Goal: Task Accomplishment & Management: Manage account settings

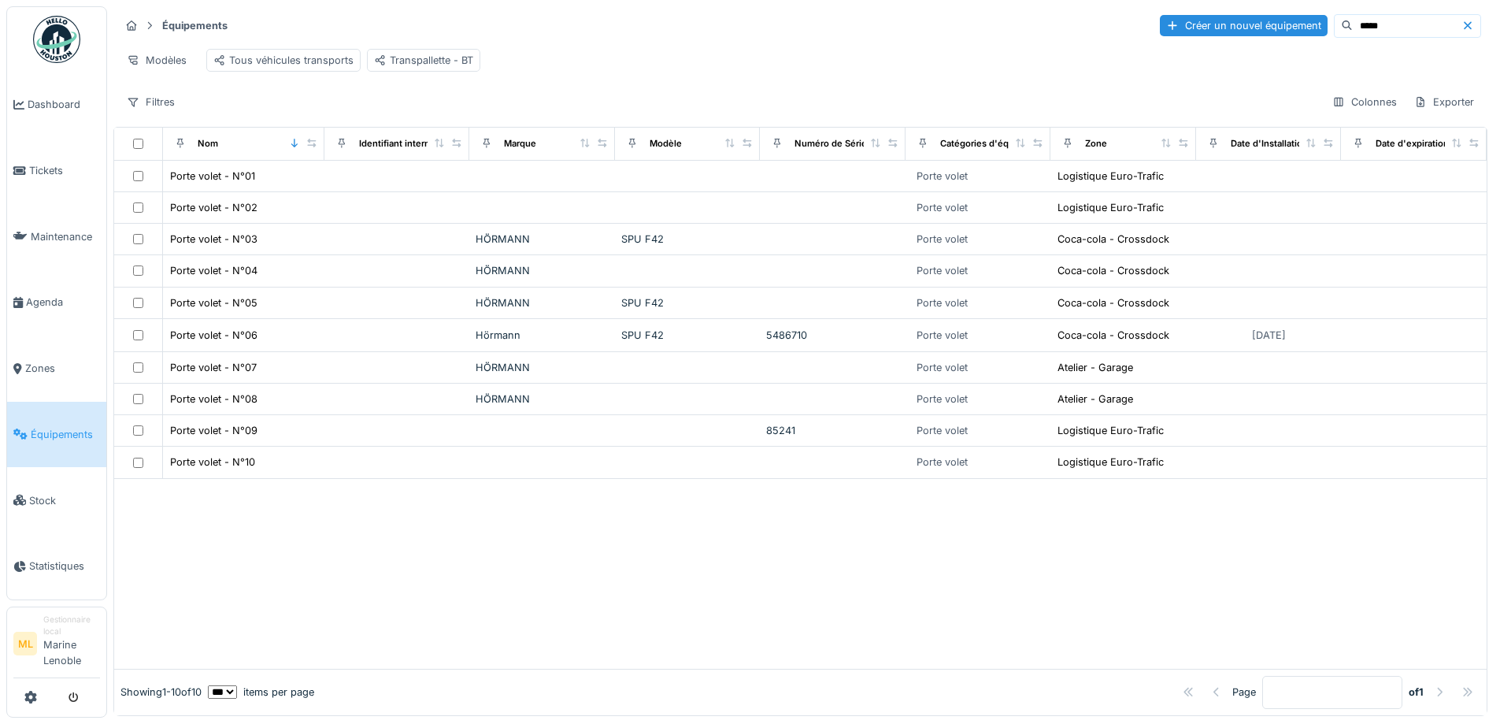
scroll to position [10, 0]
click at [828, 595] on div at bounding box center [800, 574] width 1373 height 190
click at [59, 428] on span "Équipements" at bounding box center [65, 434] width 69 height 15
click at [40, 369] on span "Zones" at bounding box center [62, 368] width 75 height 15
click at [49, 362] on span "Zones" at bounding box center [62, 368] width 75 height 15
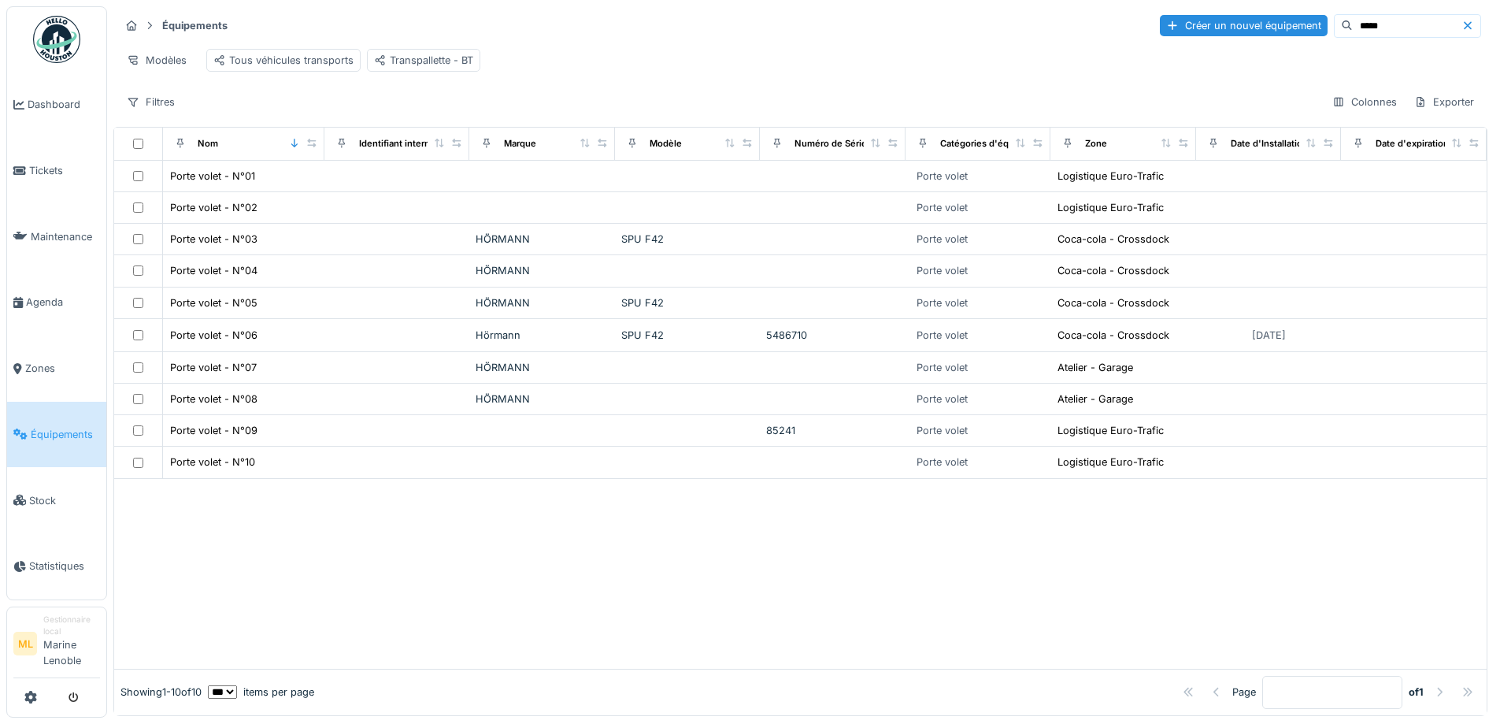
click at [1462, 20] on icon at bounding box center [1468, 25] width 13 height 10
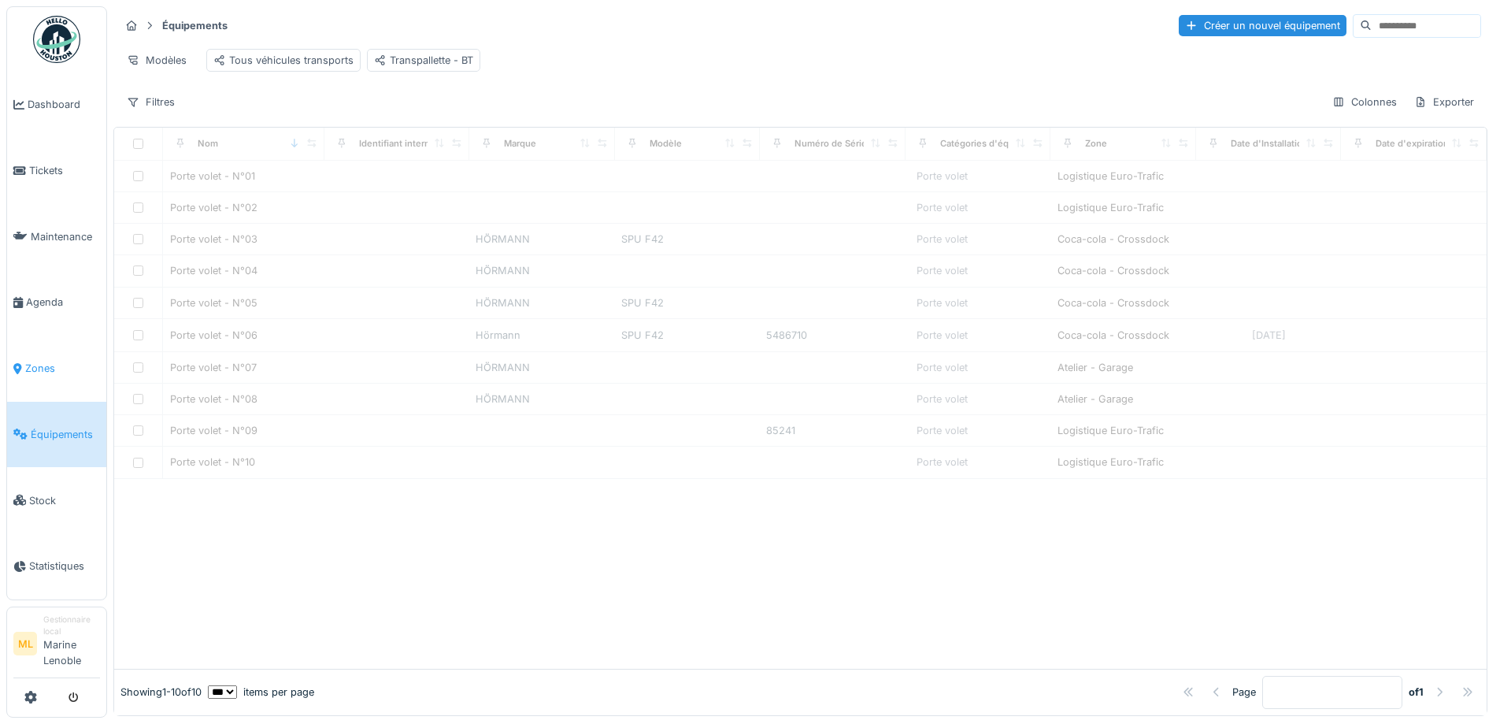
click at [39, 365] on span "Zones" at bounding box center [62, 368] width 75 height 15
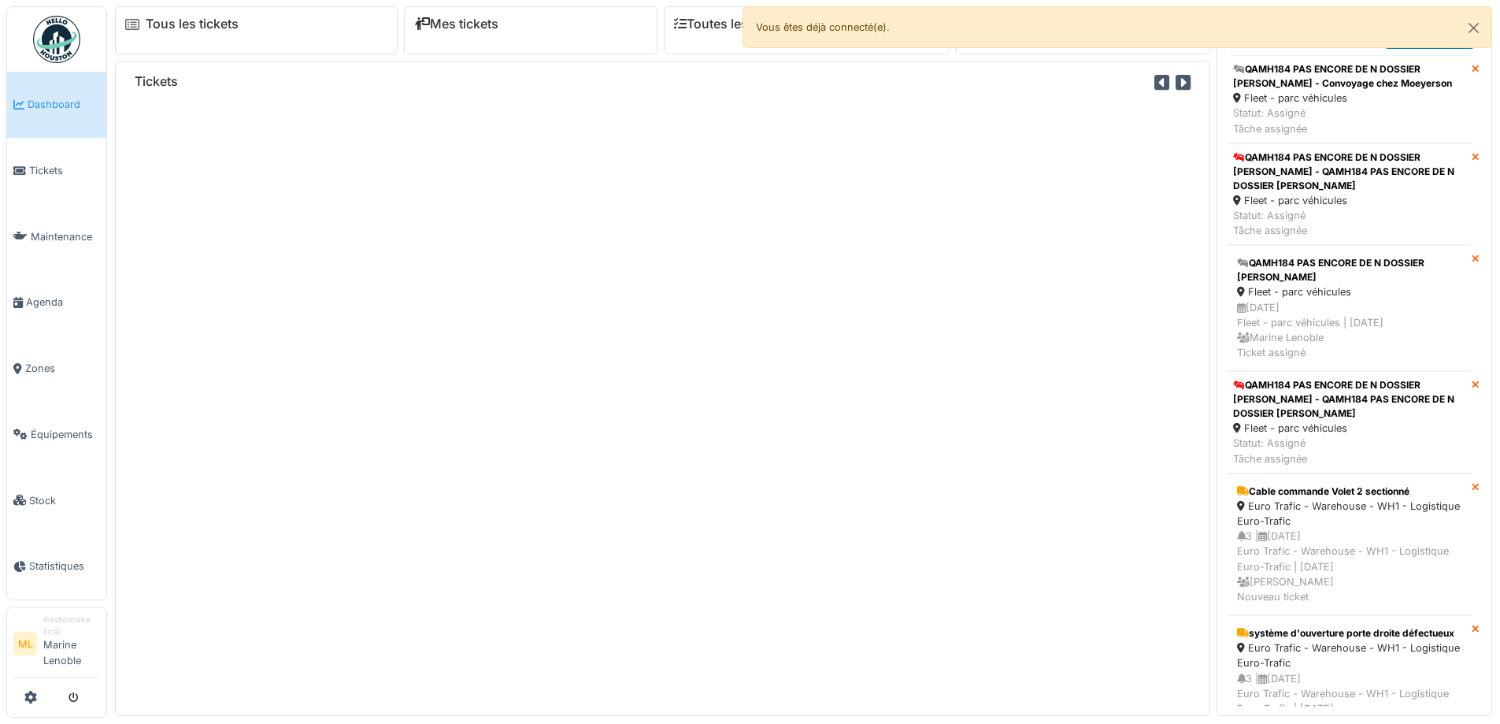
click at [46, 235] on span "Maintenance" at bounding box center [65, 236] width 69 height 15
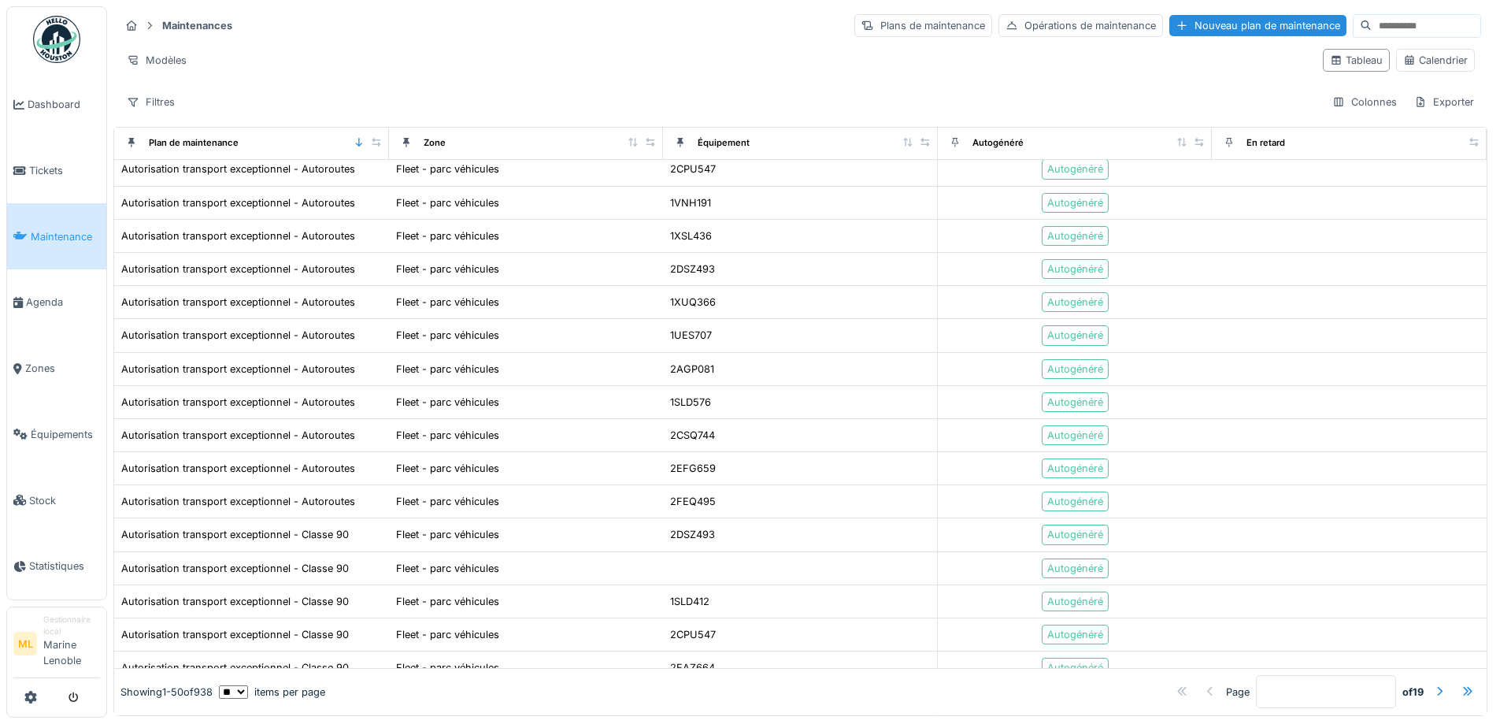
scroll to position [1024, 0]
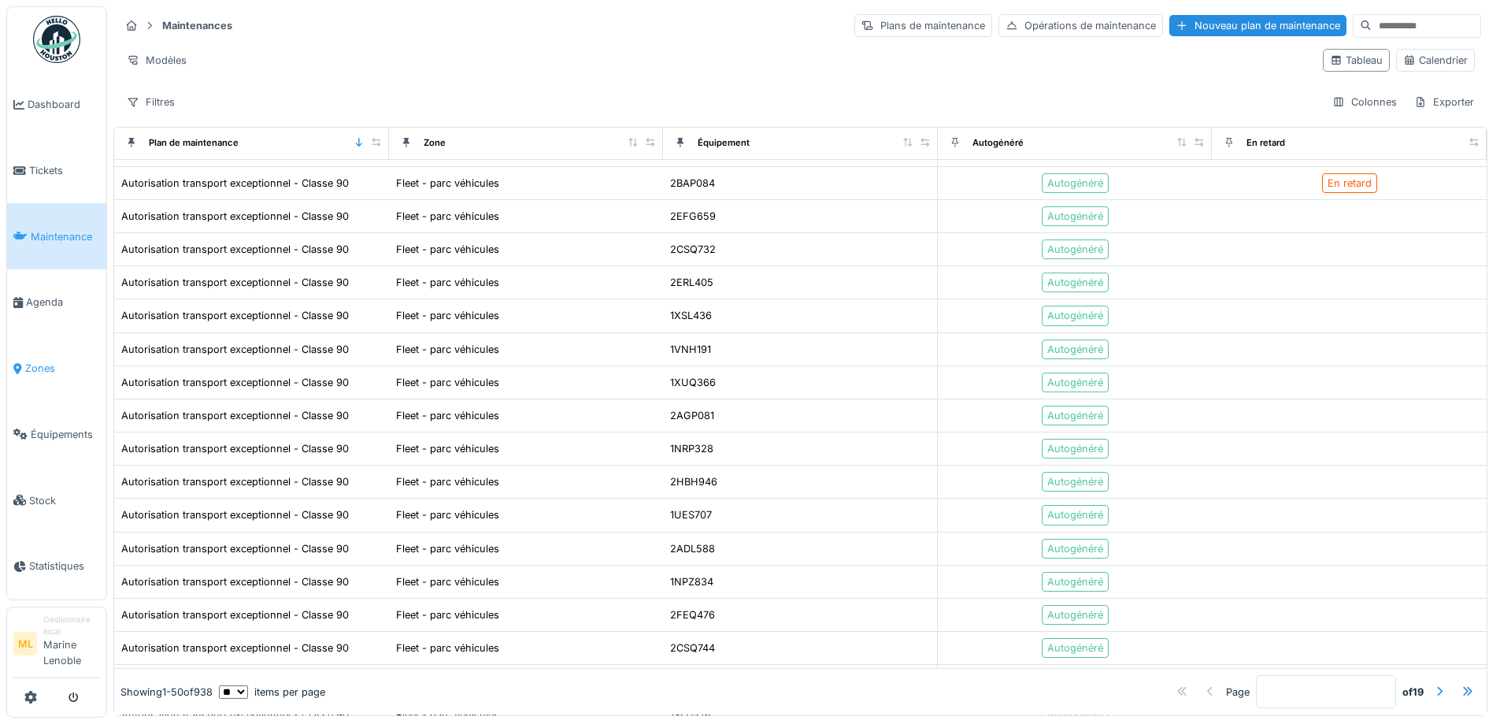
click at [46, 368] on span "Zones" at bounding box center [62, 368] width 75 height 15
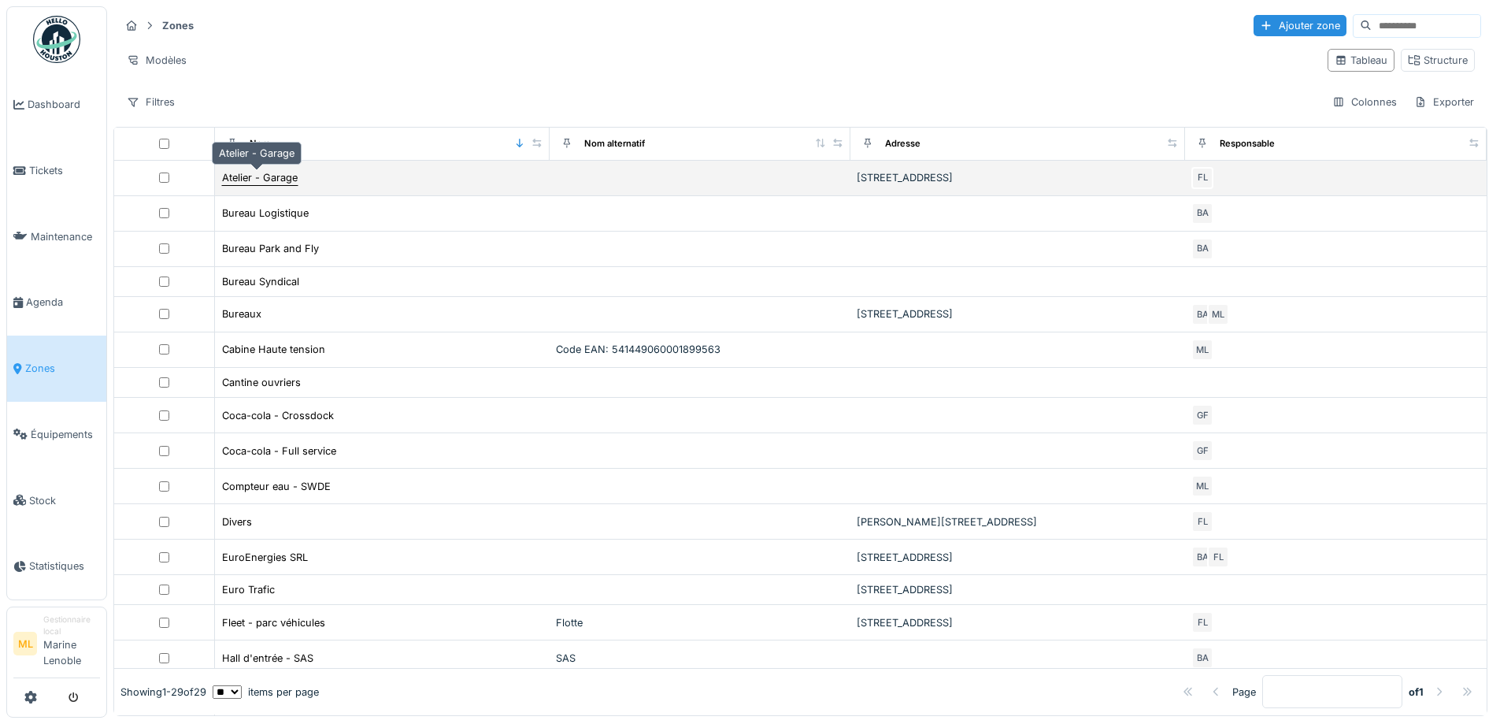
click at [275, 174] on div "Atelier - Garage" at bounding box center [260, 177] width 76 height 15
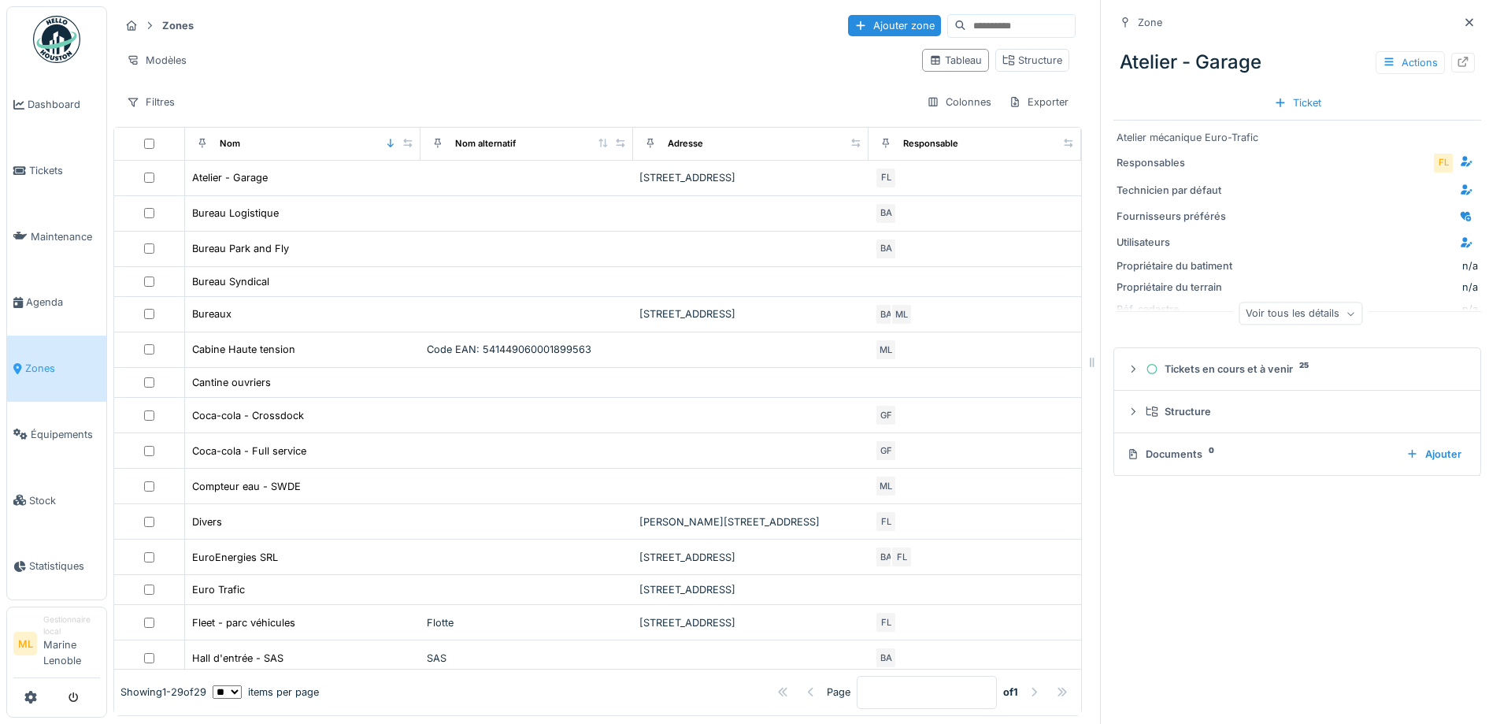
click at [39, 368] on span "Zones" at bounding box center [62, 368] width 75 height 15
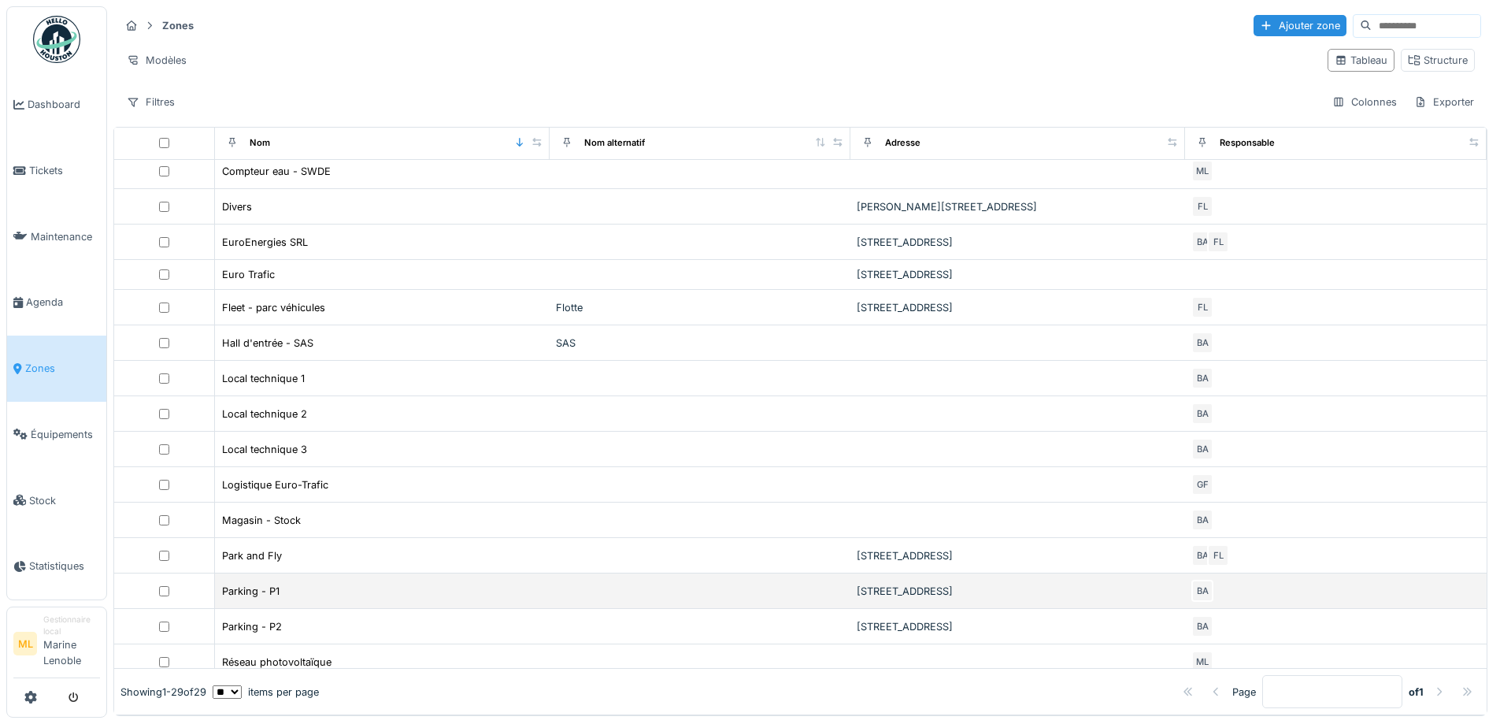
scroll to position [527, 0]
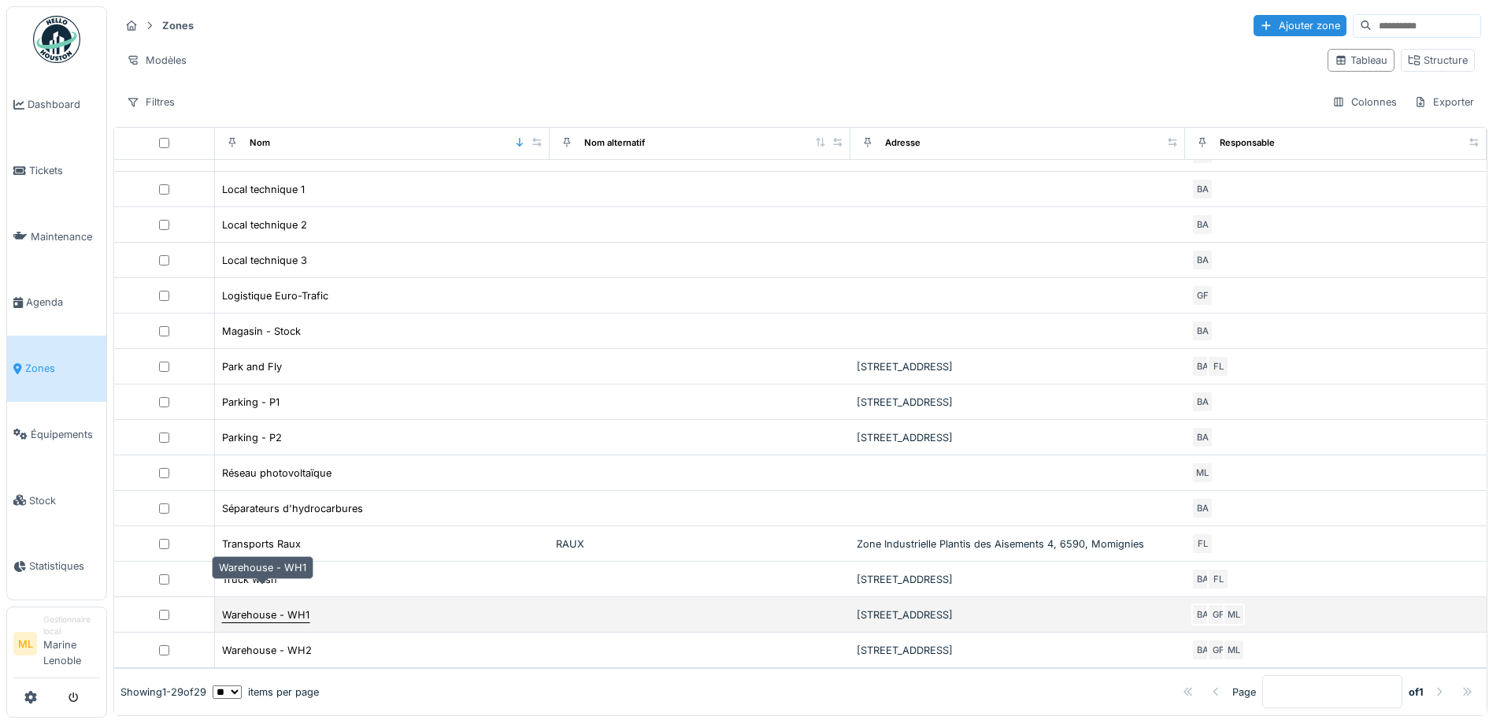
click at [281, 607] on div "Warehouse - WH1" at bounding box center [265, 614] width 87 height 15
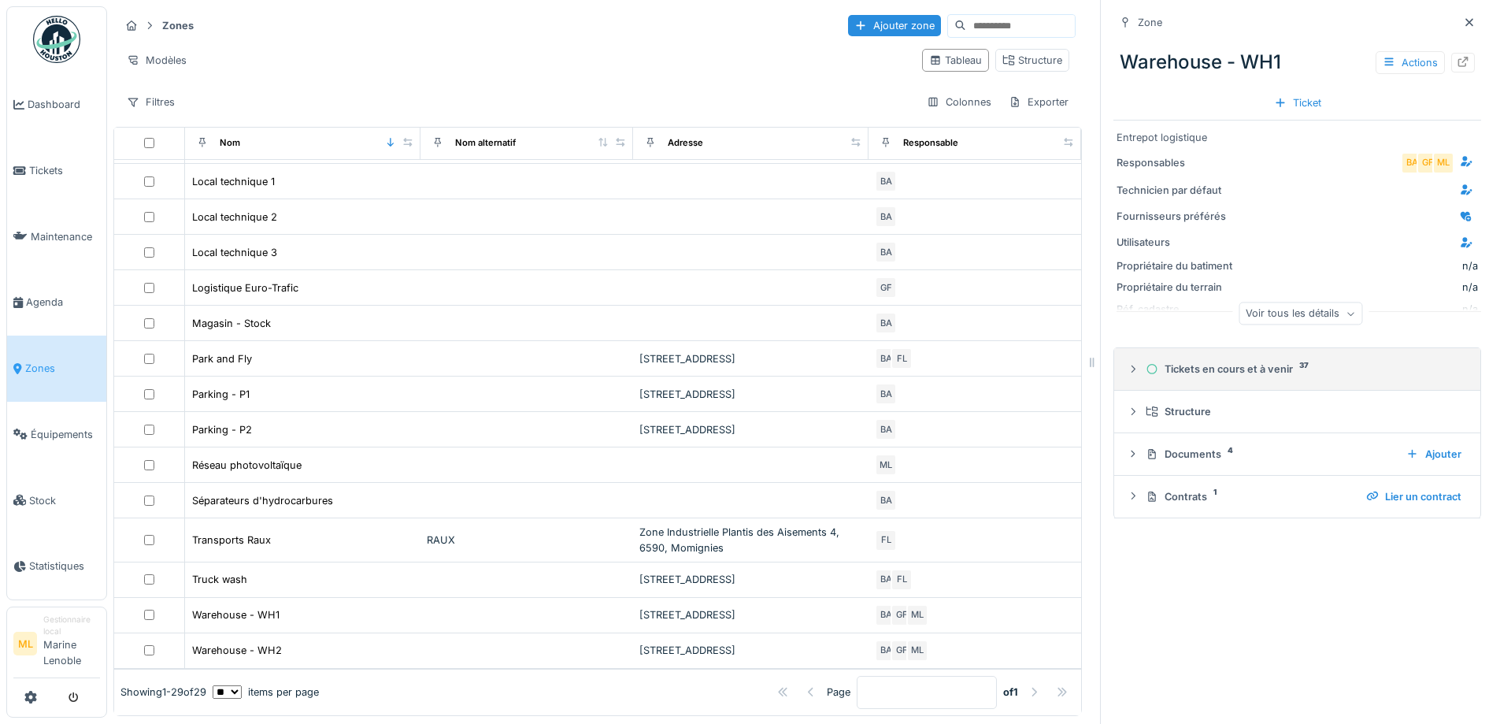
click at [1127, 369] on icon at bounding box center [1133, 369] width 13 height 10
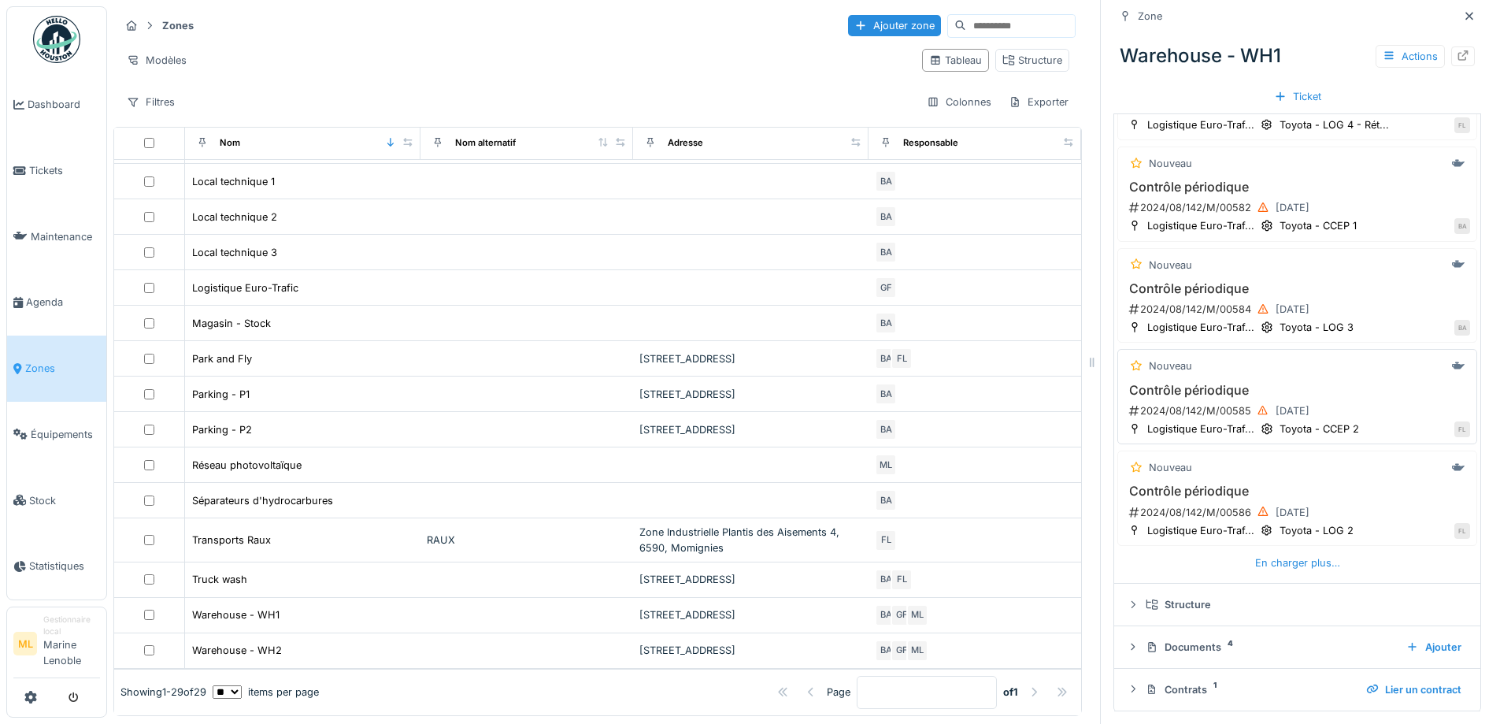
scroll to position [12, 0]
click at [1300, 552] on div "En charger plus…" at bounding box center [1298, 562] width 98 height 21
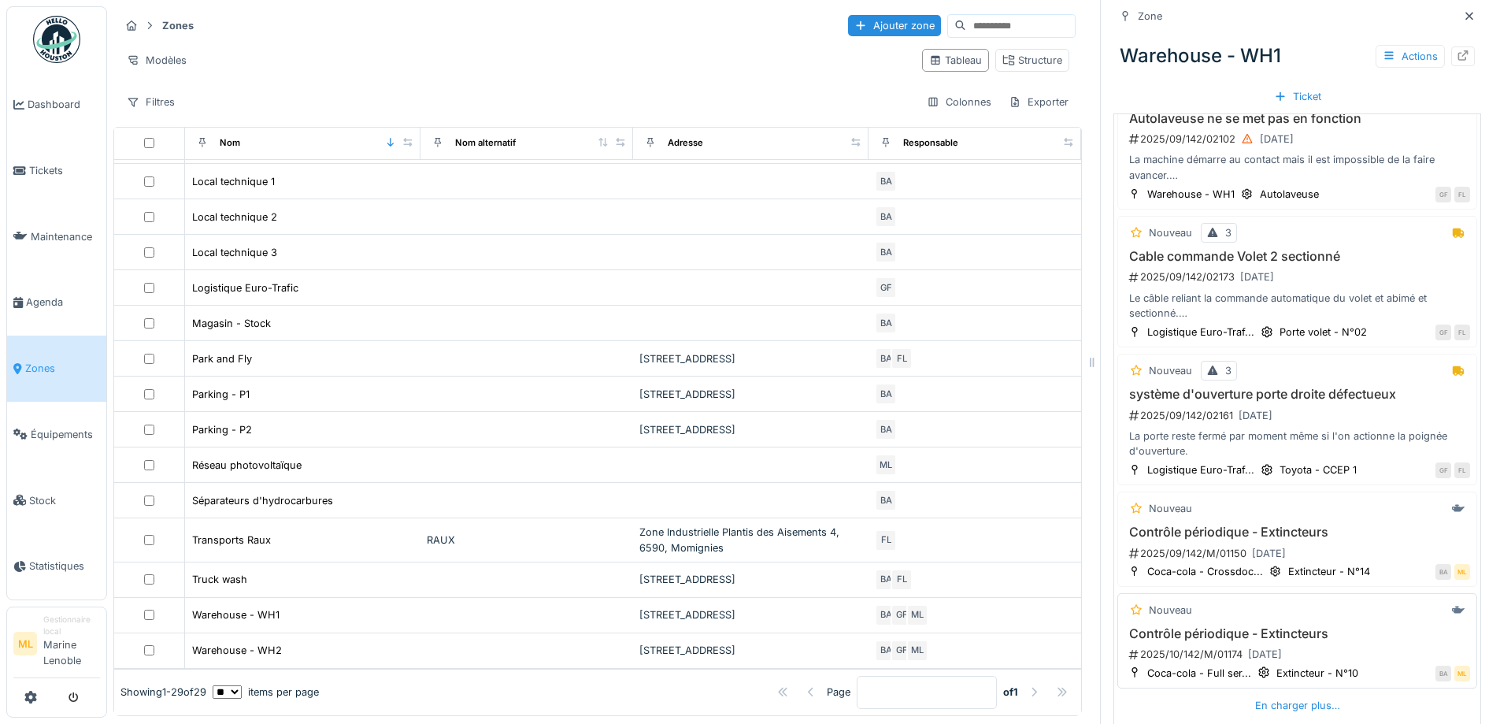
scroll to position [960, 0]
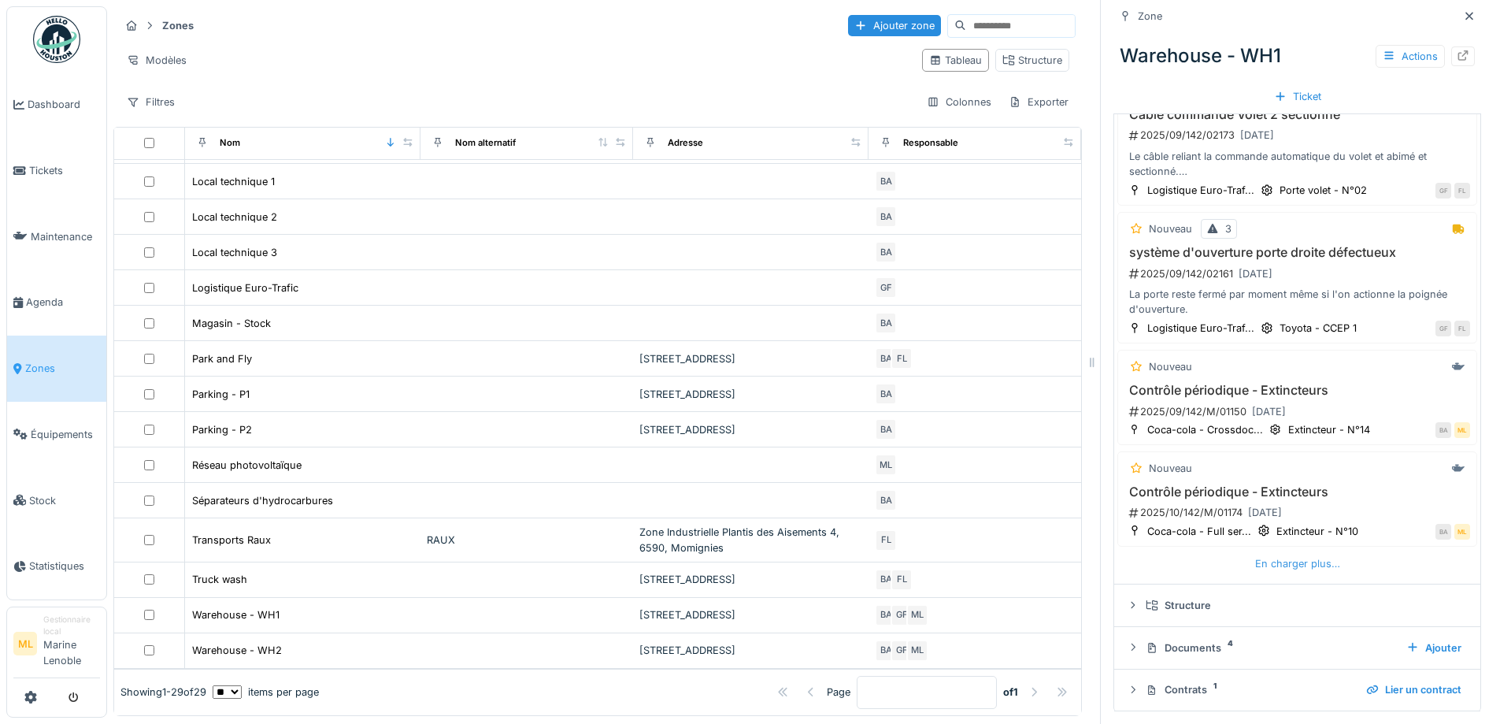
click at [1310, 553] on div "En charger plus…" at bounding box center [1298, 563] width 98 height 21
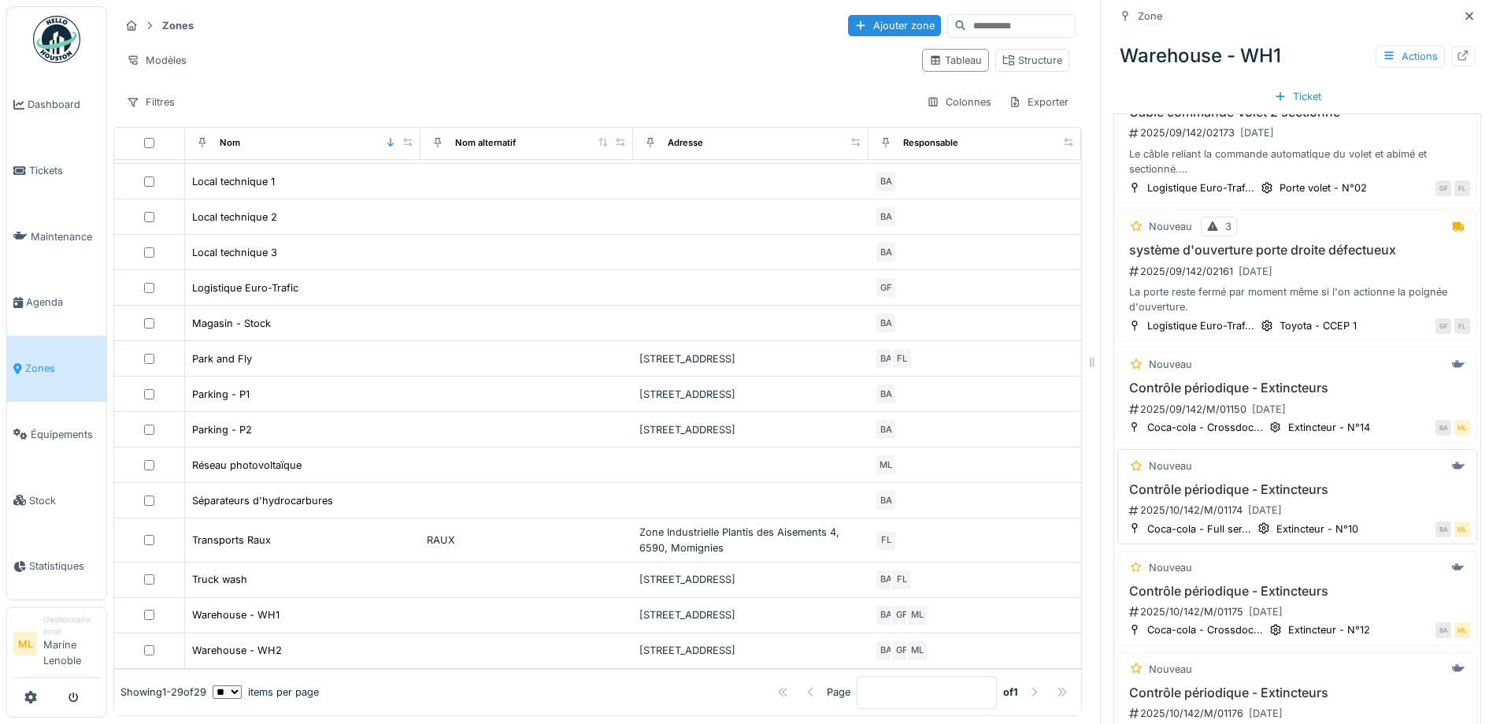
click at [1332, 482] on h3 "Contrôle périodique - Extincteurs" at bounding box center [1298, 489] width 346 height 15
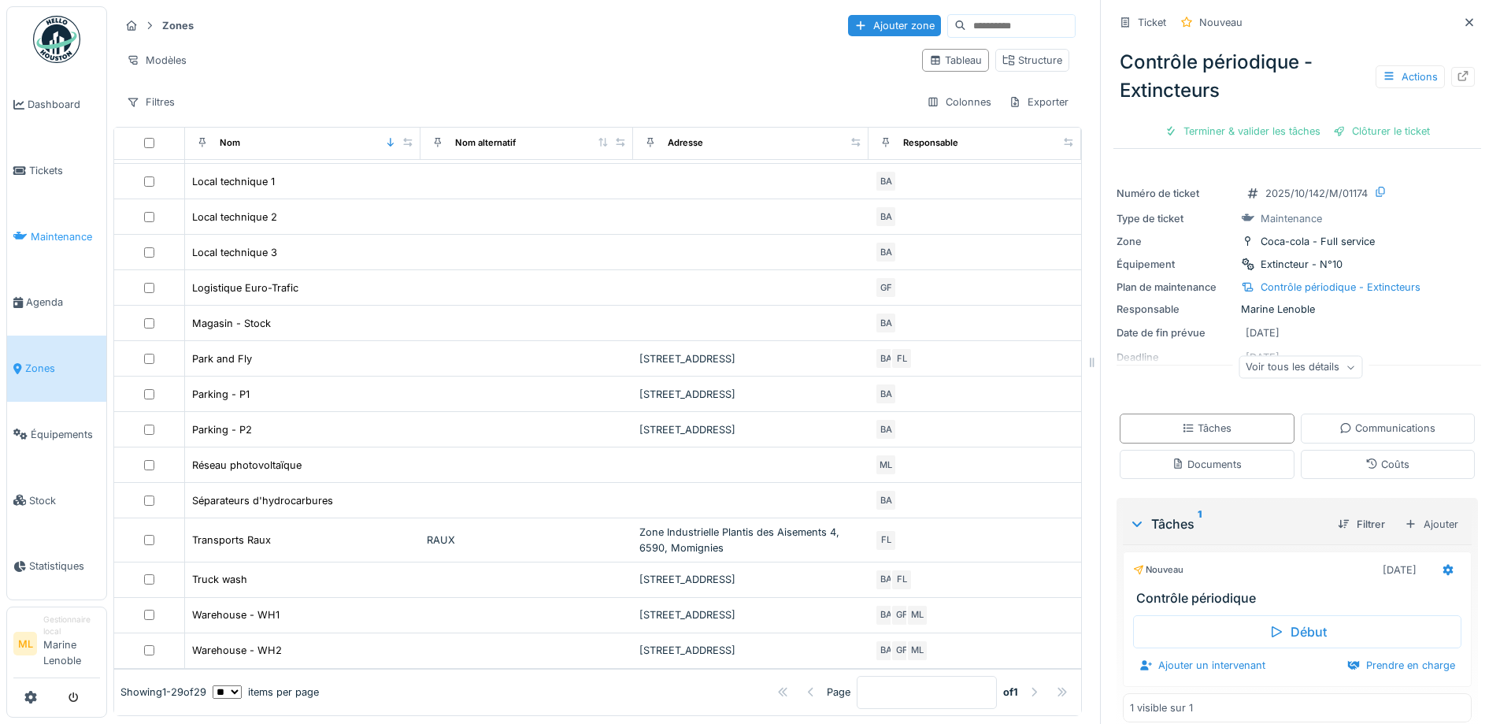
click at [67, 235] on span "Maintenance" at bounding box center [65, 236] width 69 height 15
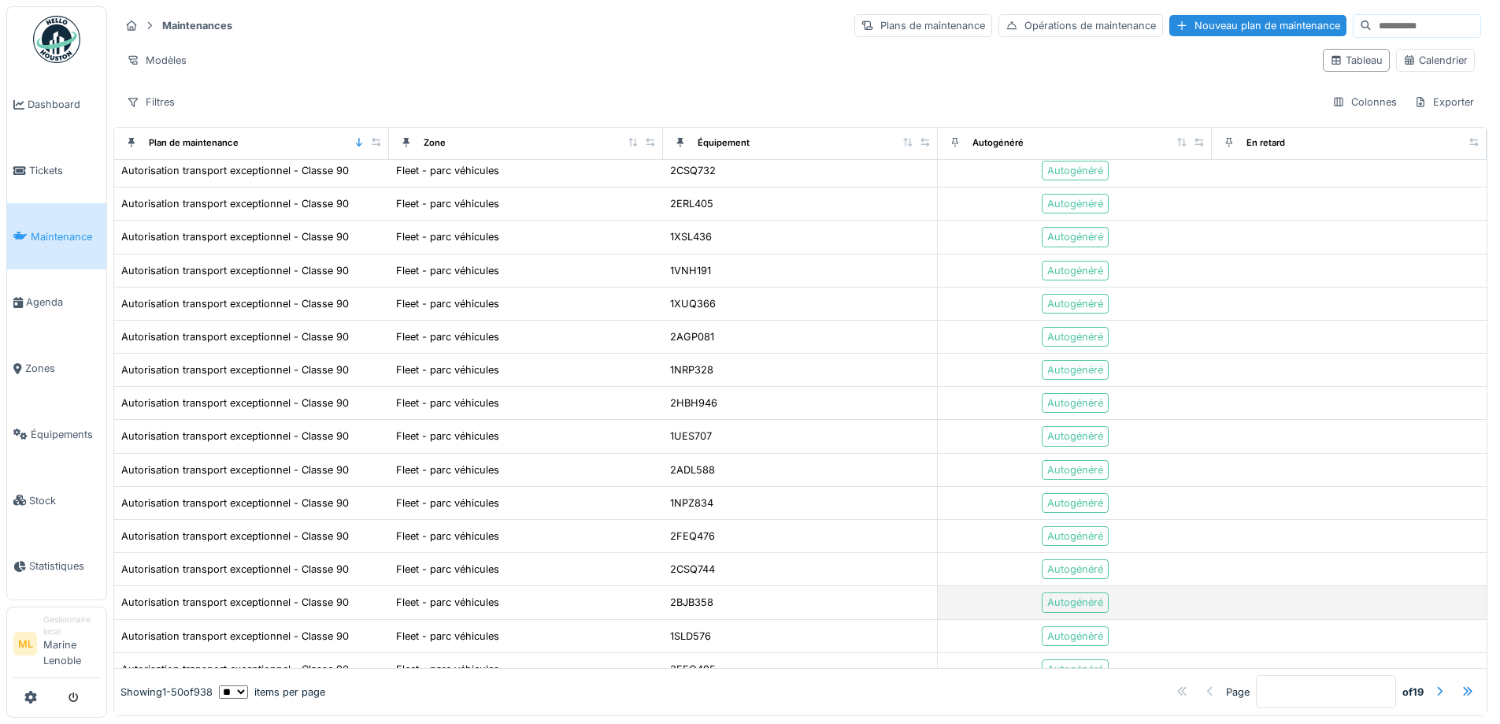
scroll to position [1177, 0]
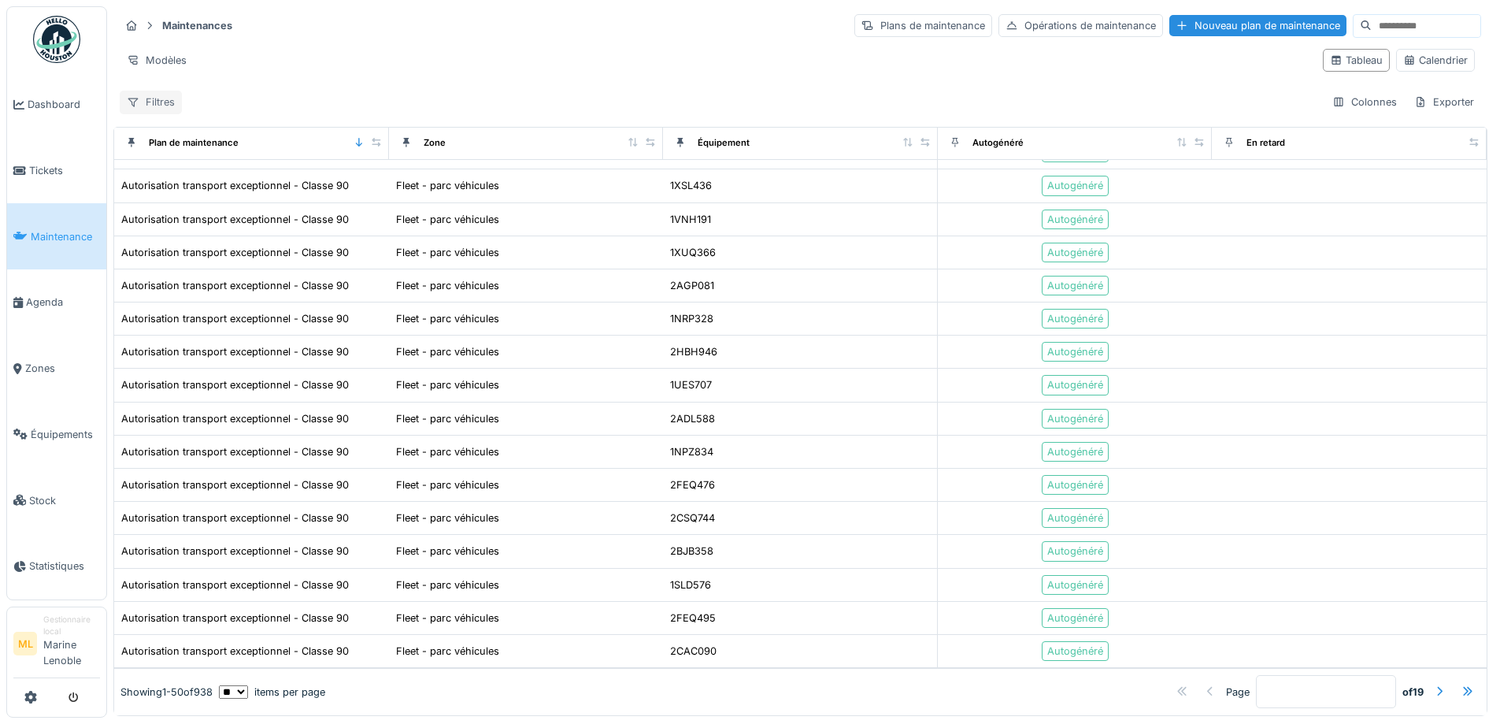
click at [152, 96] on div "Filtres" at bounding box center [151, 102] width 62 height 23
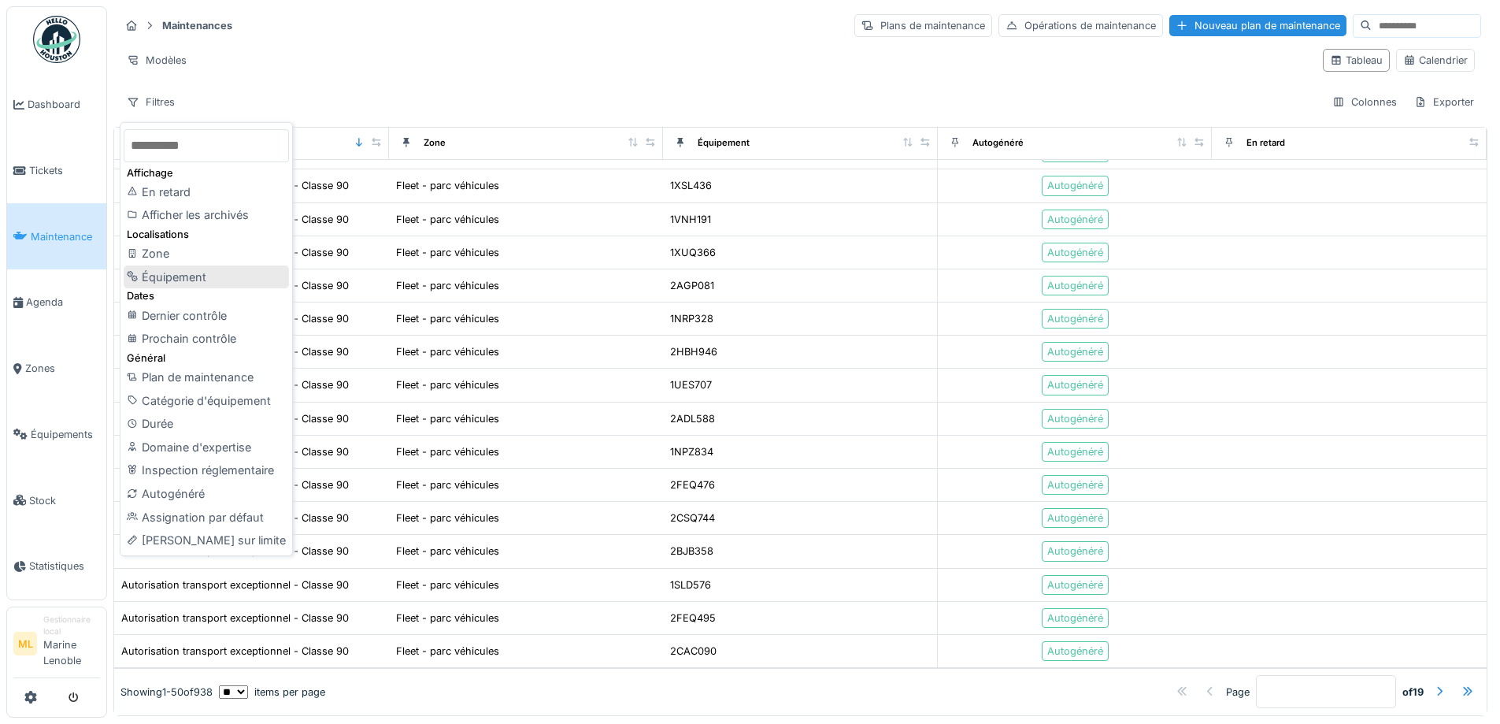
click at [213, 278] on div "Équipement" at bounding box center [206, 277] width 165 height 24
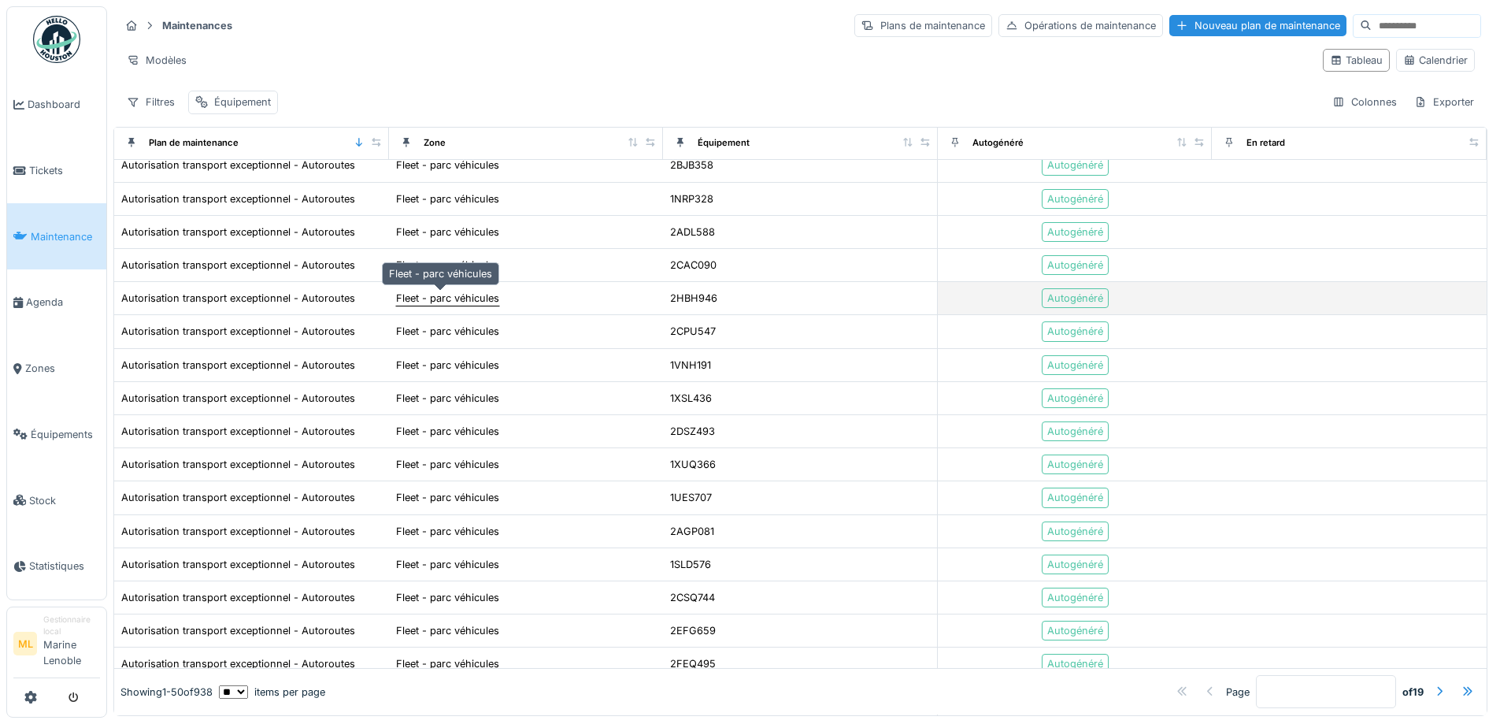
scroll to position [0, 0]
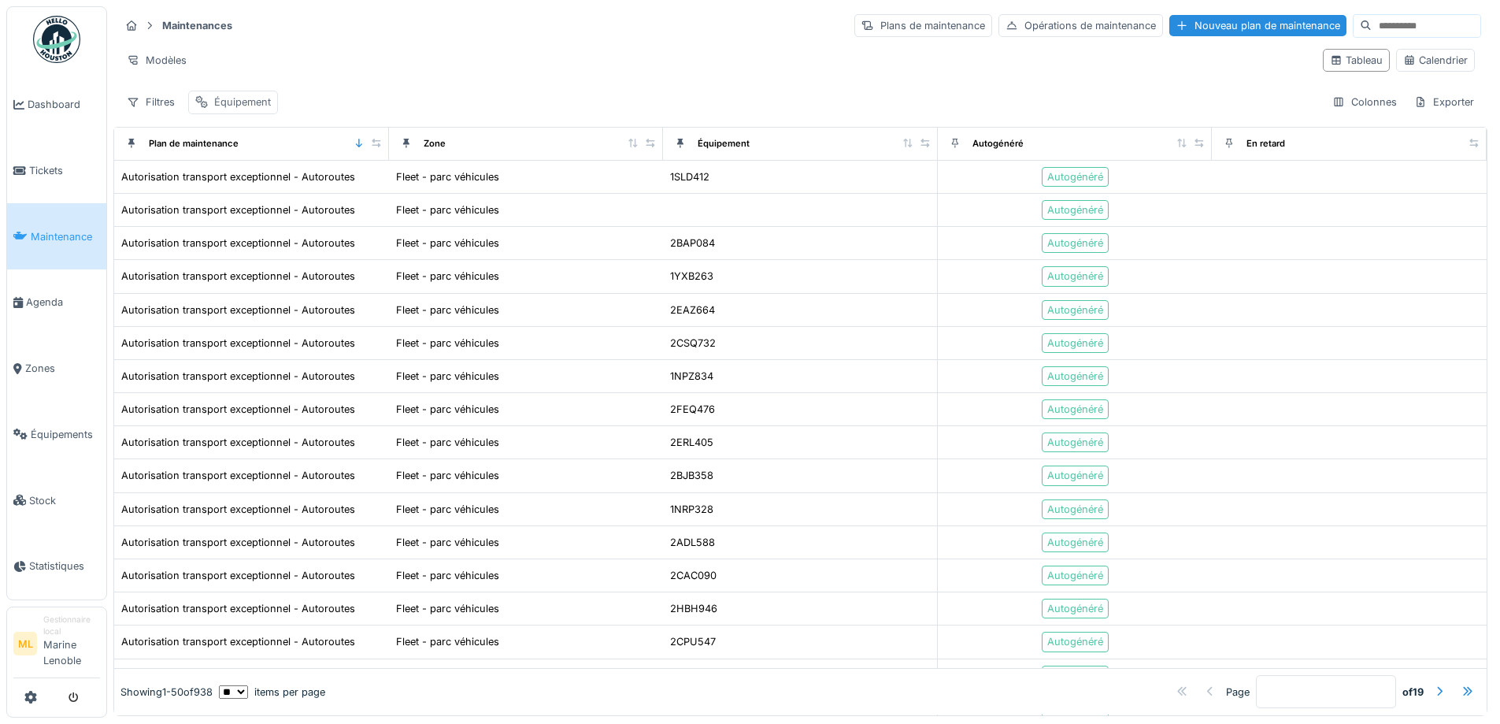
click at [241, 95] on div "Équipement" at bounding box center [242, 102] width 57 height 15
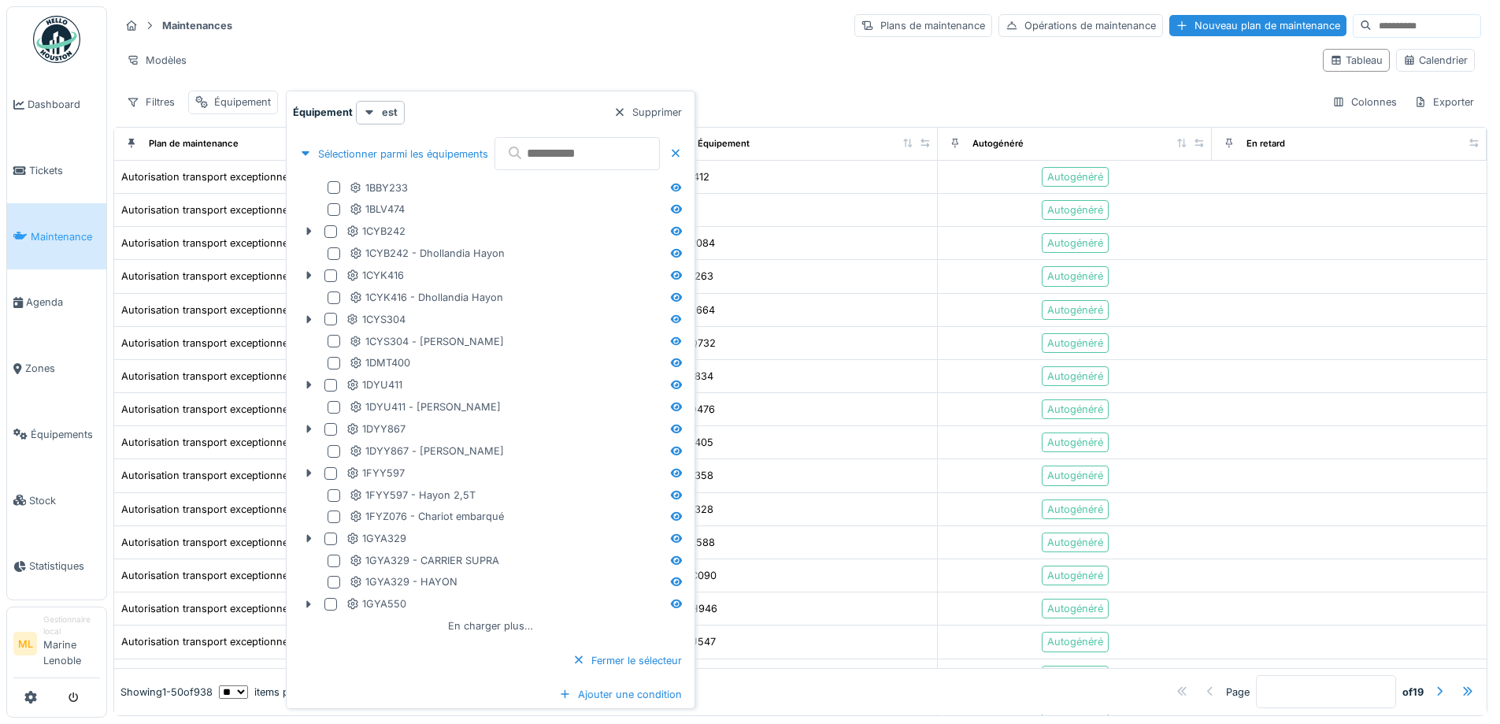
click at [556, 140] on input "text" at bounding box center [577, 153] width 165 height 33
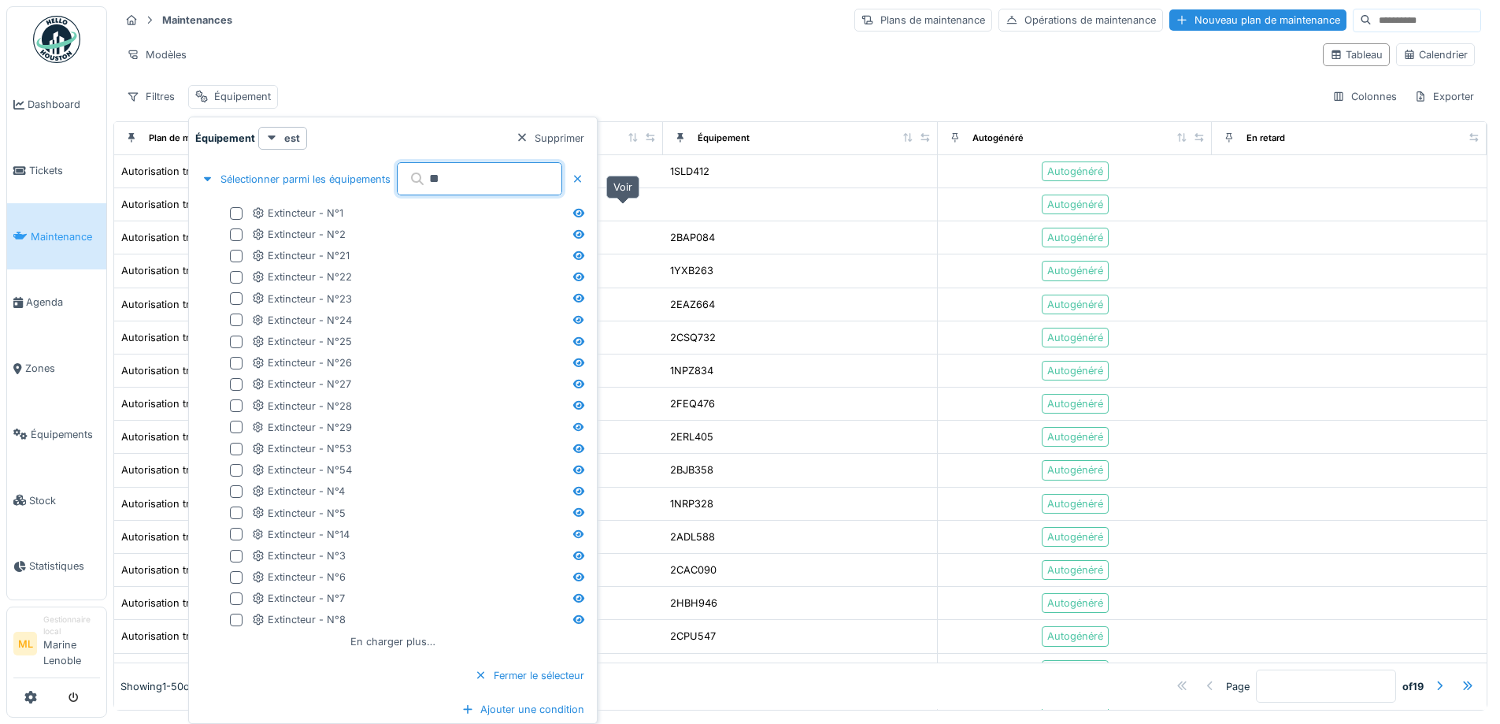
type input "**"
click at [584, 209] on icon at bounding box center [578, 213] width 11 height 9
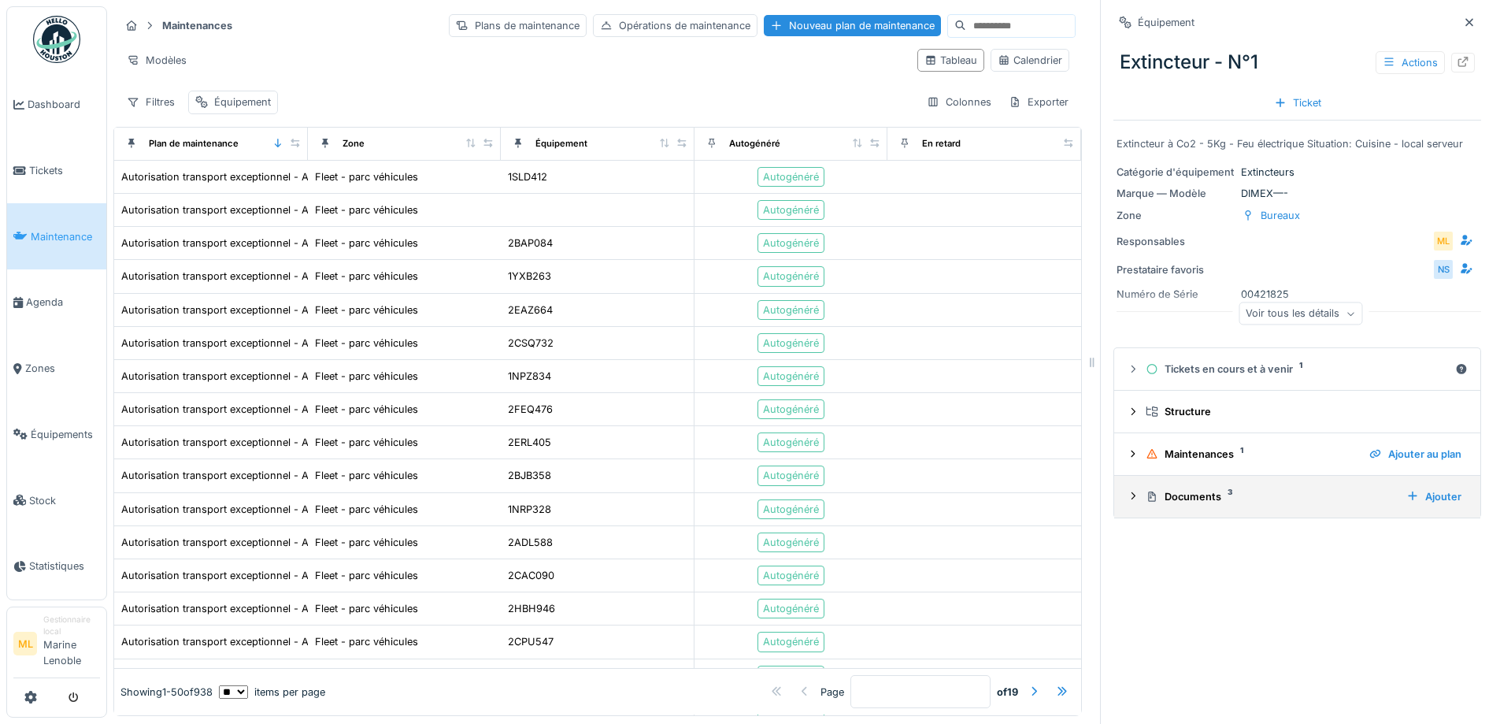
click at [1127, 491] on icon at bounding box center [1133, 496] width 13 height 10
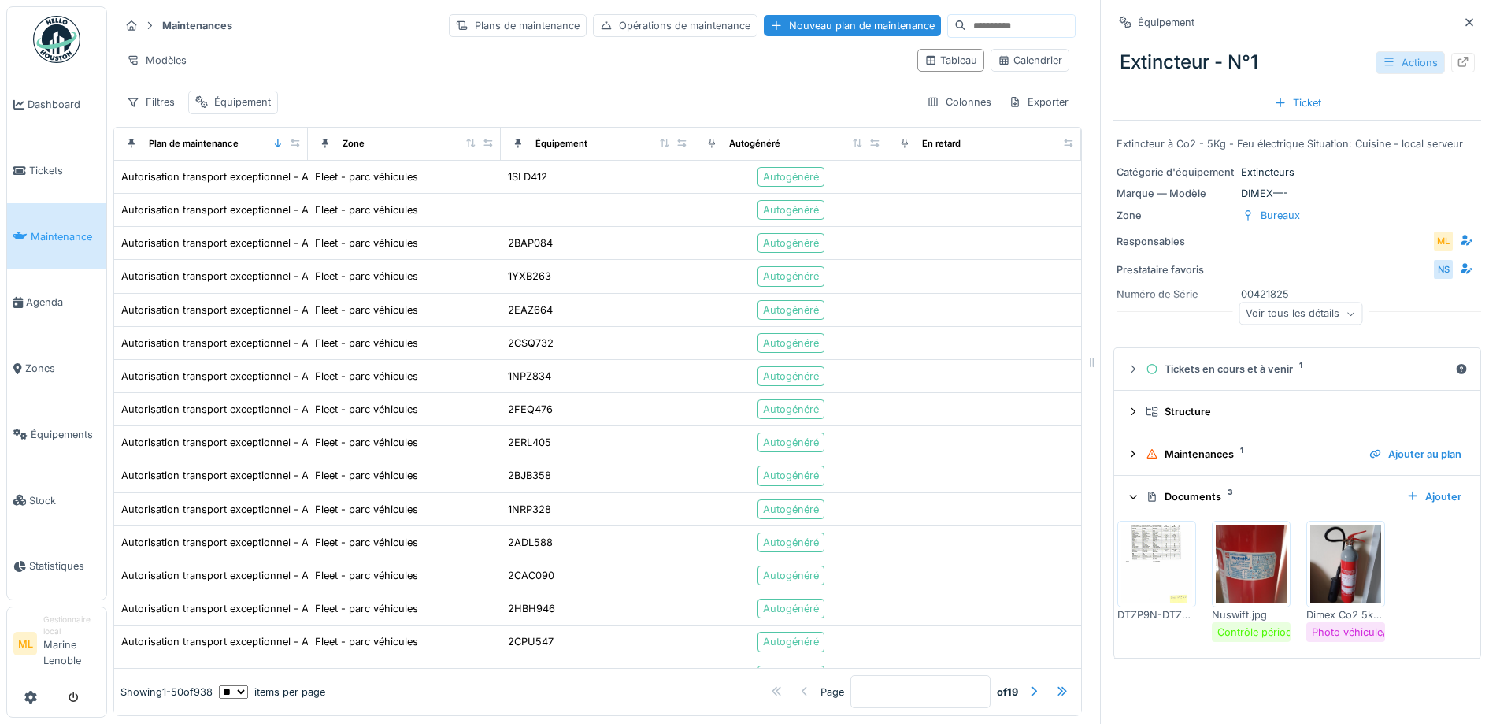
click at [1376, 57] on div "Actions" at bounding box center [1410, 62] width 69 height 23
click at [1414, 87] on div "Modifier" at bounding box center [1410, 98] width 106 height 24
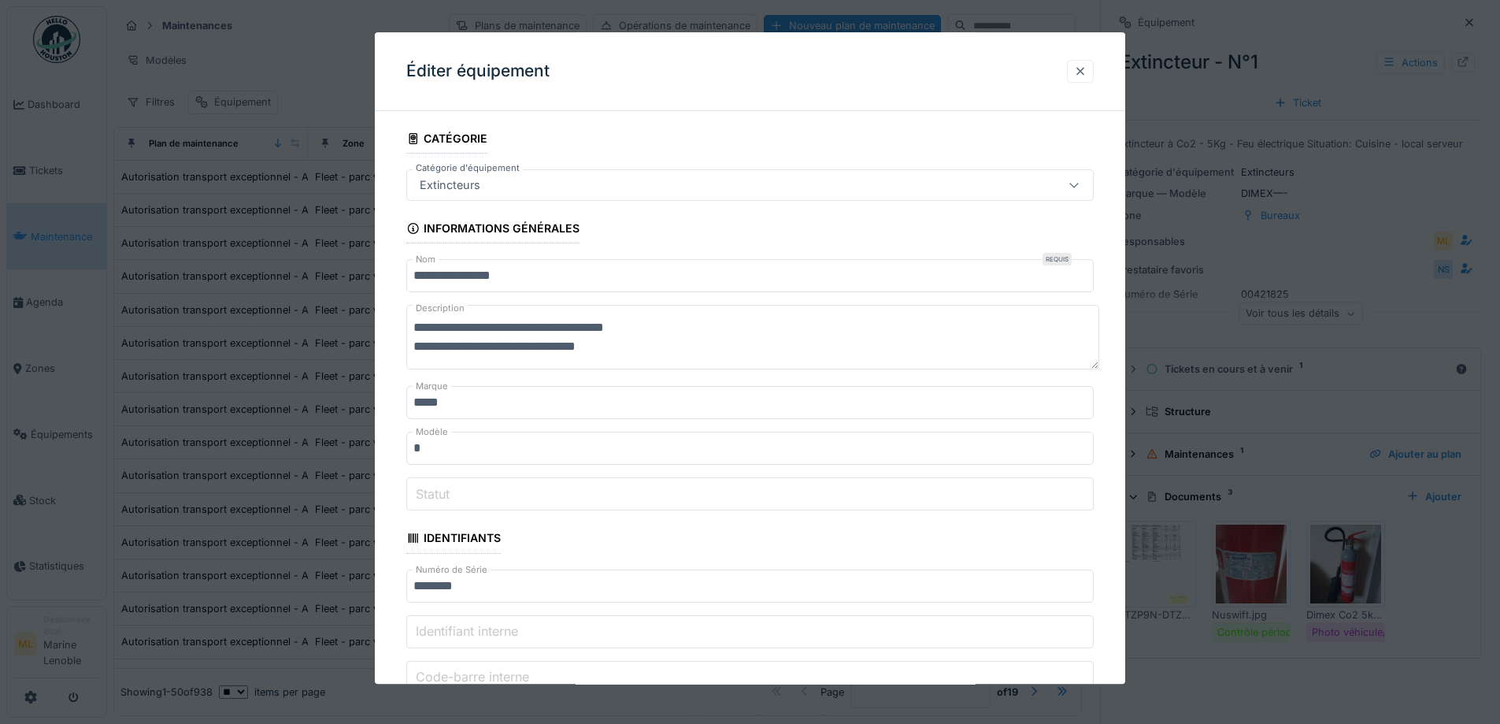
click at [1079, 68] on div at bounding box center [1080, 71] width 27 height 23
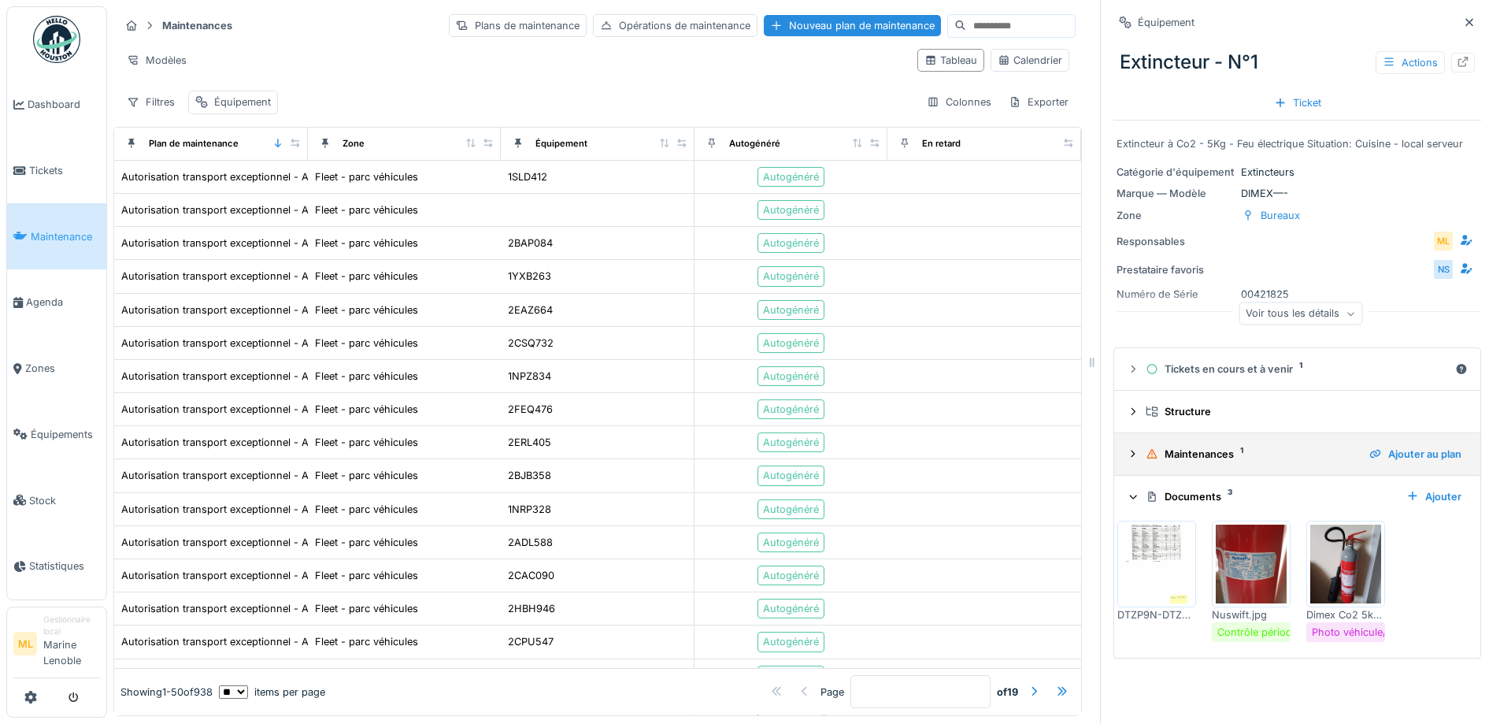
click at [1146, 449] on icon at bounding box center [1152, 454] width 13 height 10
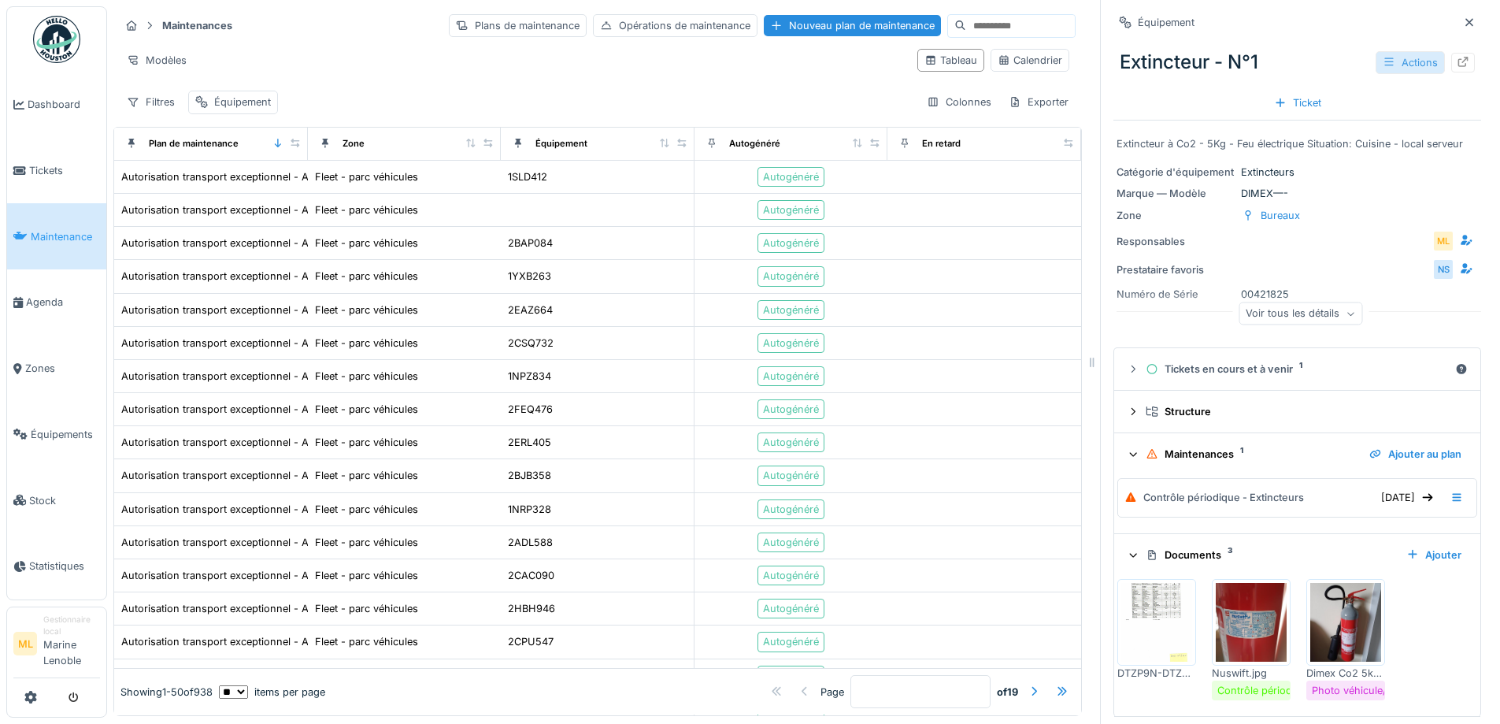
click at [1398, 54] on div "Actions" at bounding box center [1410, 62] width 69 height 23
click at [1451, 54] on div at bounding box center [1463, 63] width 24 height 20
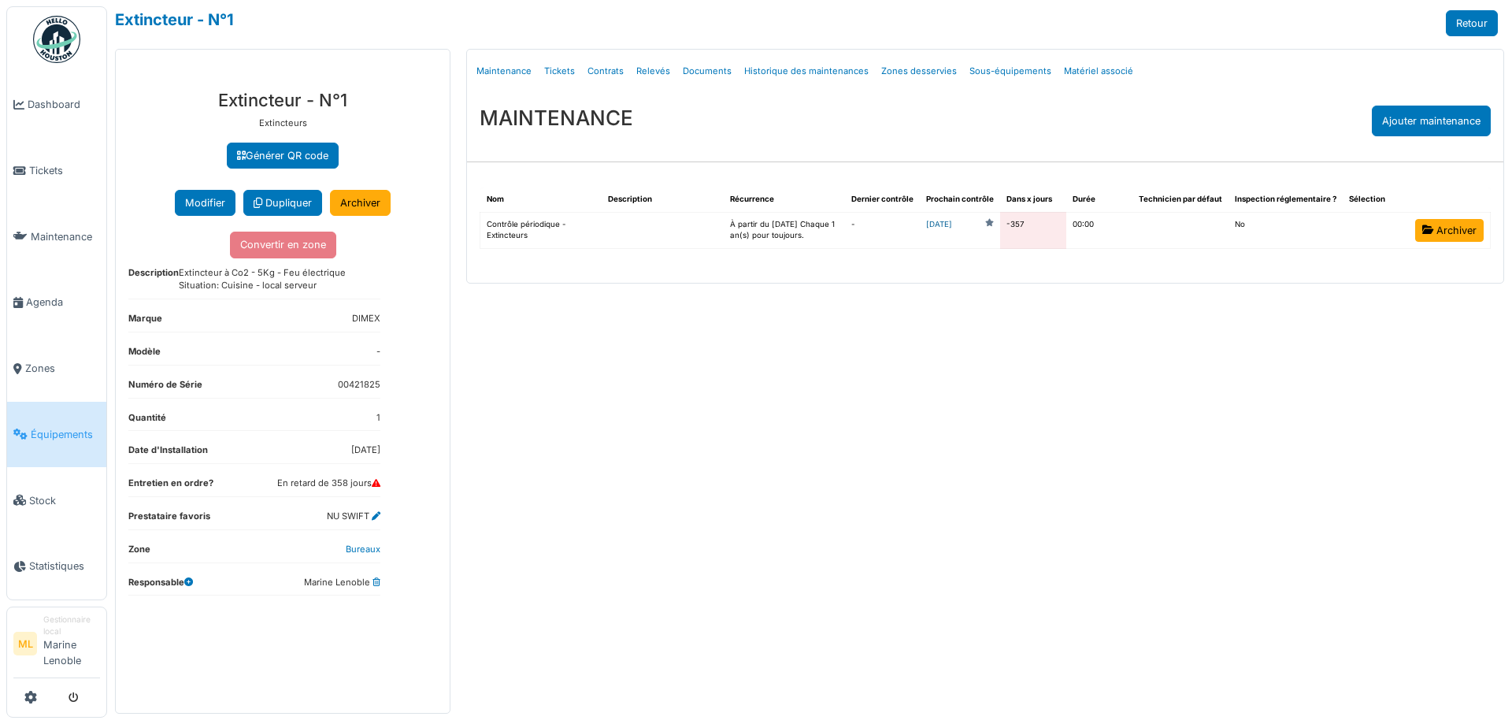
click at [952, 222] on link "[DATE]" at bounding box center [939, 225] width 26 height 12
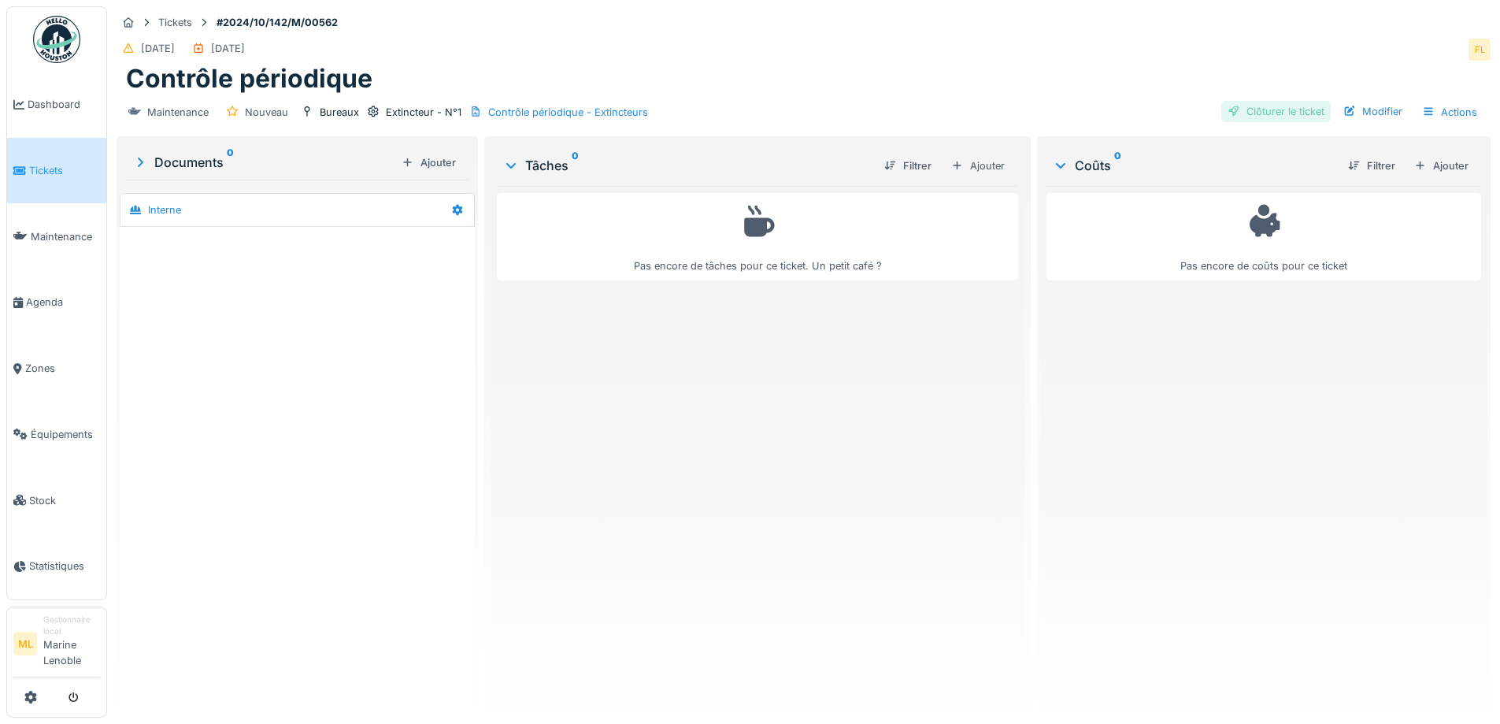
click at [1277, 113] on div "Clôturer le ticket" at bounding box center [1275, 111] width 109 height 21
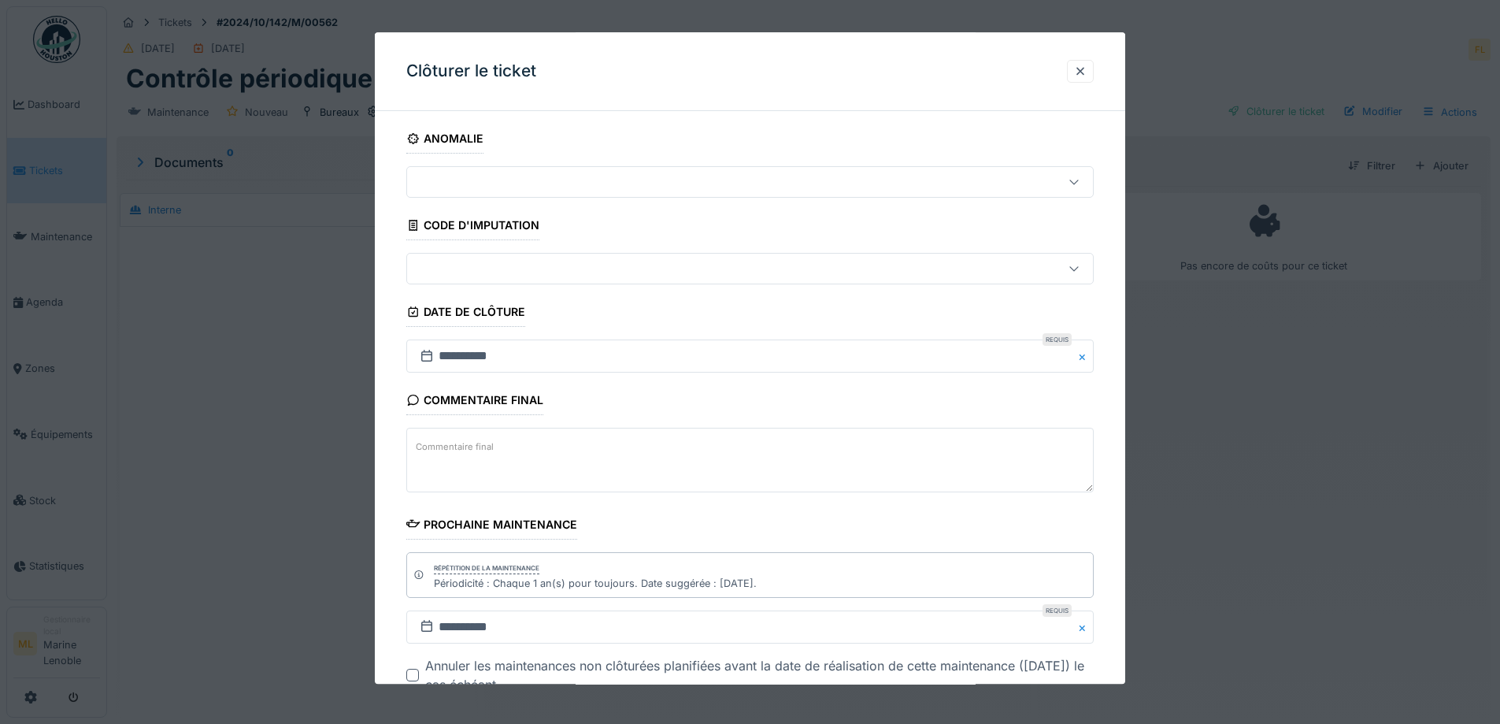
scroll to position [106, 0]
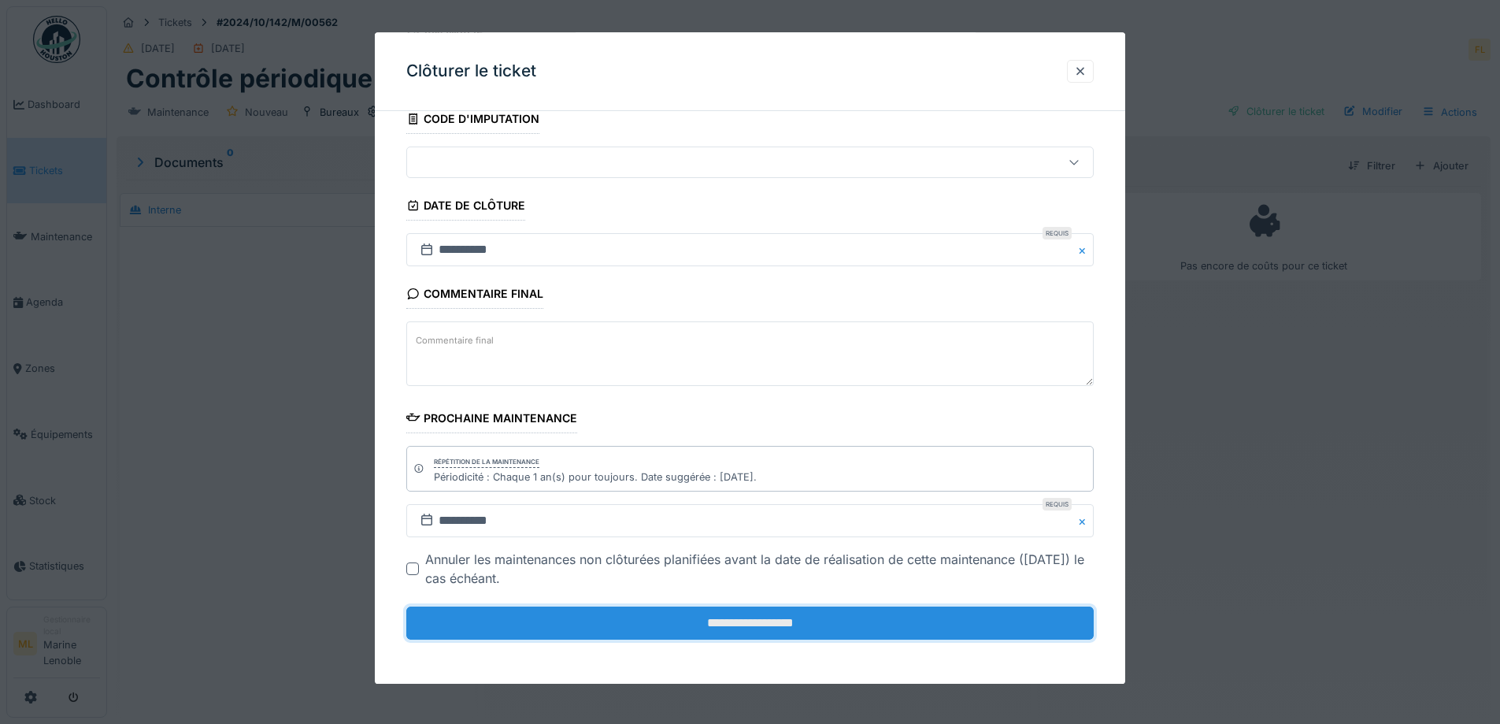
click at [810, 609] on input "**********" at bounding box center [750, 622] width 688 height 33
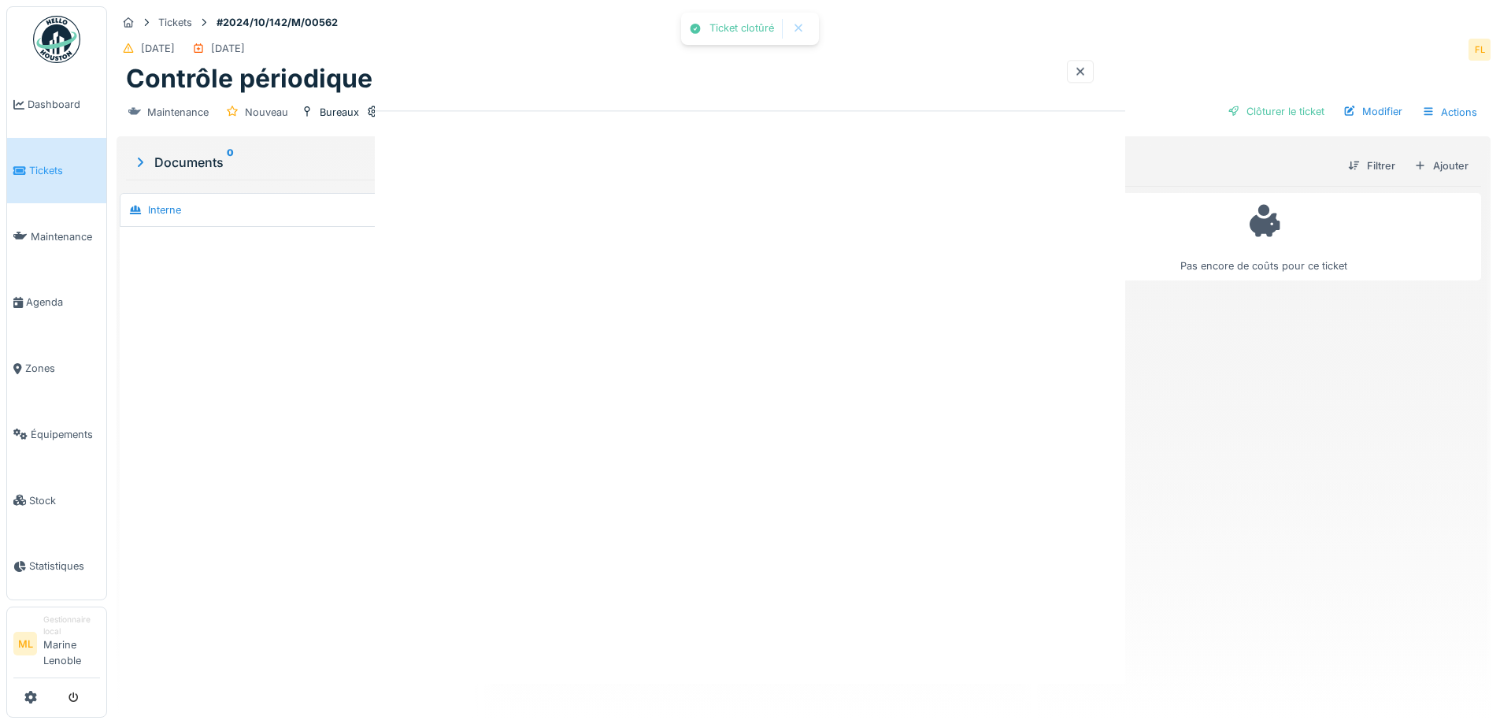
scroll to position [0, 0]
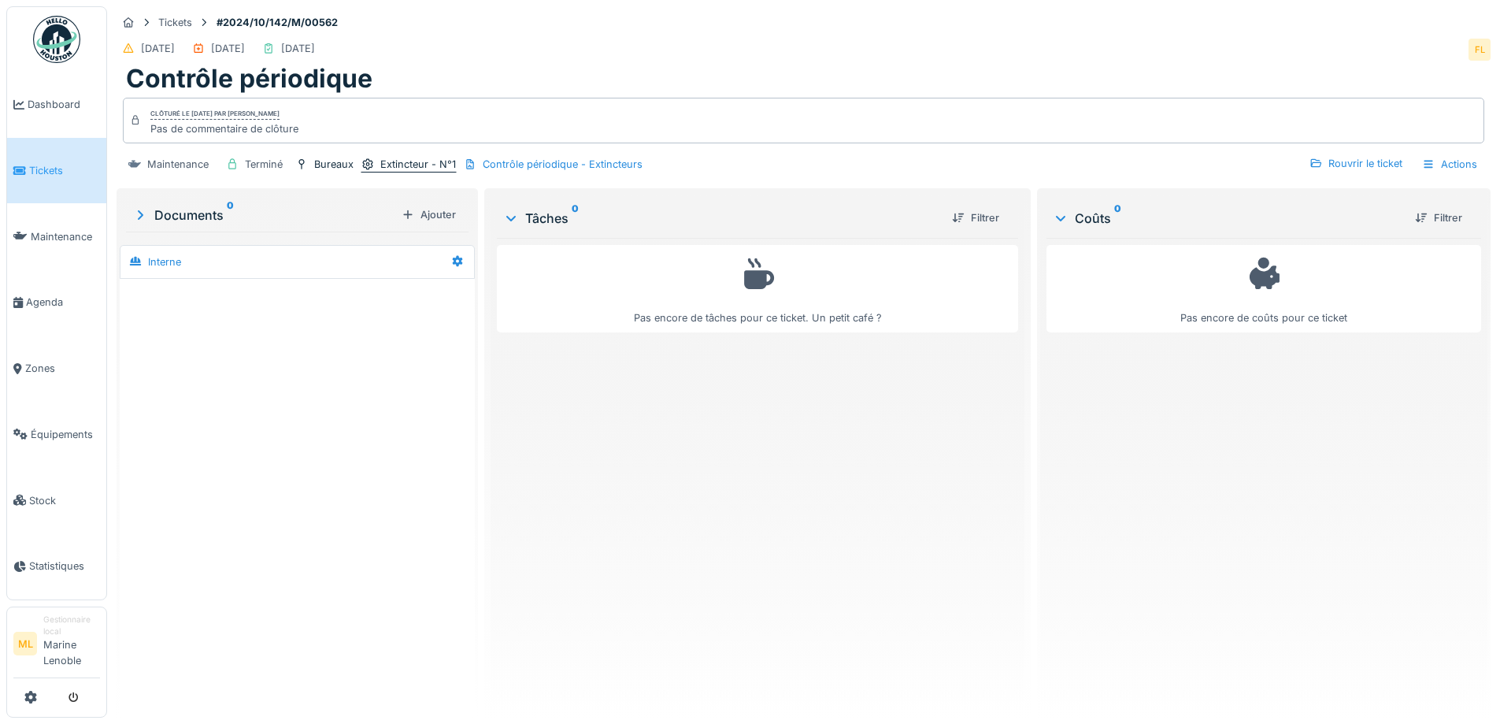
click at [414, 164] on div "Extincteur - N°1" at bounding box center [418, 164] width 76 height 15
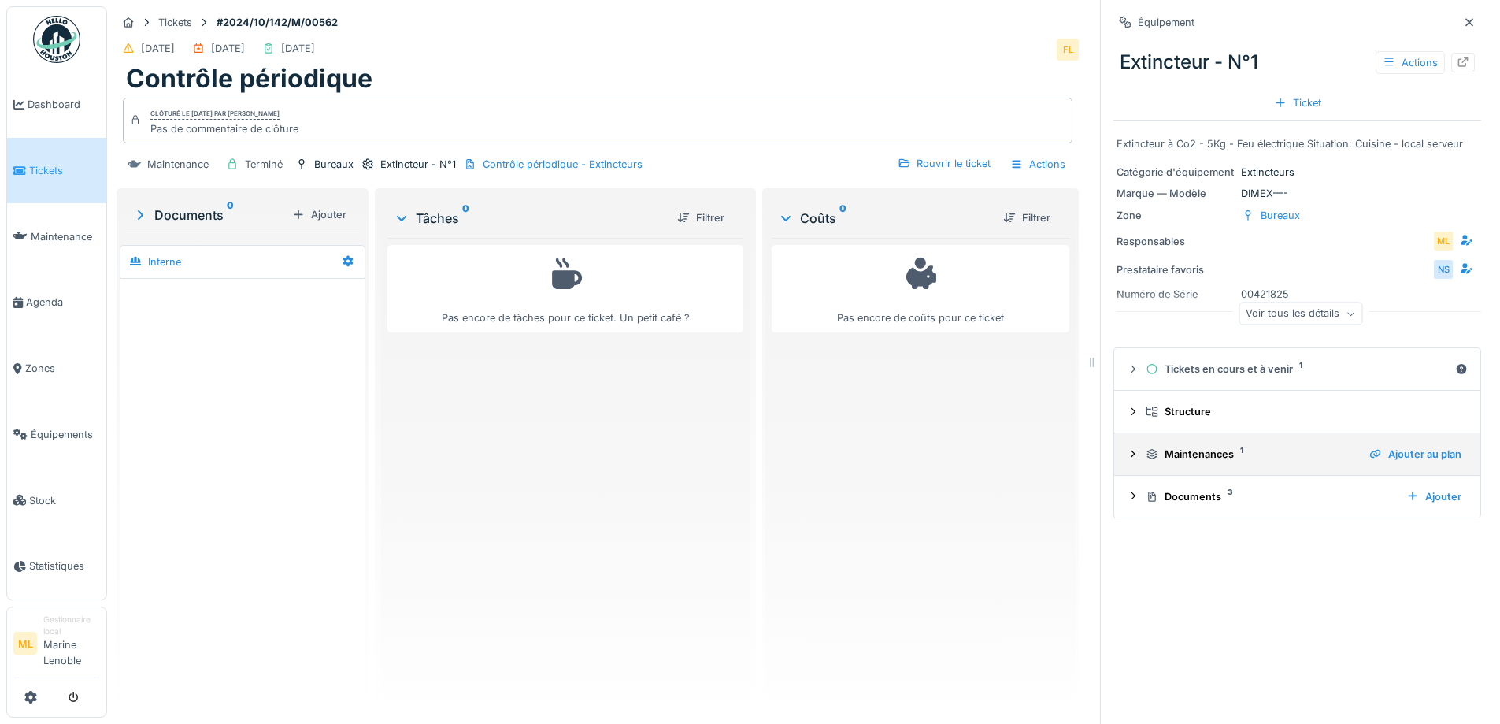
click at [1127, 457] on icon at bounding box center [1133, 454] width 13 height 10
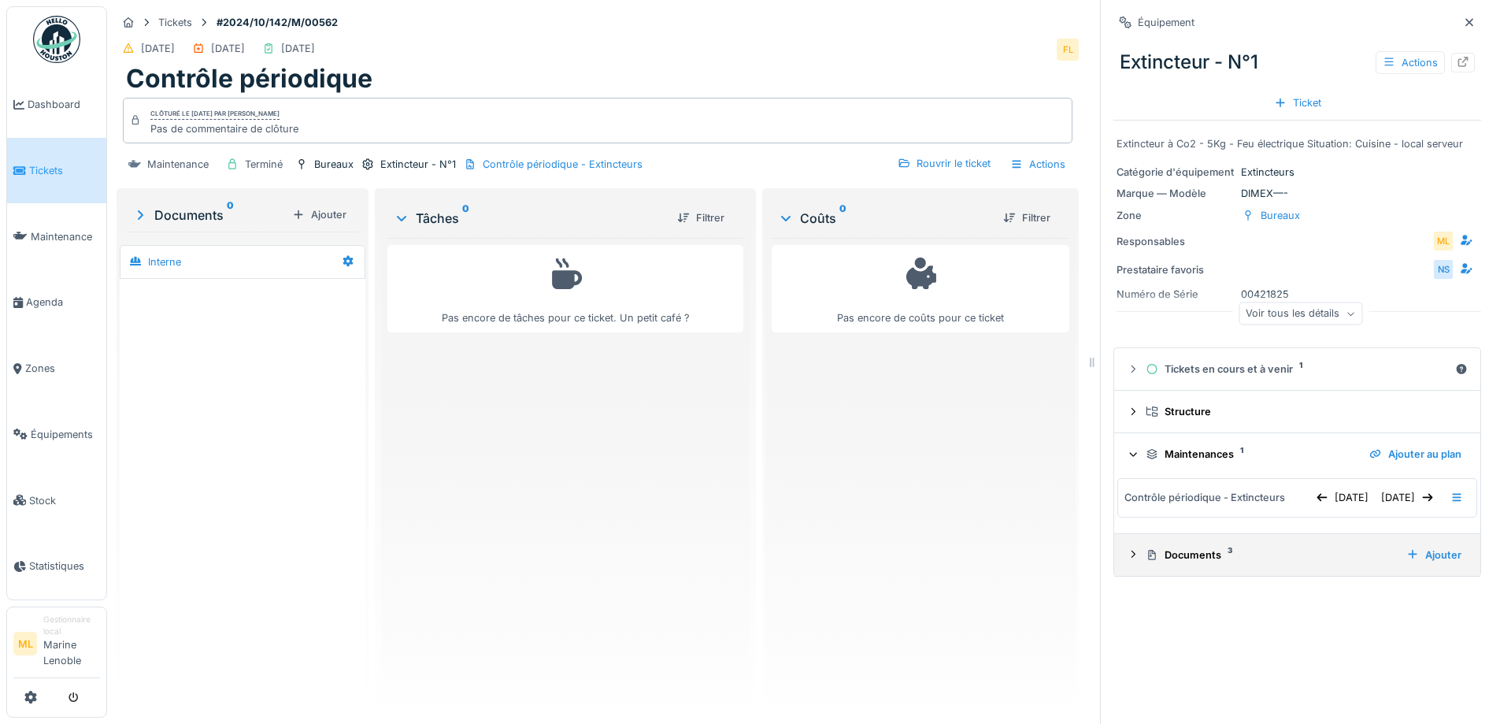
click at [1127, 559] on icon at bounding box center [1133, 554] width 13 height 10
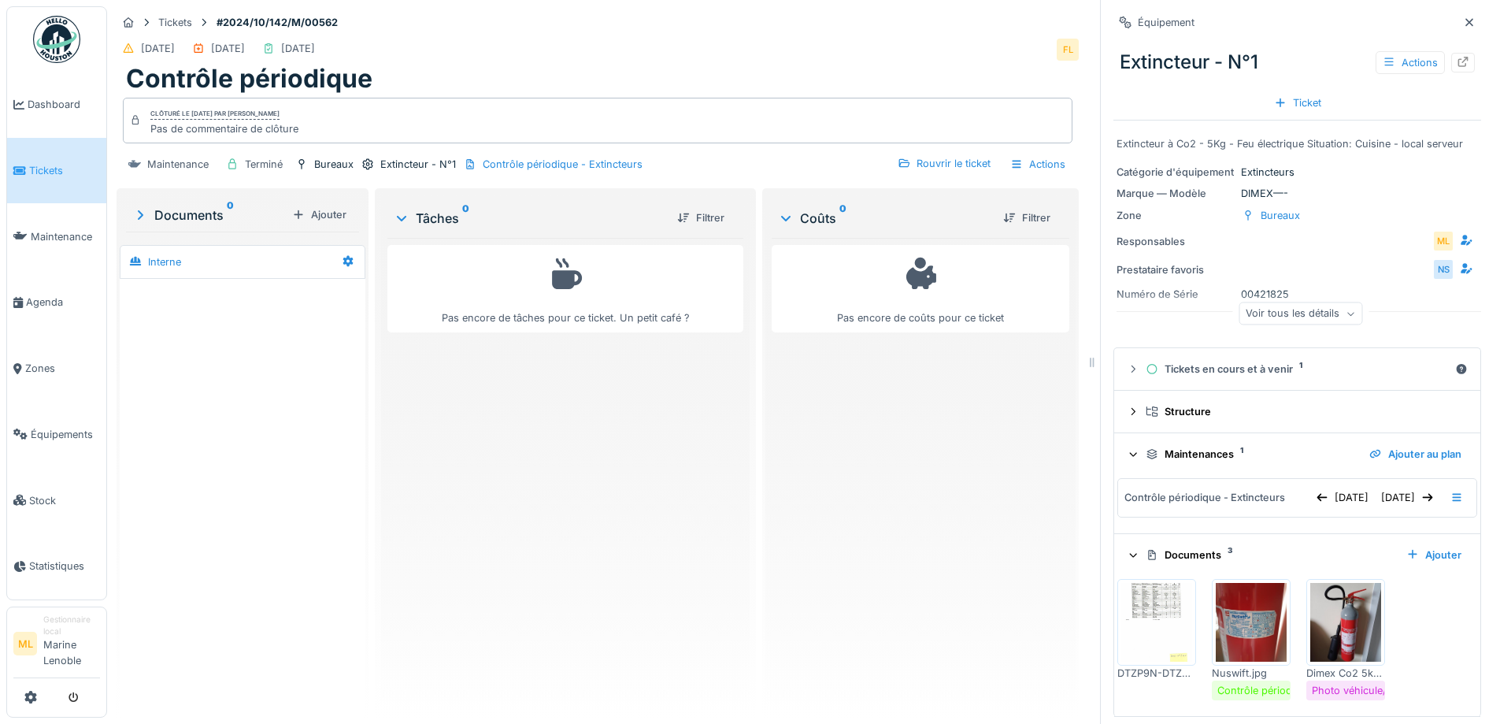
scroll to position [25, 0]
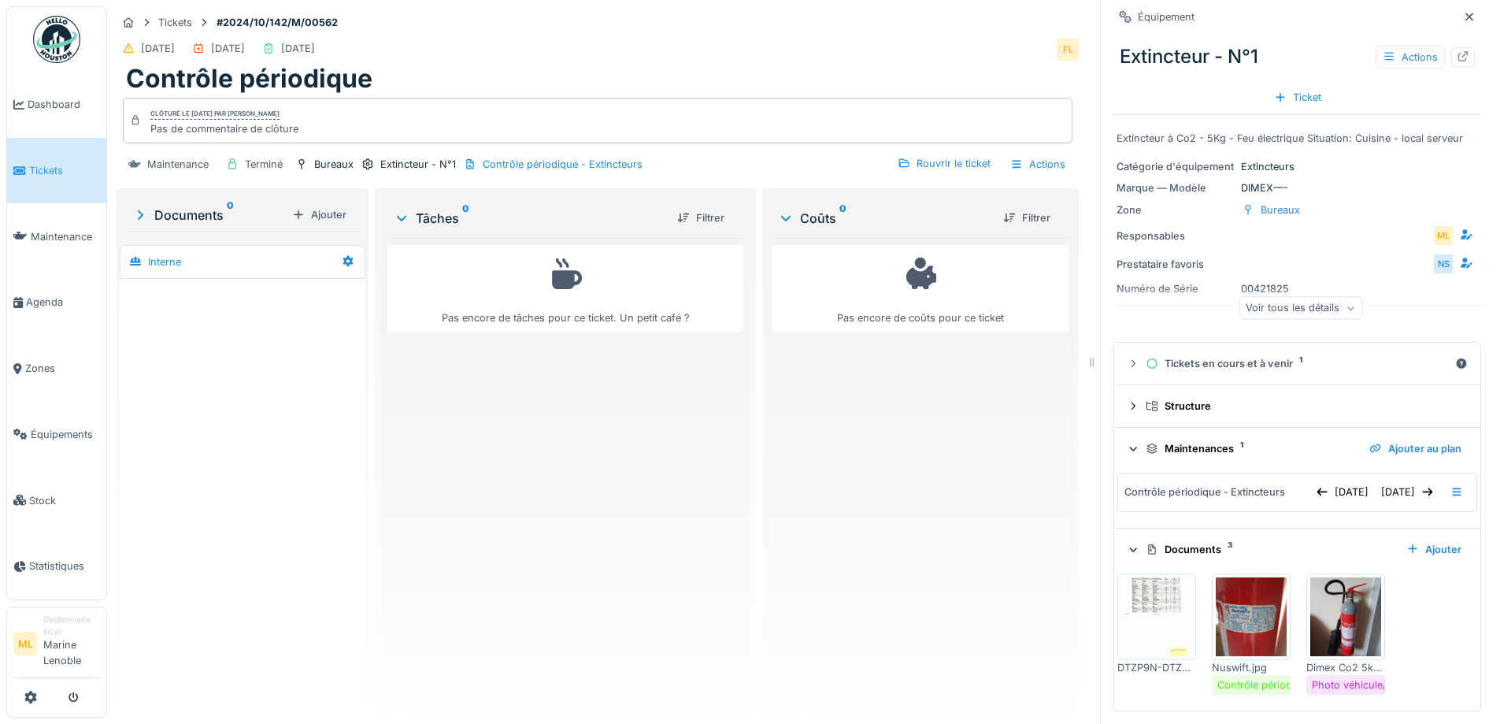
click at [1147, 602] on img at bounding box center [1156, 616] width 71 height 79
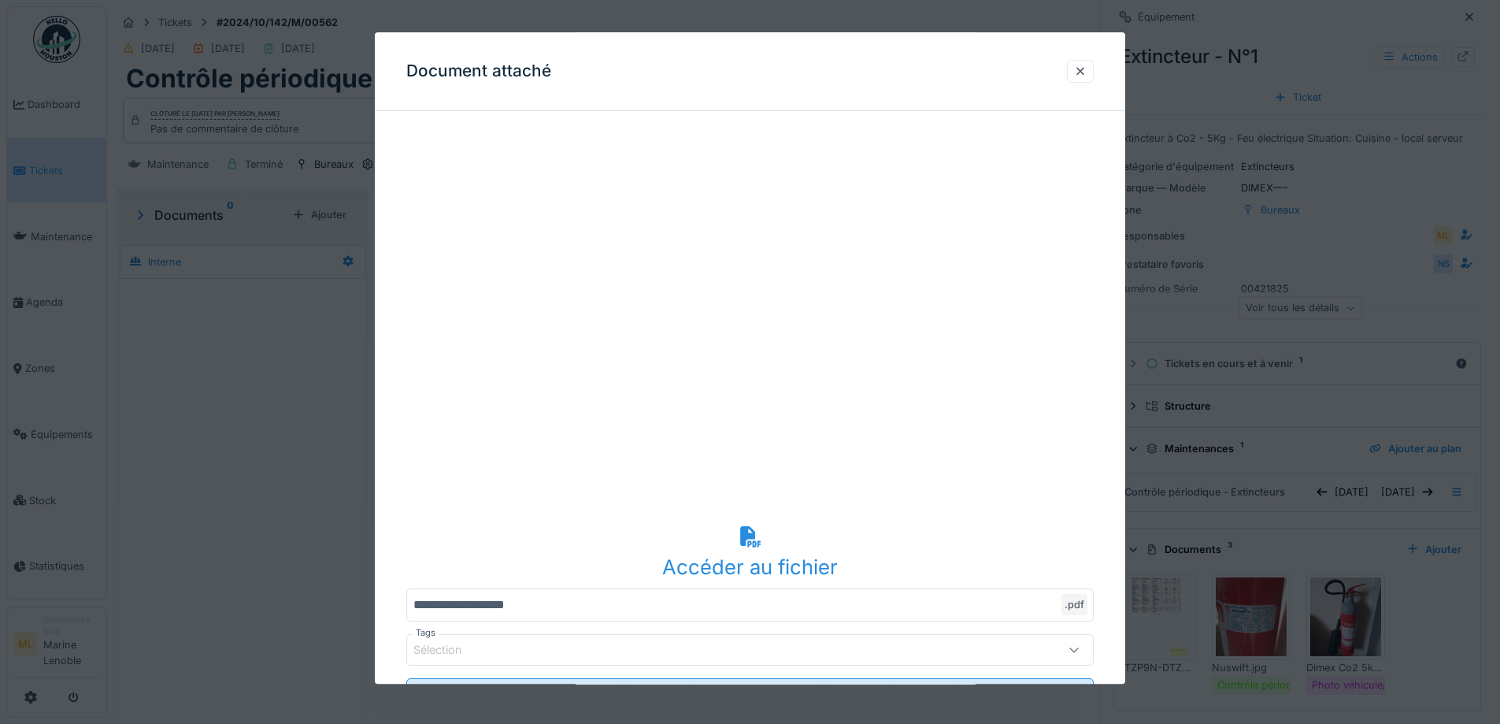
click at [754, 551] on div "Accéder au fichier" at bounding box center [750, 552] width 688 height 61
click at [1084, 68] on div at bounding box center [1080, 71] width 13 height 15
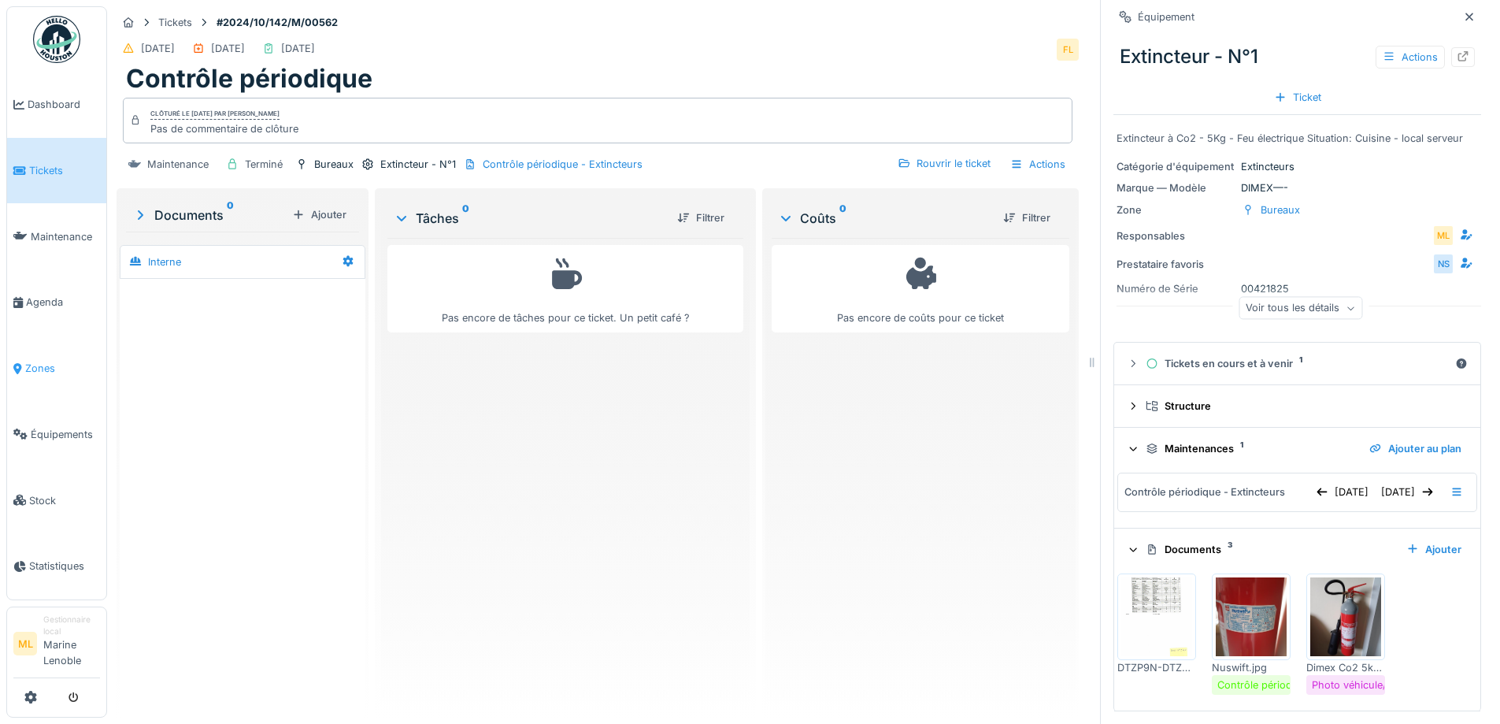
click at [45, 371] on span "Zones" at bounding box center [62, 368] width 75 height 15
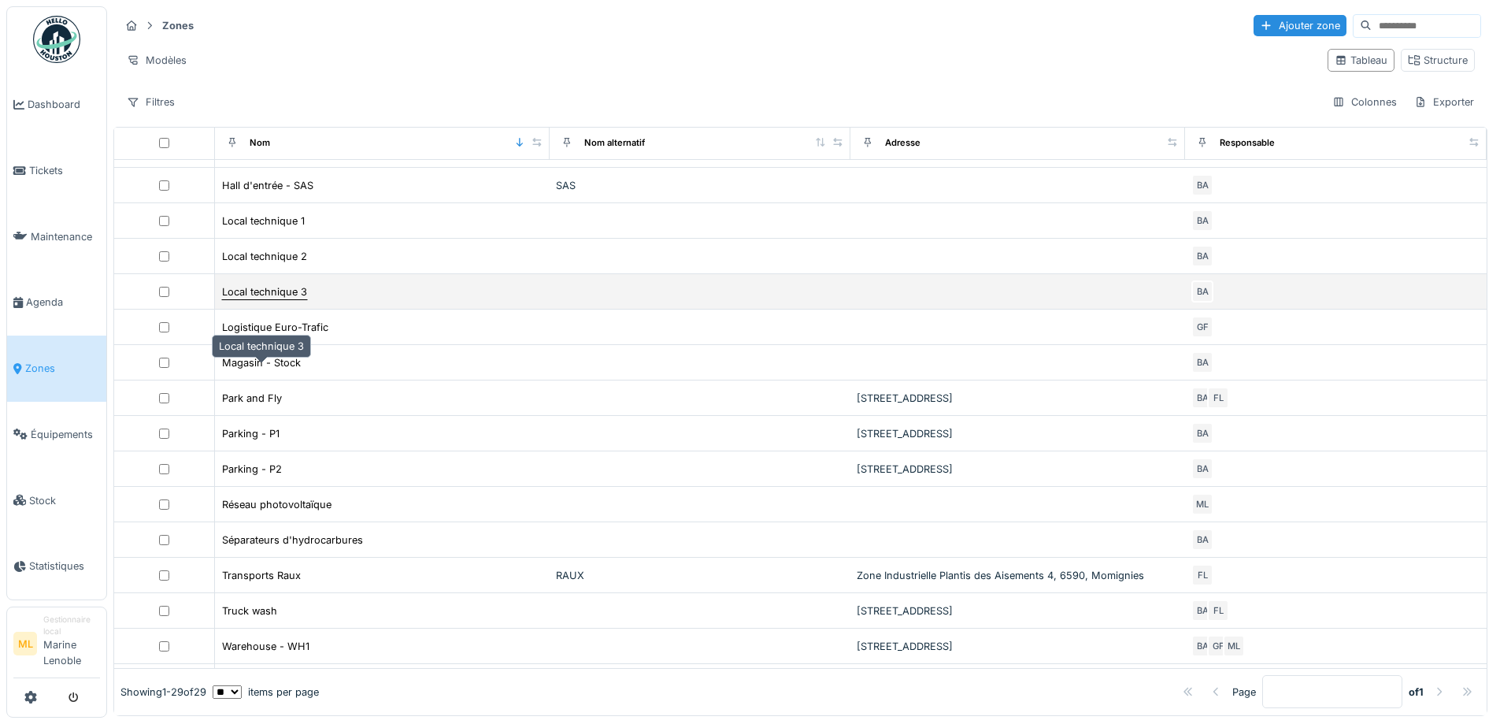
scroll to position [315, 0]
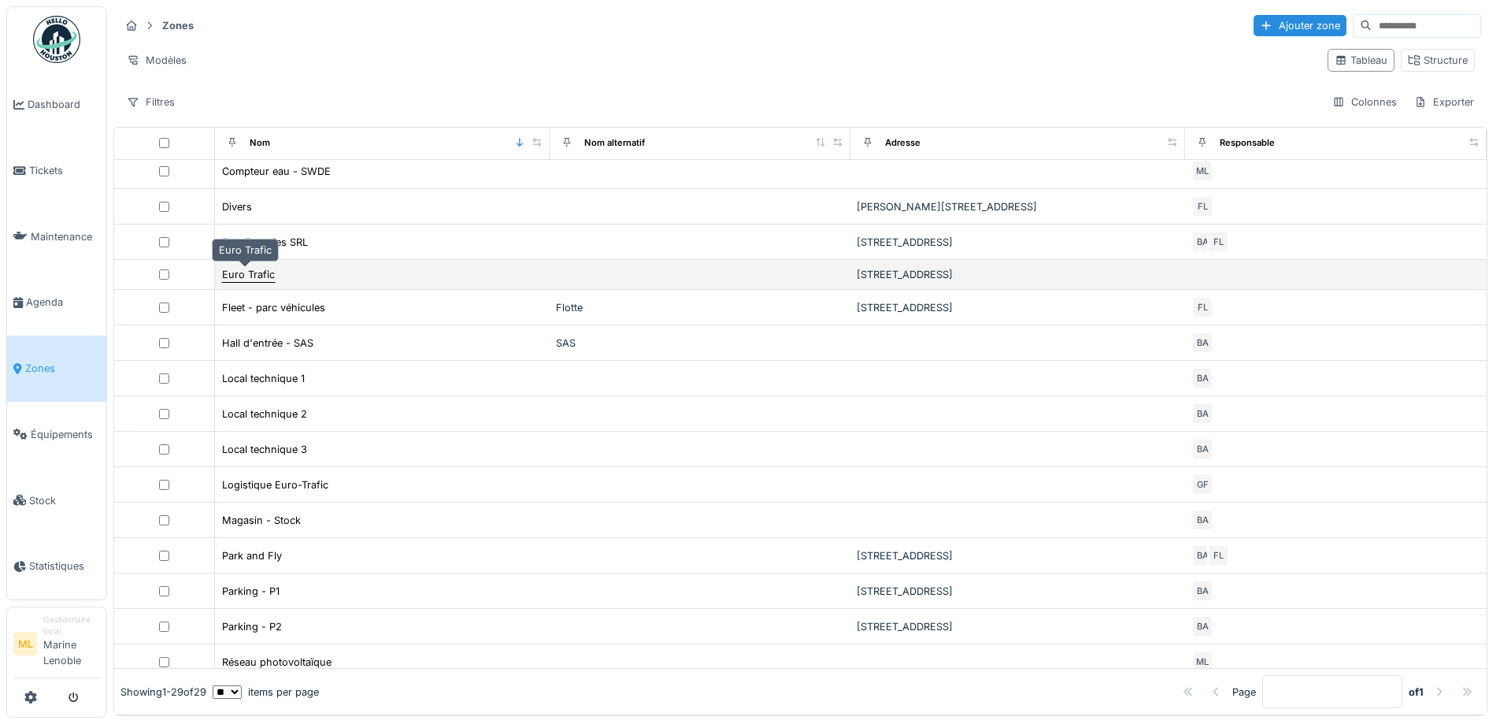
click at [265, 275] on div "Euro Trafic" at bounding box center [248, 274] width 53 height 15
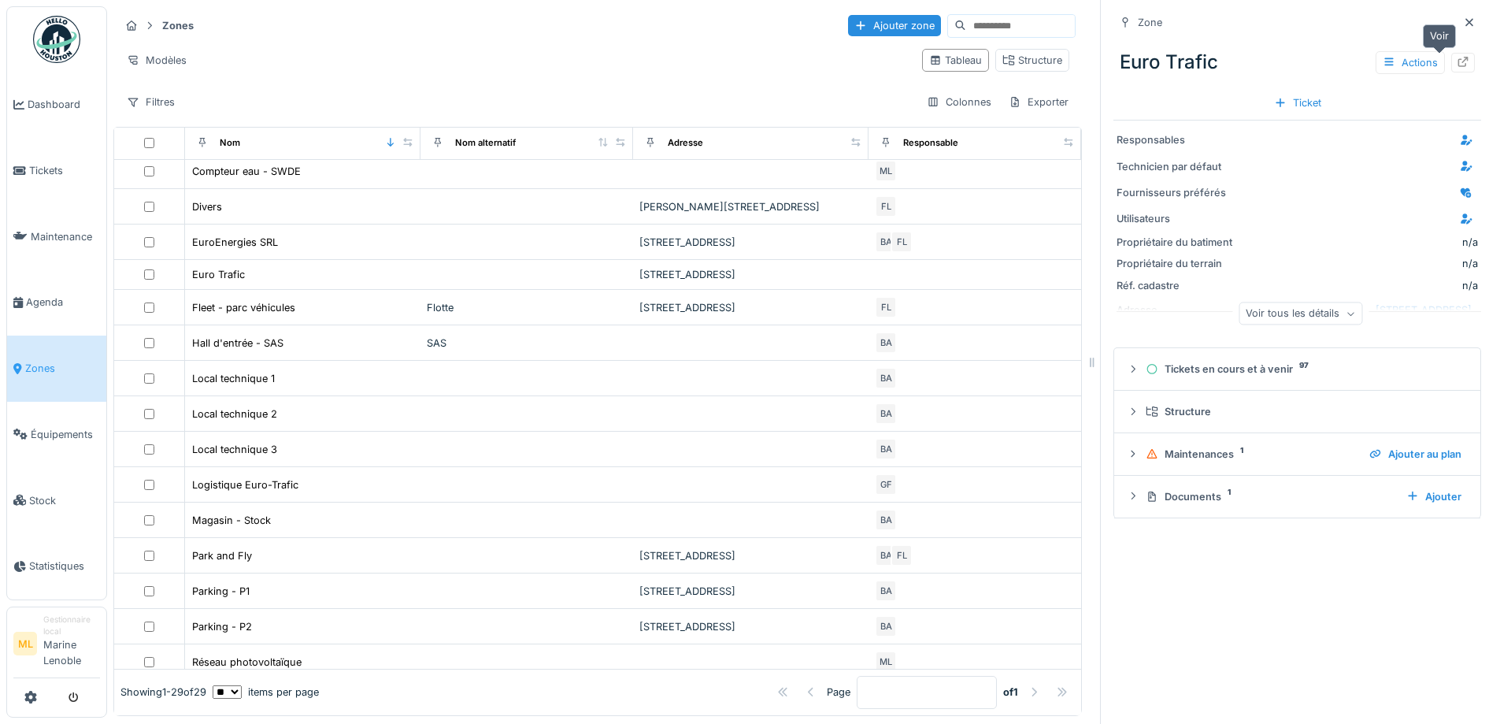
click at [1457, 59] on icon at bounding box center [1463, 62] width 13 height 10
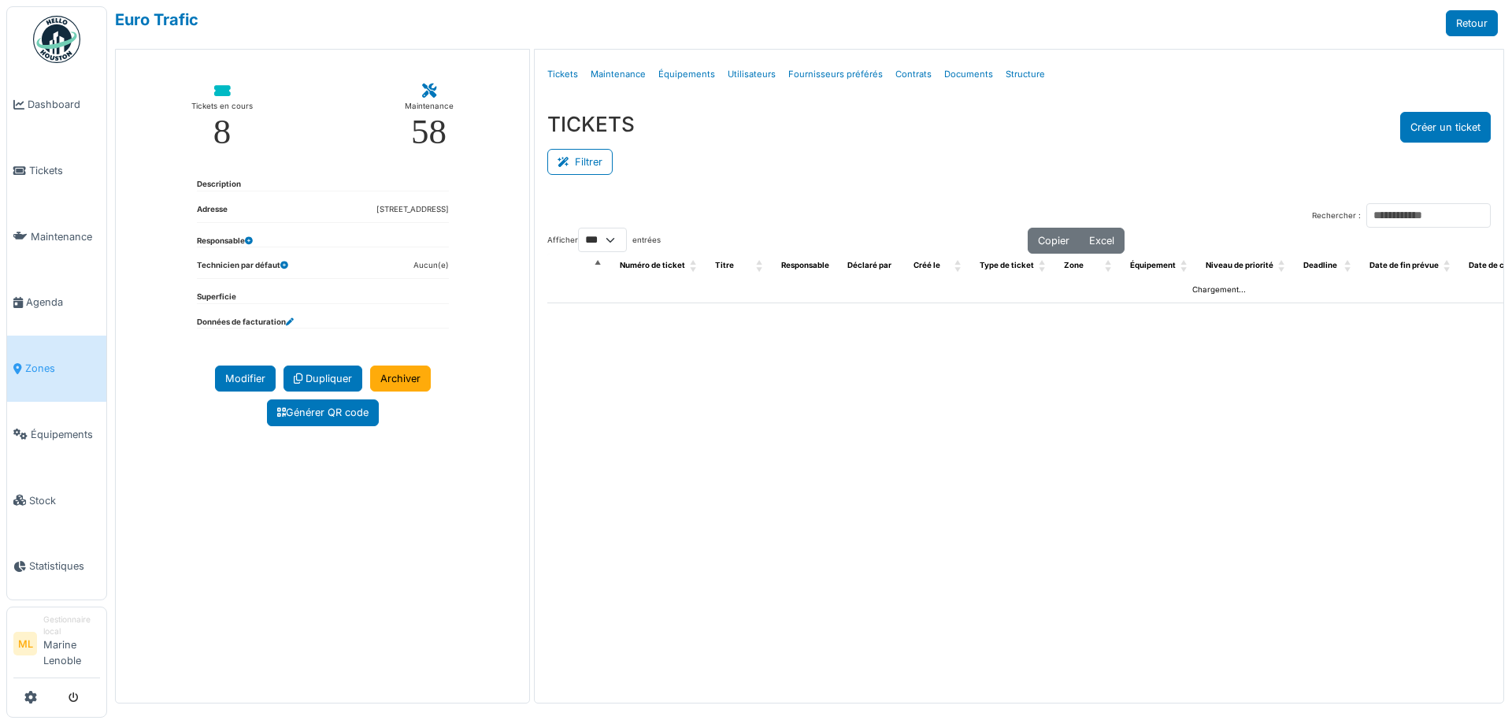
select select "***"
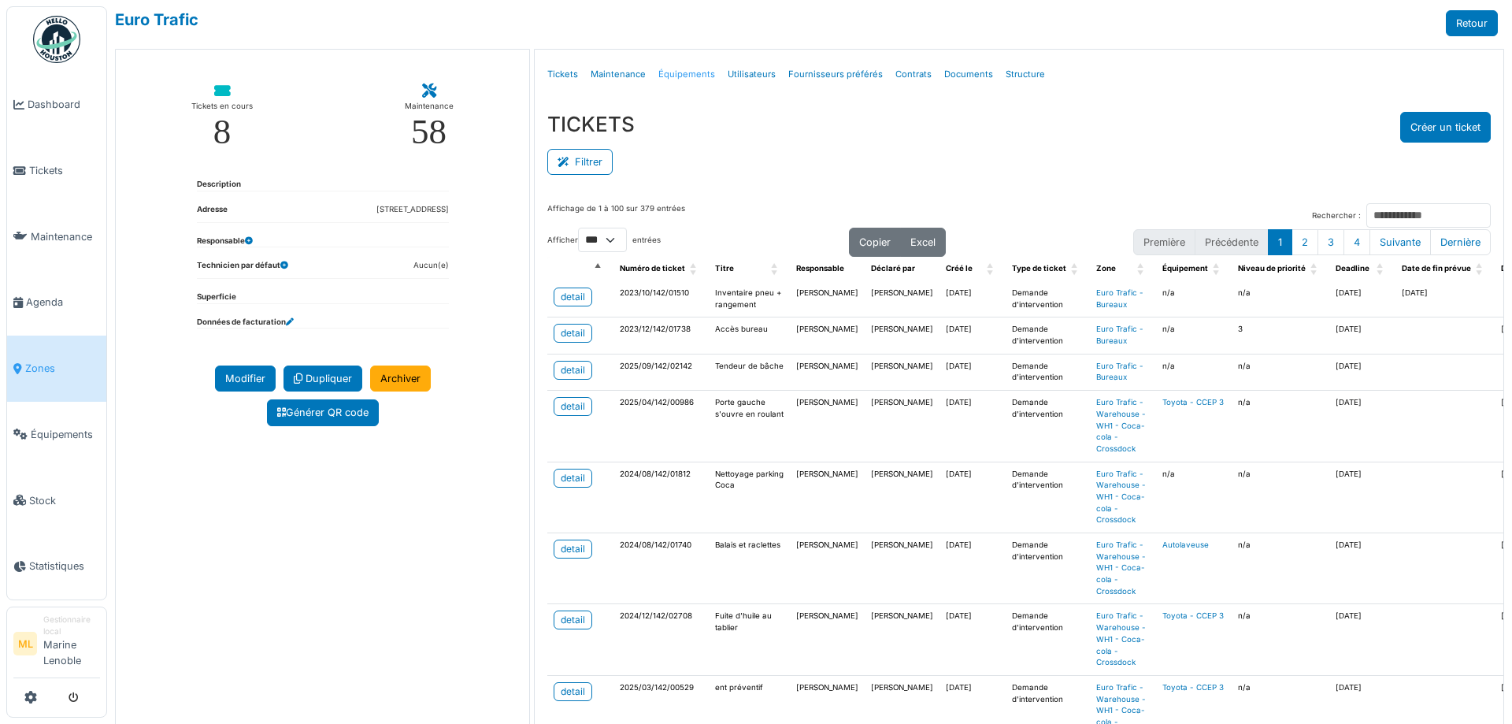
click at [681, 70] on link "Équipements" at bounding box center [686, 74] width 69 height 37
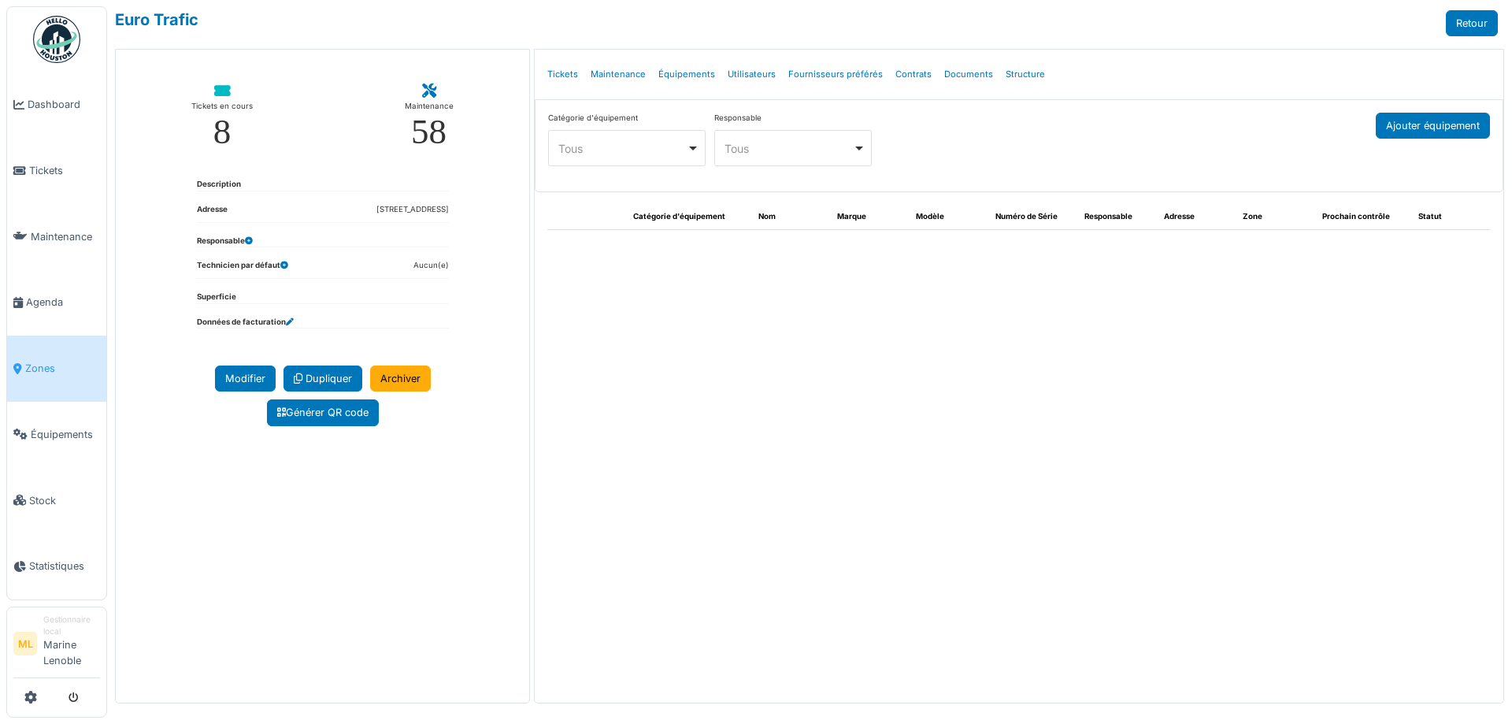
select select "***"
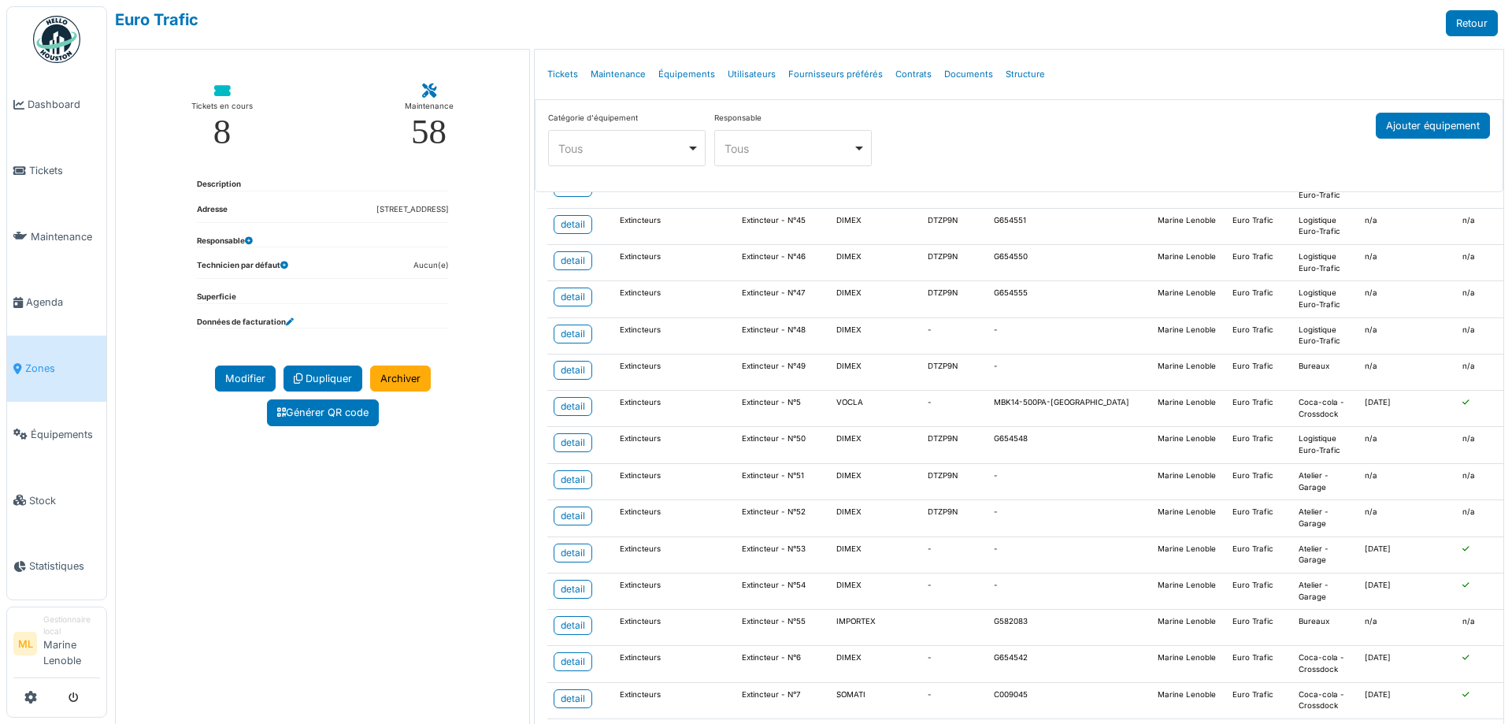
scroll to position [49, 0]
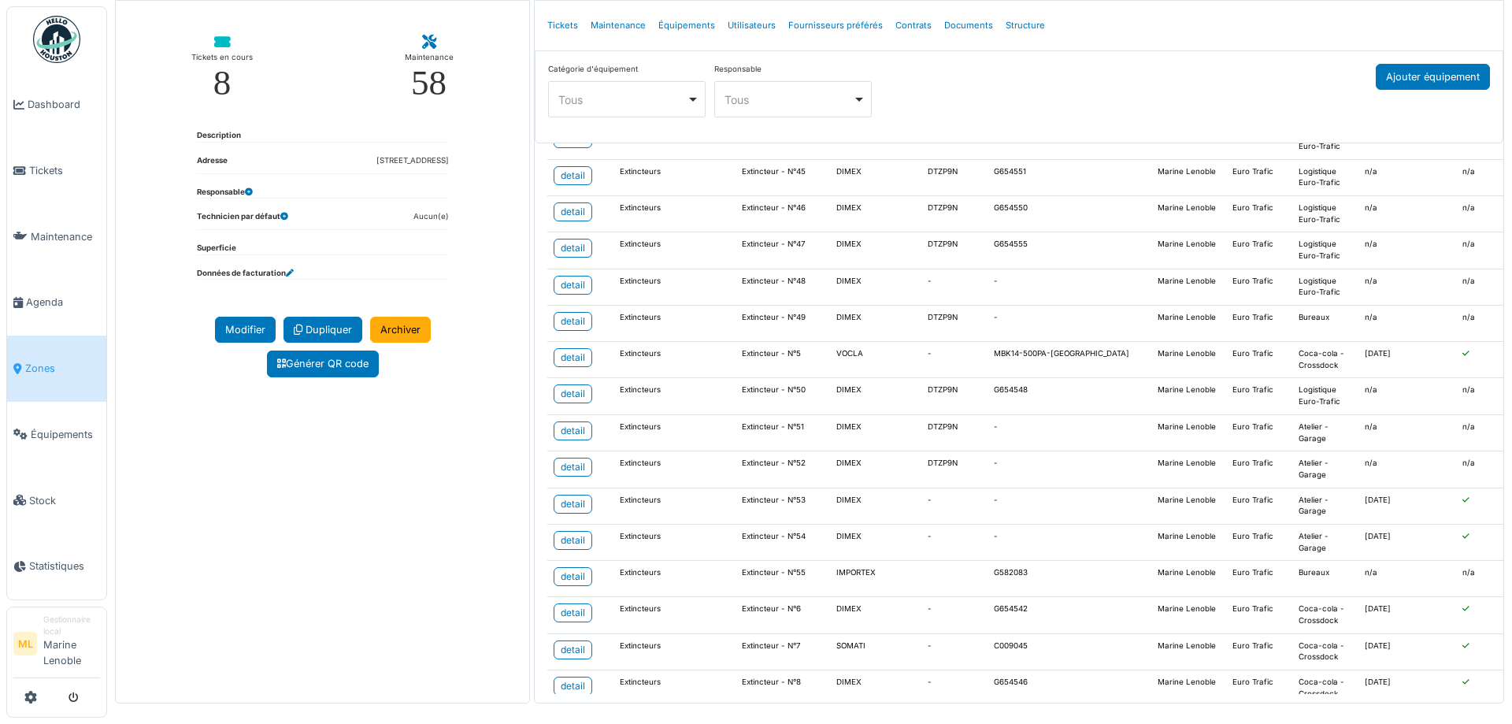
click at [706, 708] on button "2" at bounding box center [719, 721] width 27 height 26
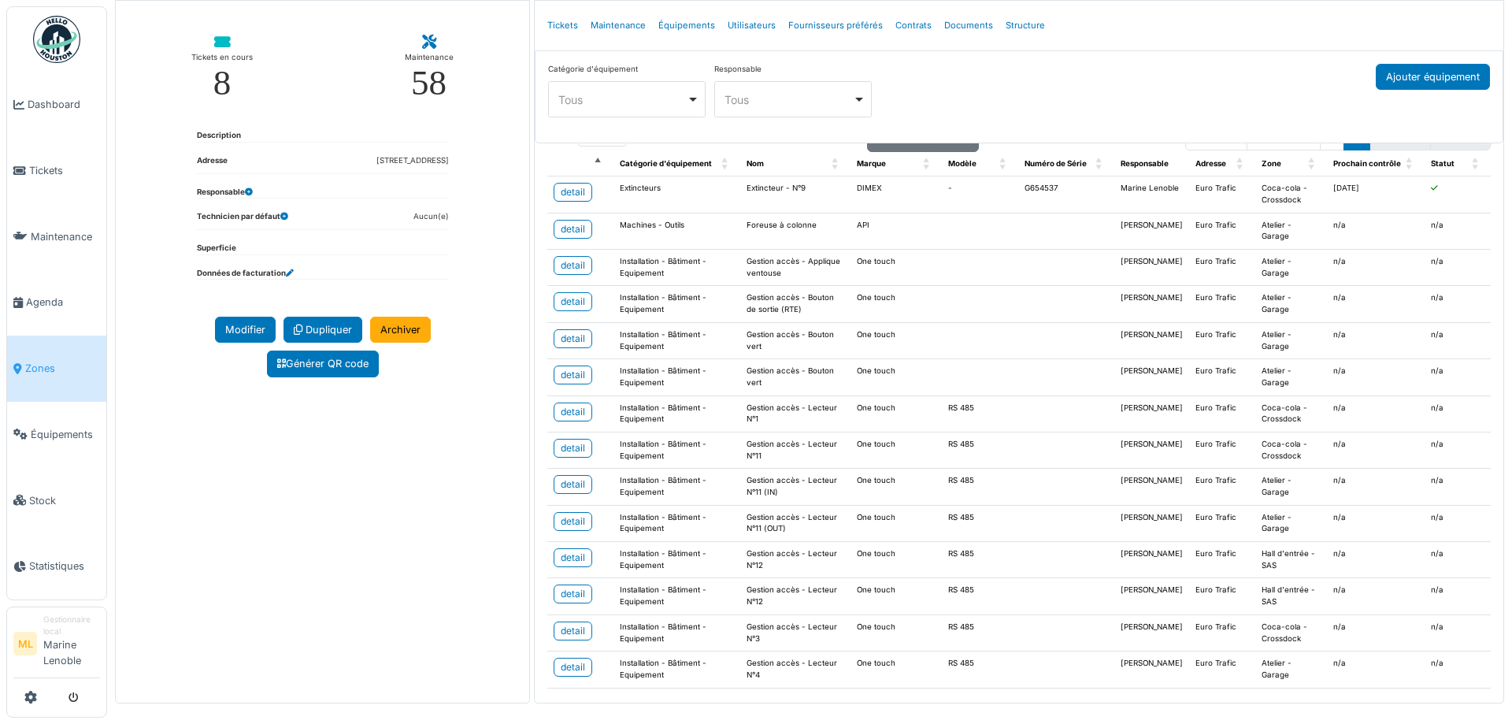
scroll to position [0, 0]
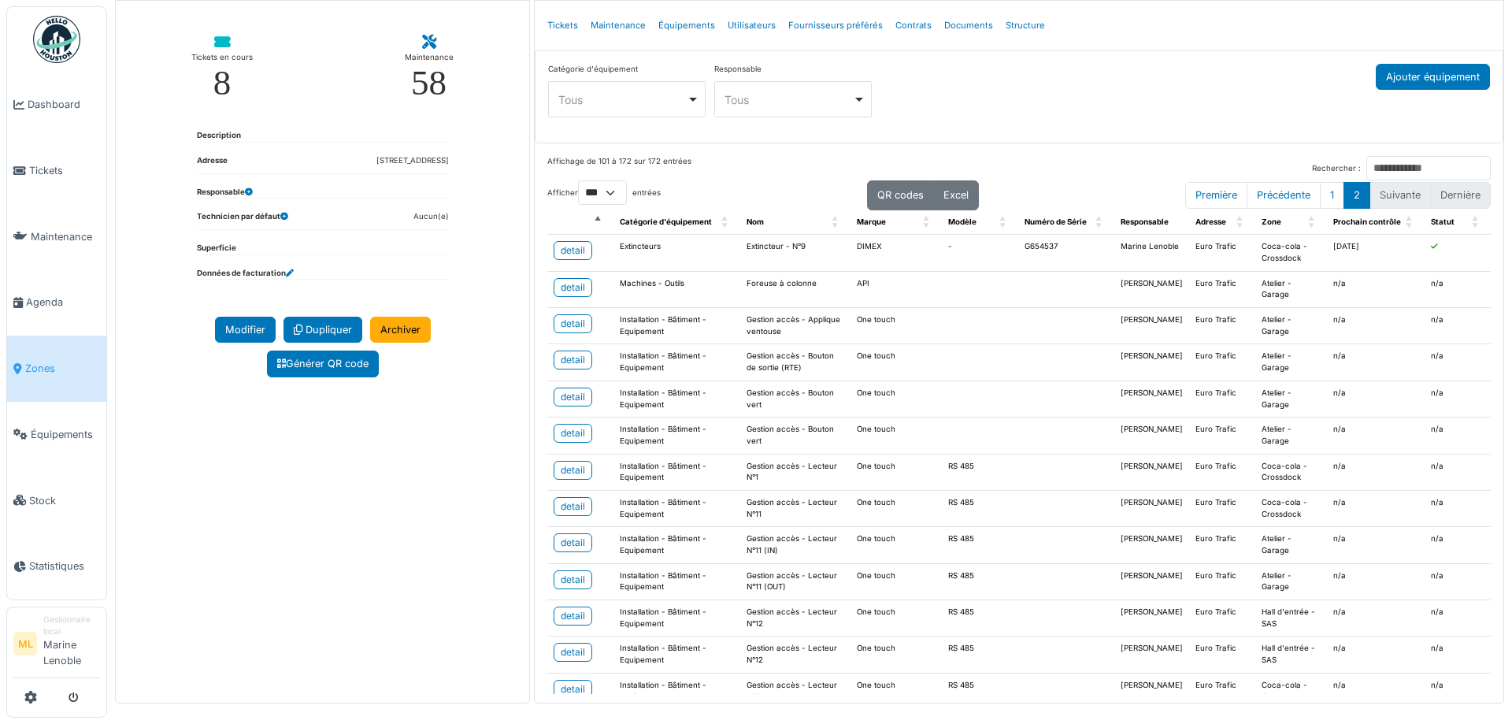
click at [686, 95] on div "Tous Remove item" at bounding box center [627, 99] width 144 height 23
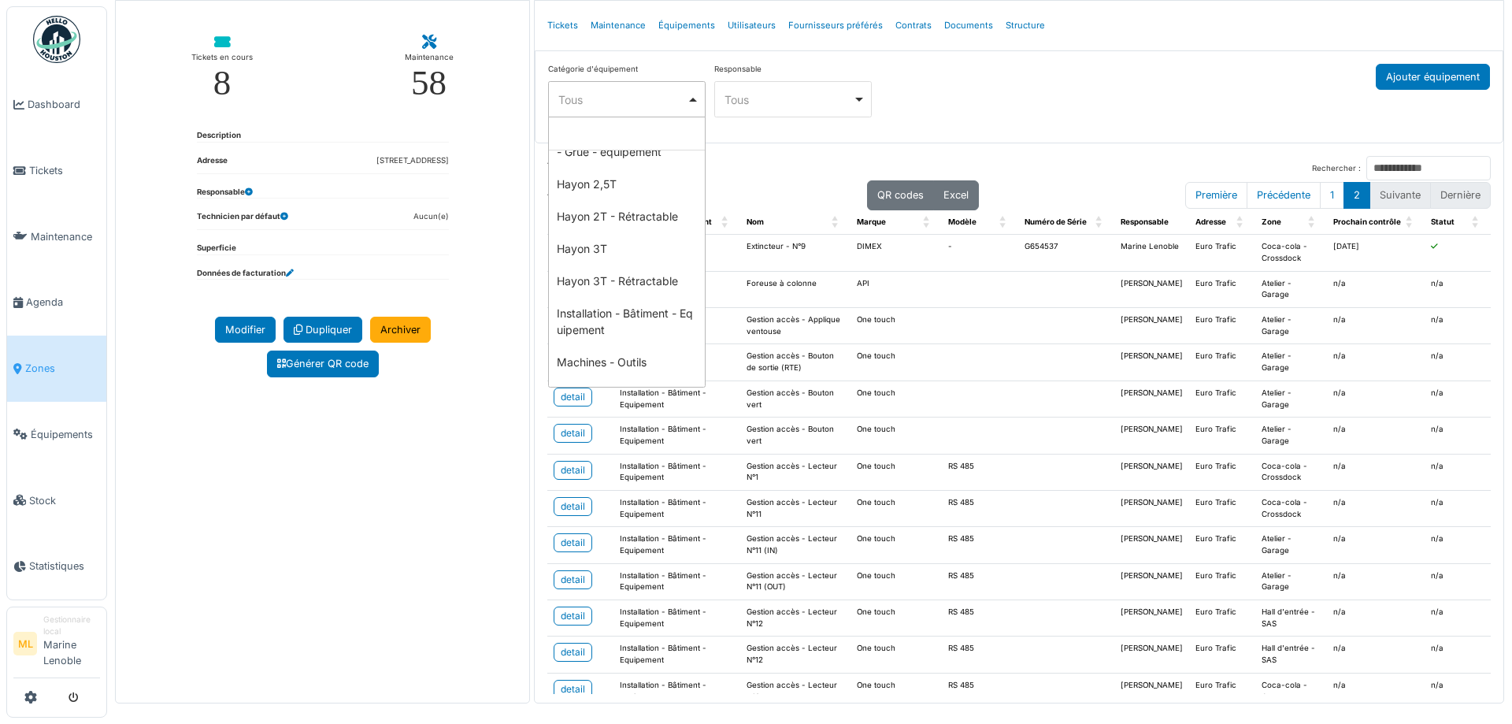
scroll to position [688, 0]
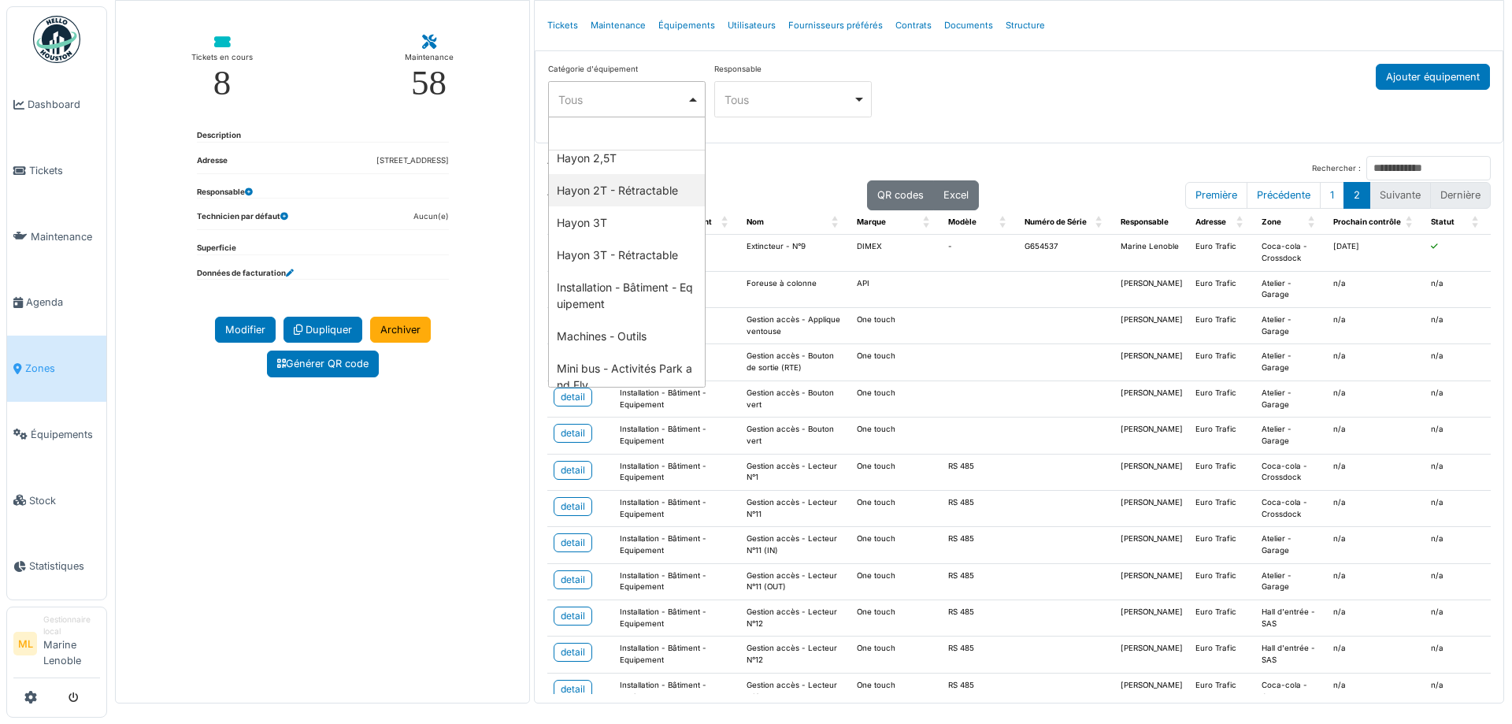
click at [846, 99] on div "Tous Remove item" at bounding box center [789, 99] width 128 height 17
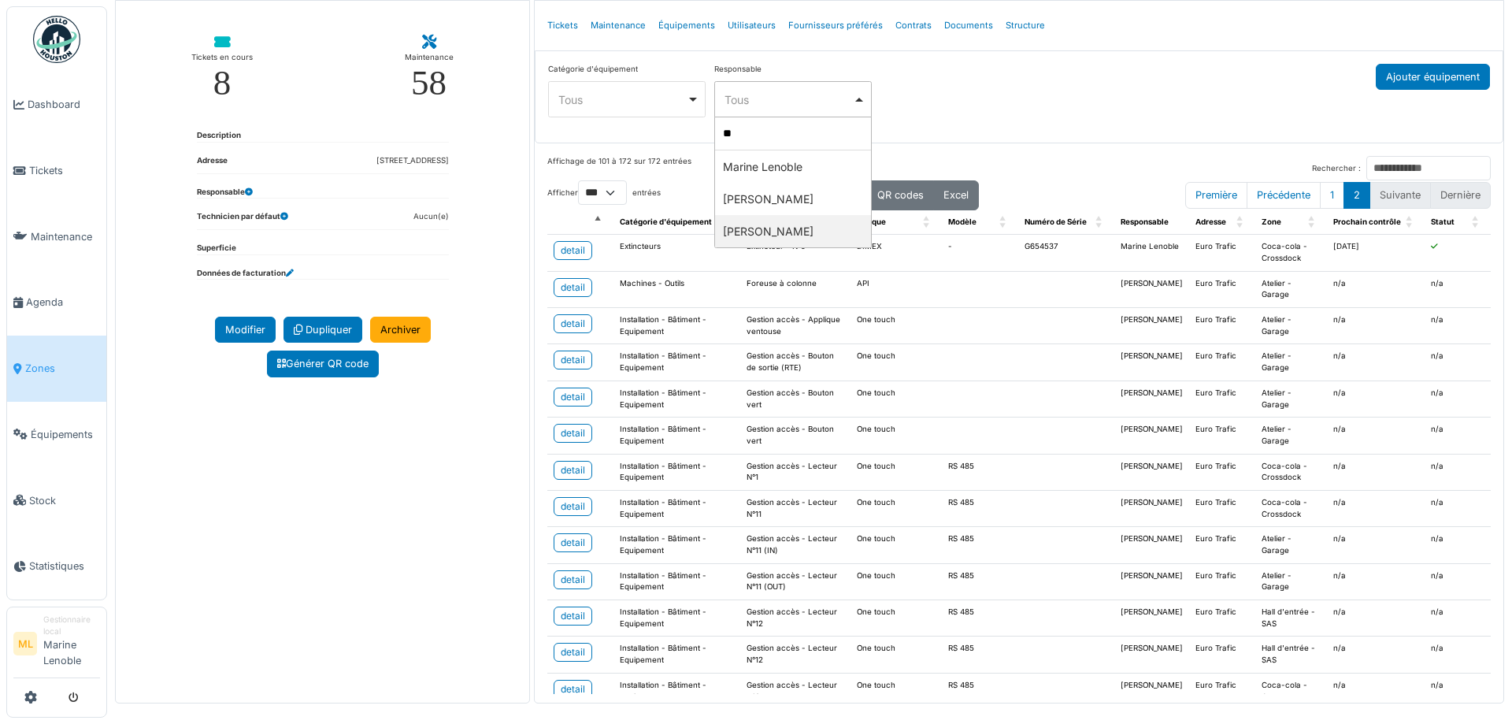
type input "***"
select select "**********"
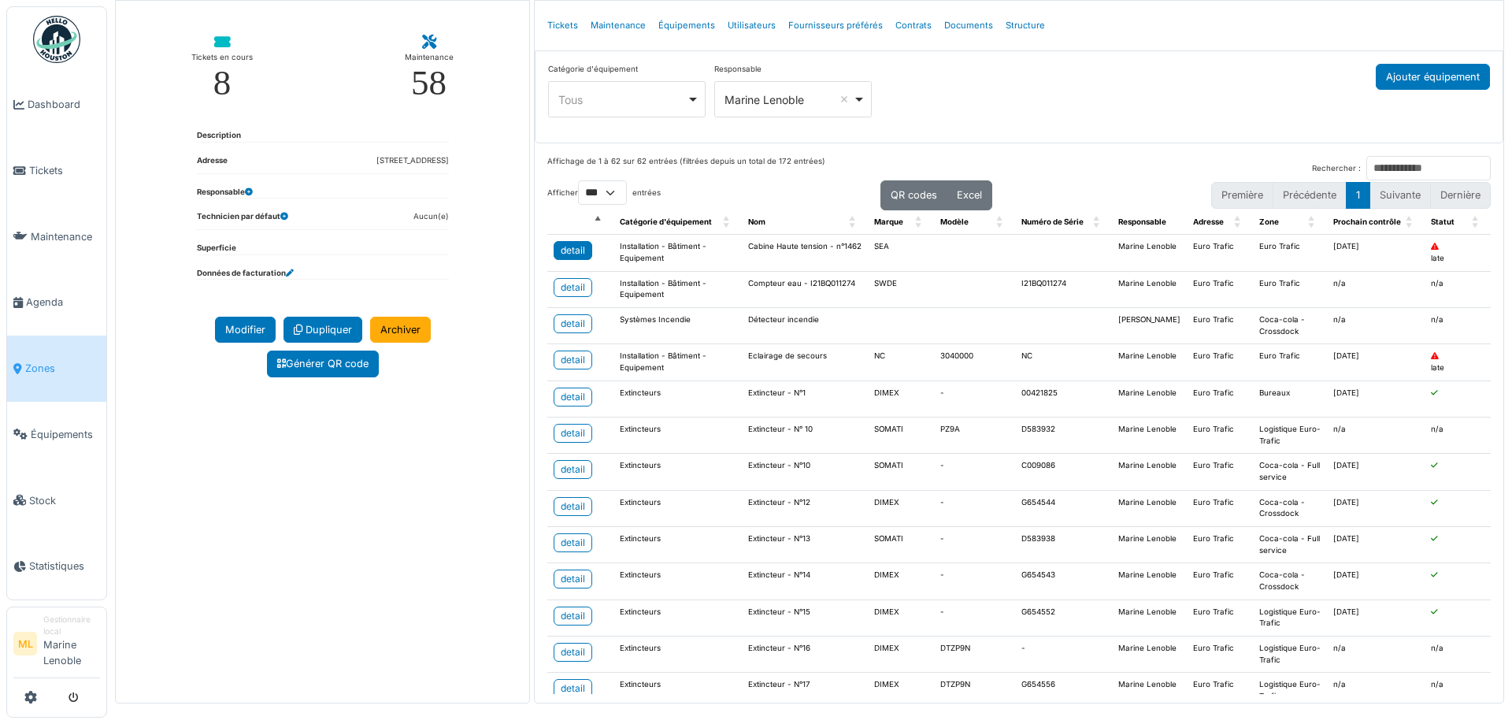
click at [573, 245] on div "detail" at bounding box center [573, 250] width 24 height 14
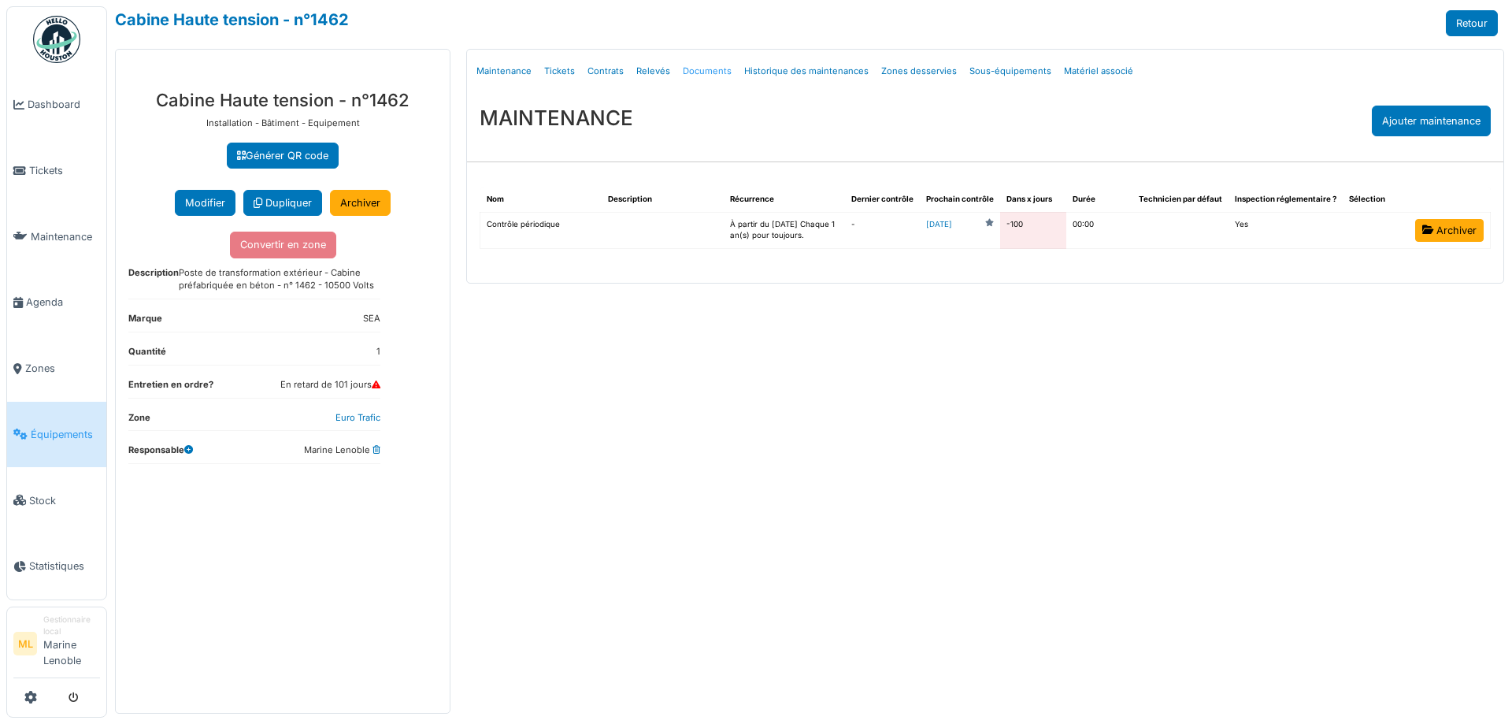
click at [698, 71] on link "Documents" at bounding box center [706, 71] width 61 height 37
select select "***"
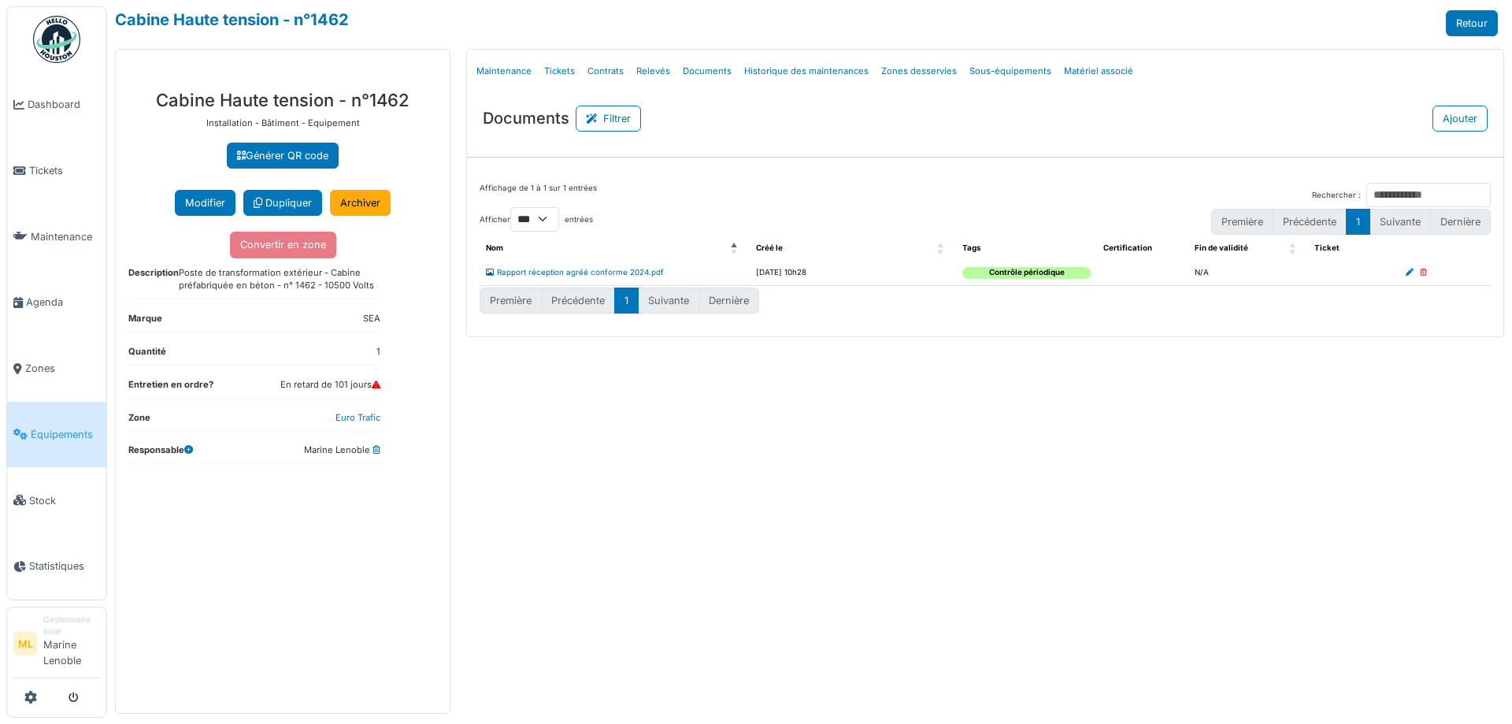
click at [569, 272] on link "Rapport réception agréé conforme 2024.pdf" at bounding box center [575, 272] width 178 height 9
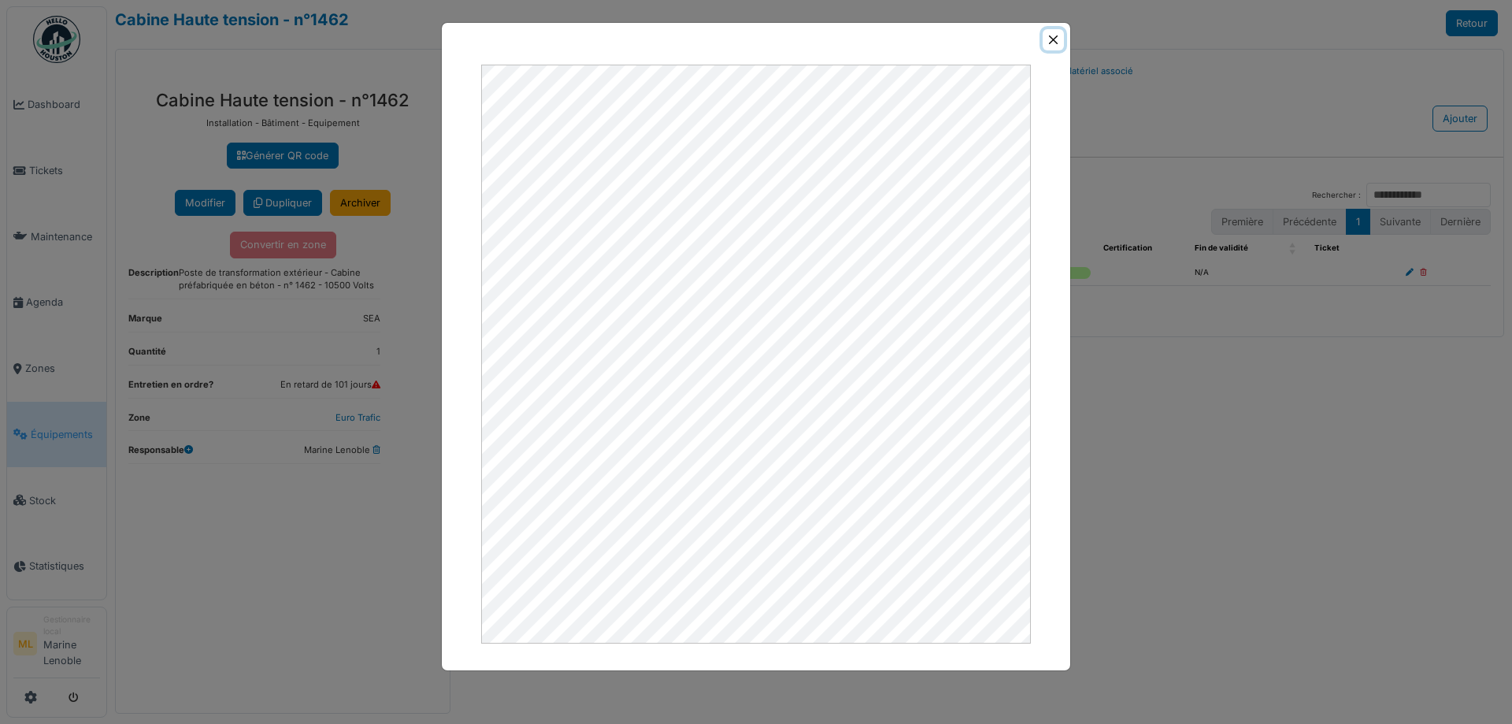
click at [1049, 43] on button "Close" at bounding box center [1053, 39] width 21 height 21
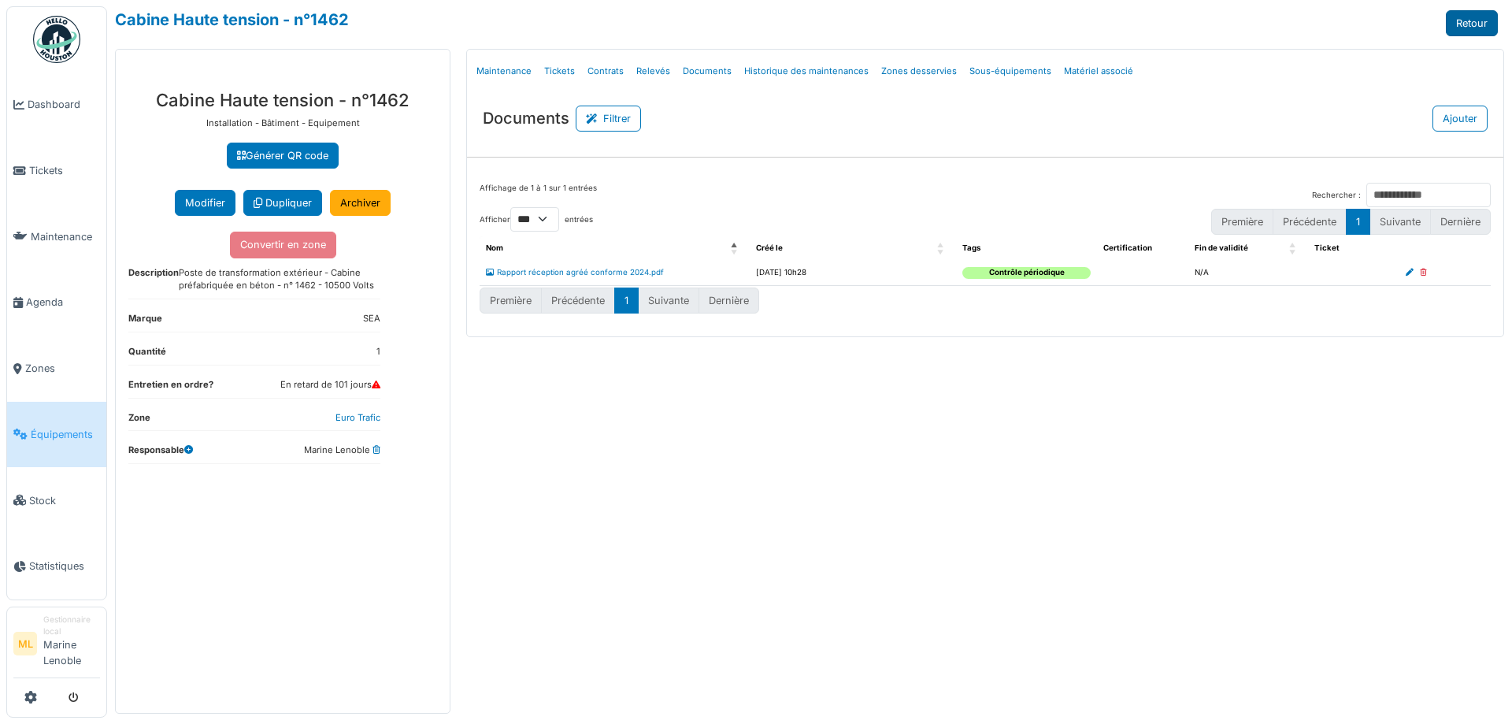
click at [1479, 24] on link "Retour" at bounding box center [1472, 23] width 52 height 26
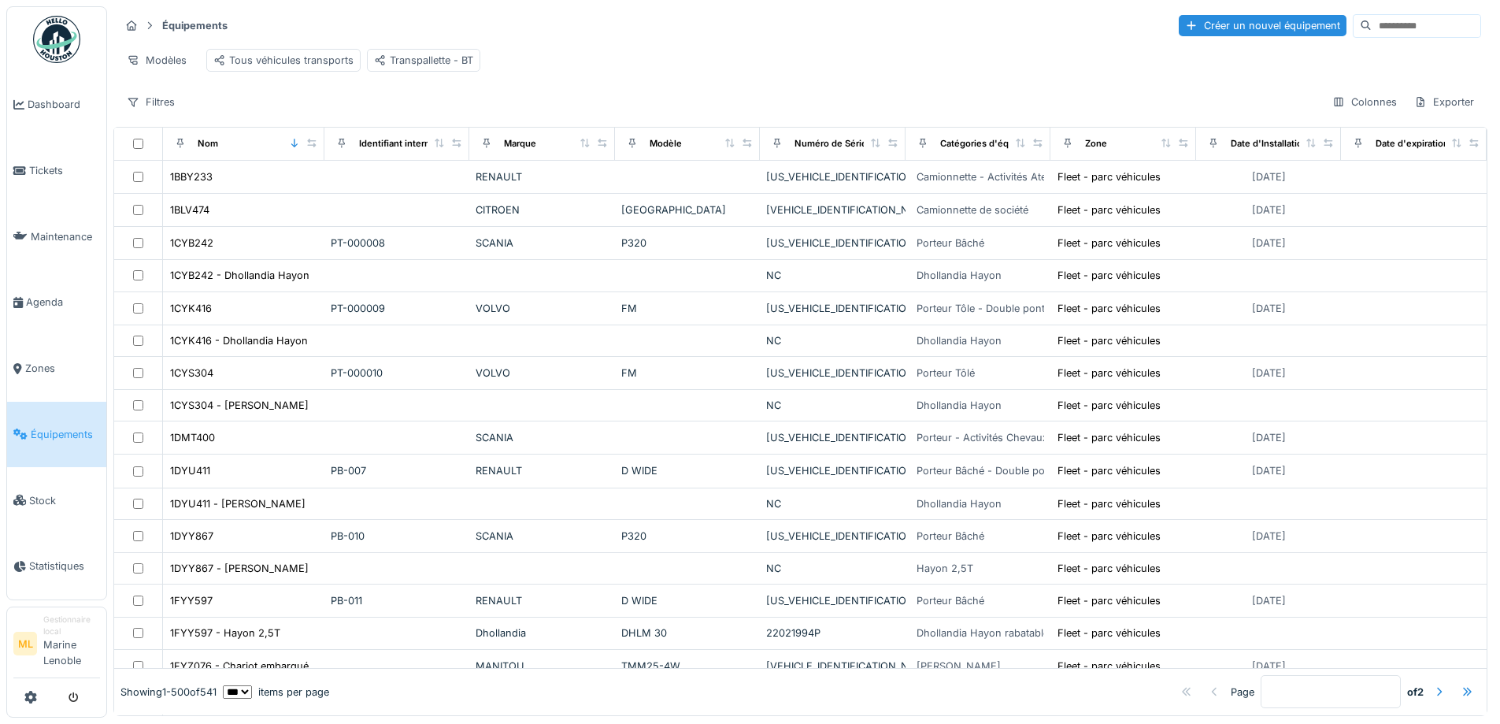
click at [1397, 32] on input at bounding box center [1426, 26] width 109 height 22
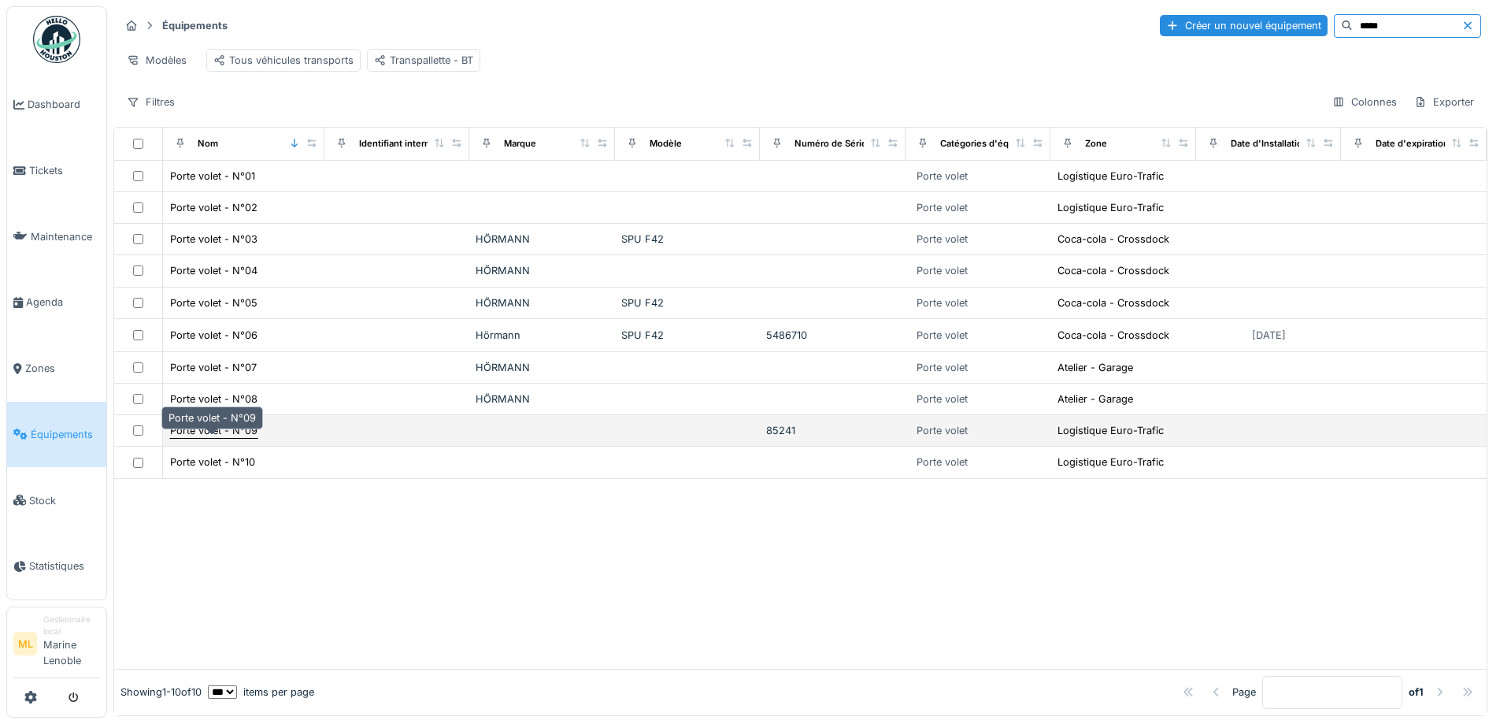
type input "*****"
click at [240, 438] on div "Porte volet - N°09" at bounding box center [213, 430] width 87 height 15
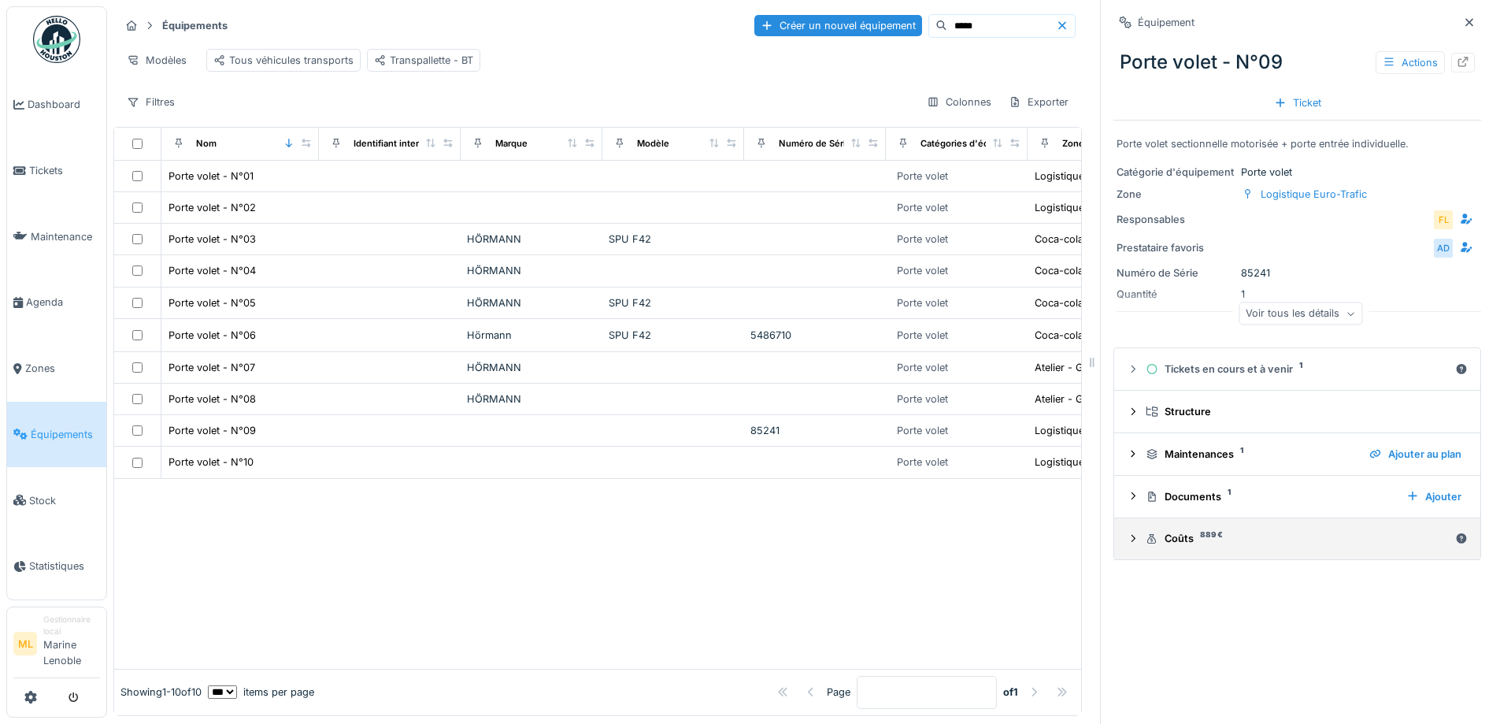
click at [1127, 539] on icon at bounding box center [1133, 538] width 13 height 10
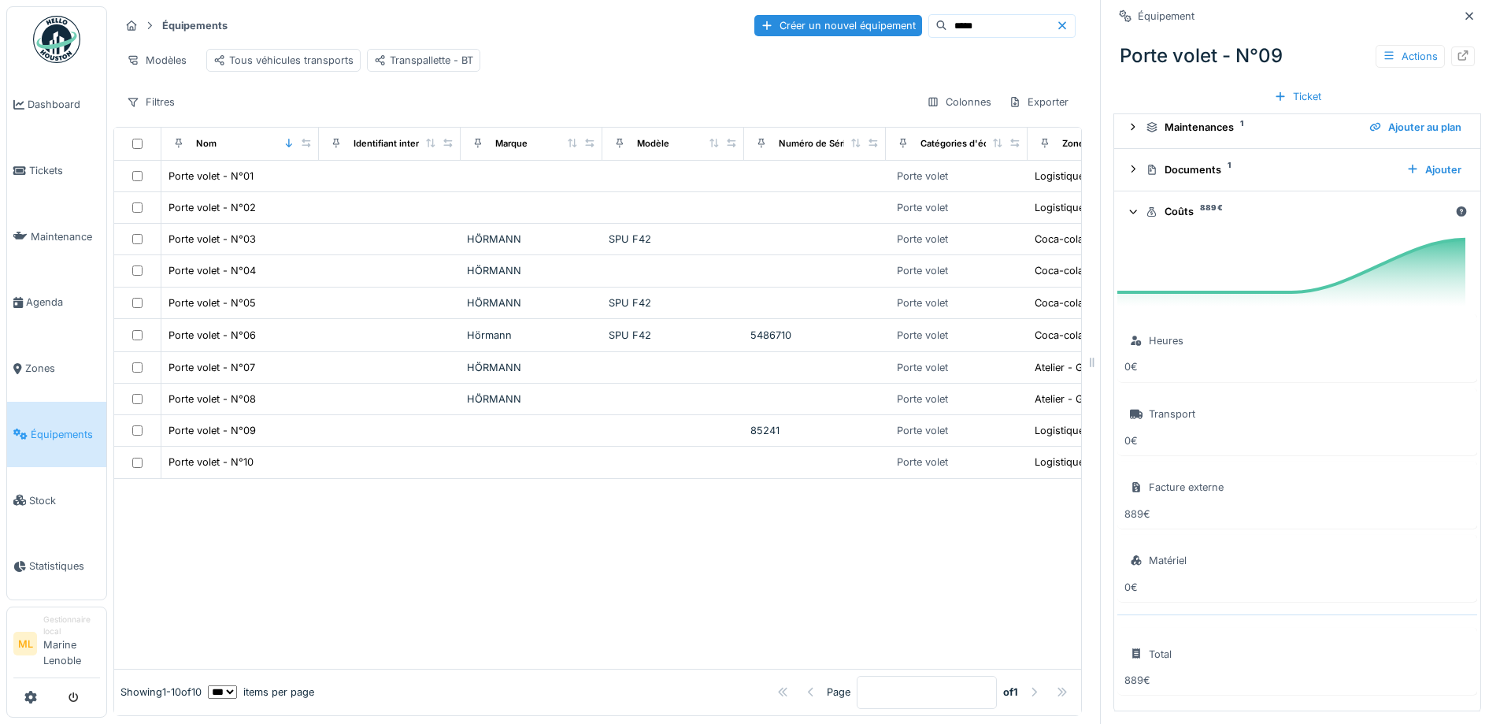
scroll to position [12, 0]
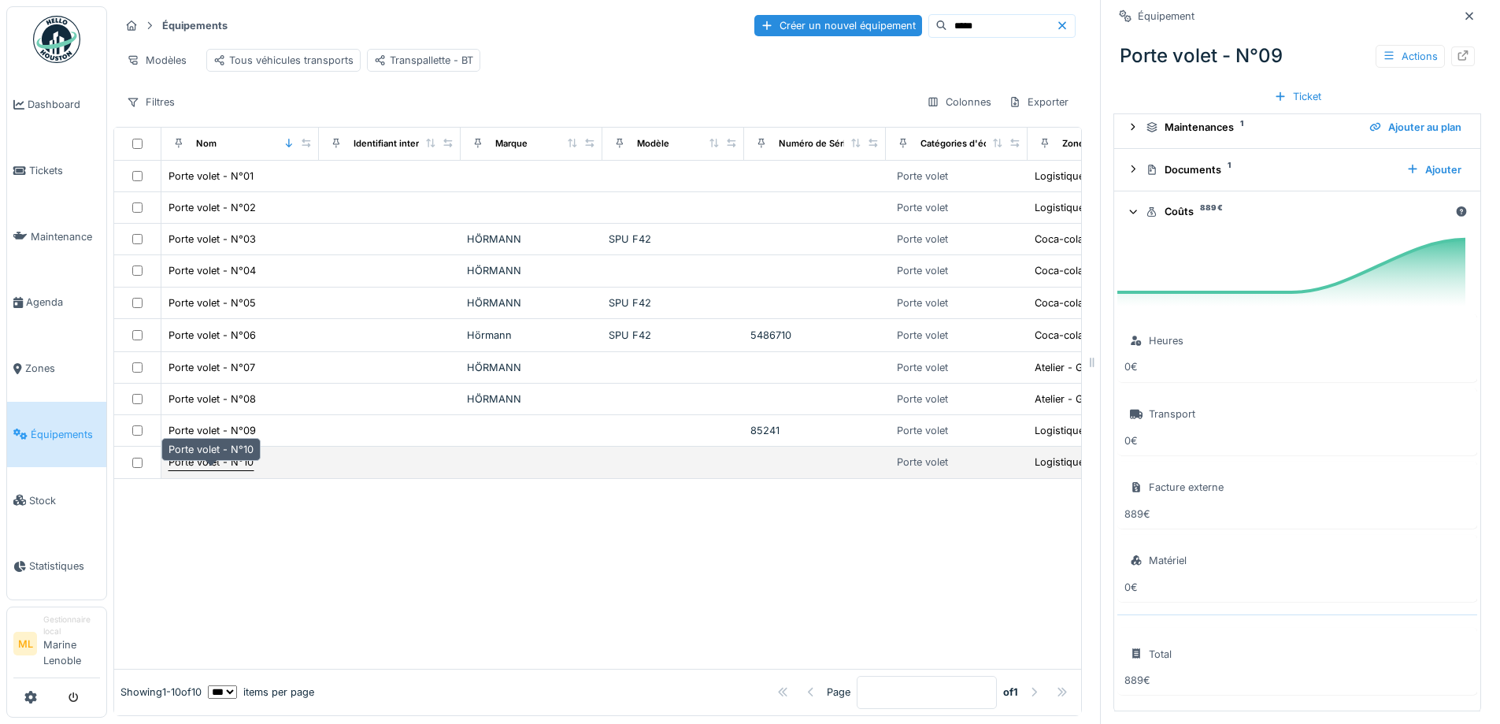
click at [208, 461] on div "Porte volet - N°10" at bounding box center [211, 461] width 85 height 15
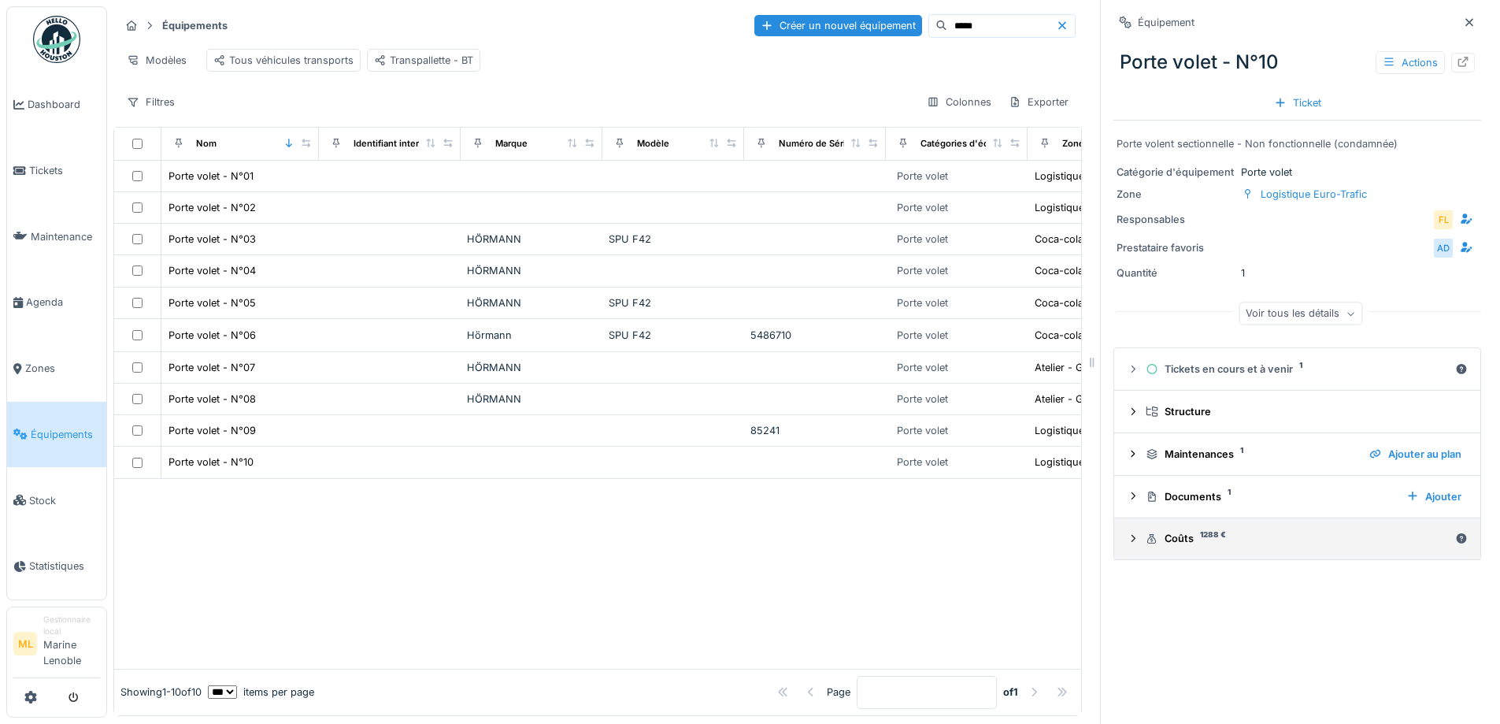
click at [1127, 533] on icon at bounding box center [1133, 538] width 13 height 10
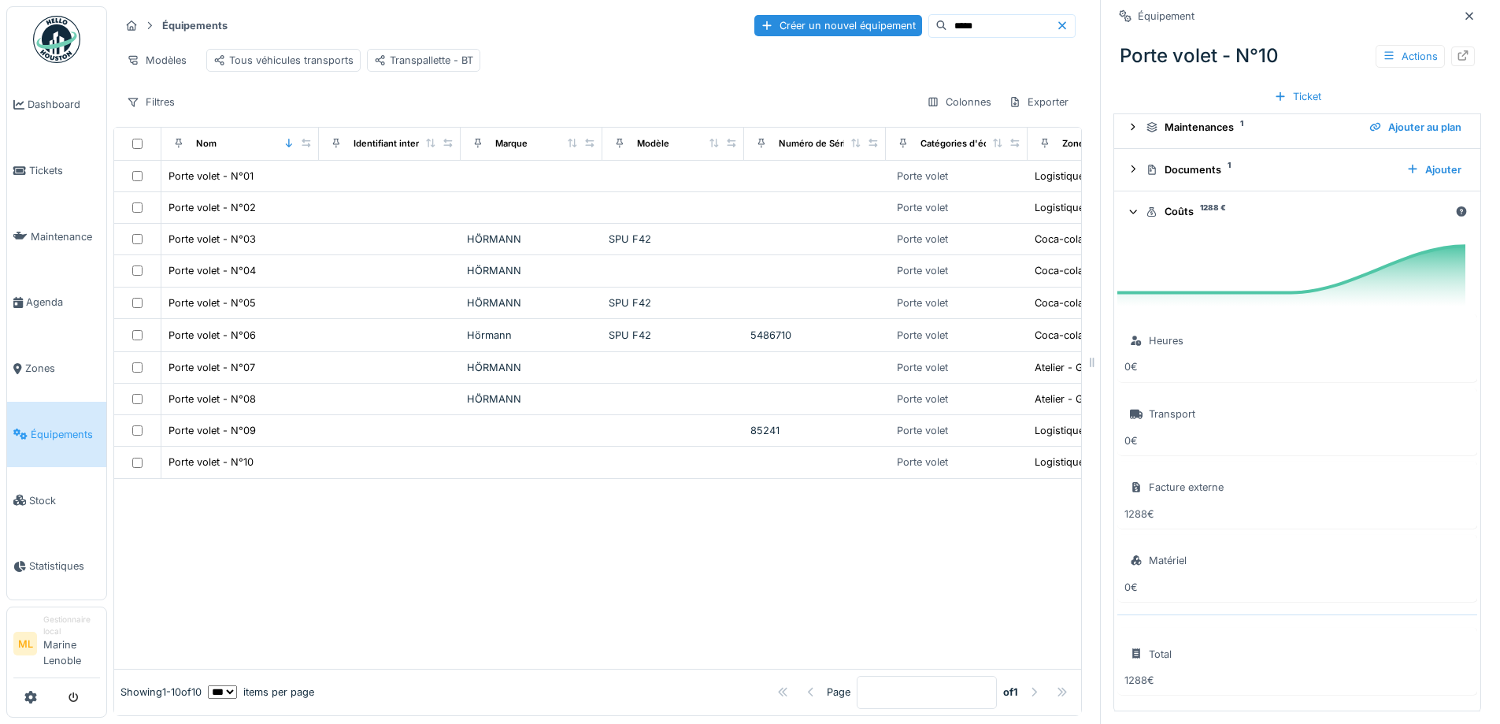
scroll to position [172, 0]
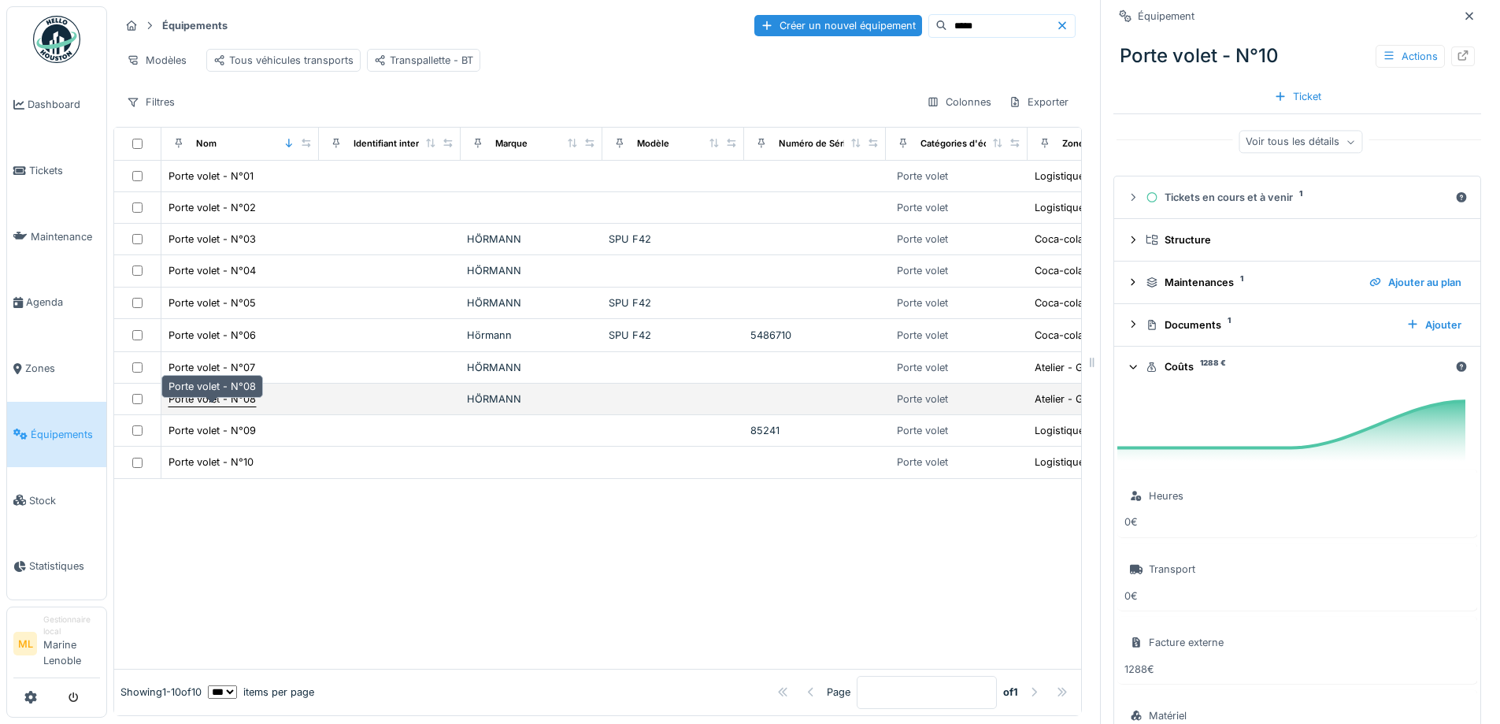
click at [198, 395] on div "Porte volet - N°08" at bounding box center [212, 398] width 87 height 15
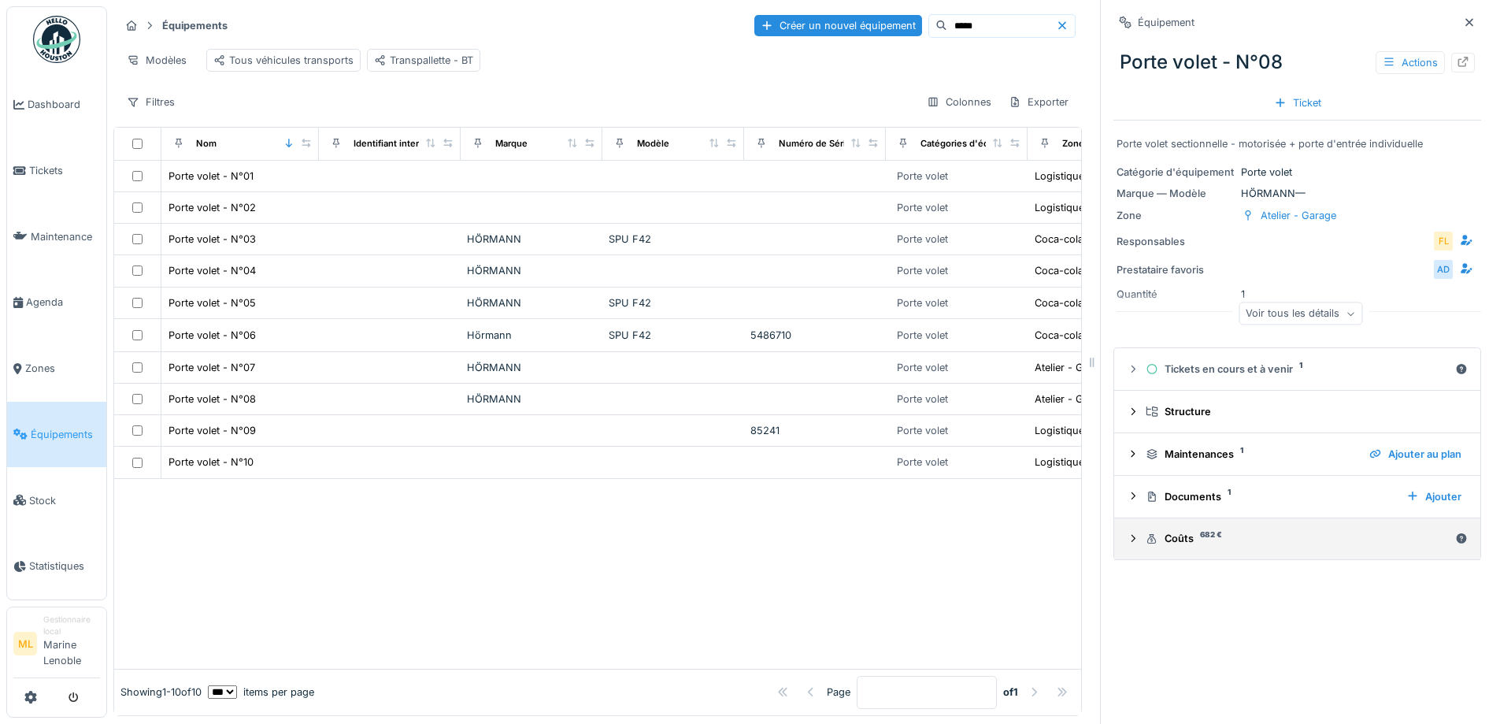
click at [1127, 533] on icon at bounding box center [1133, 538] width 13 height 10
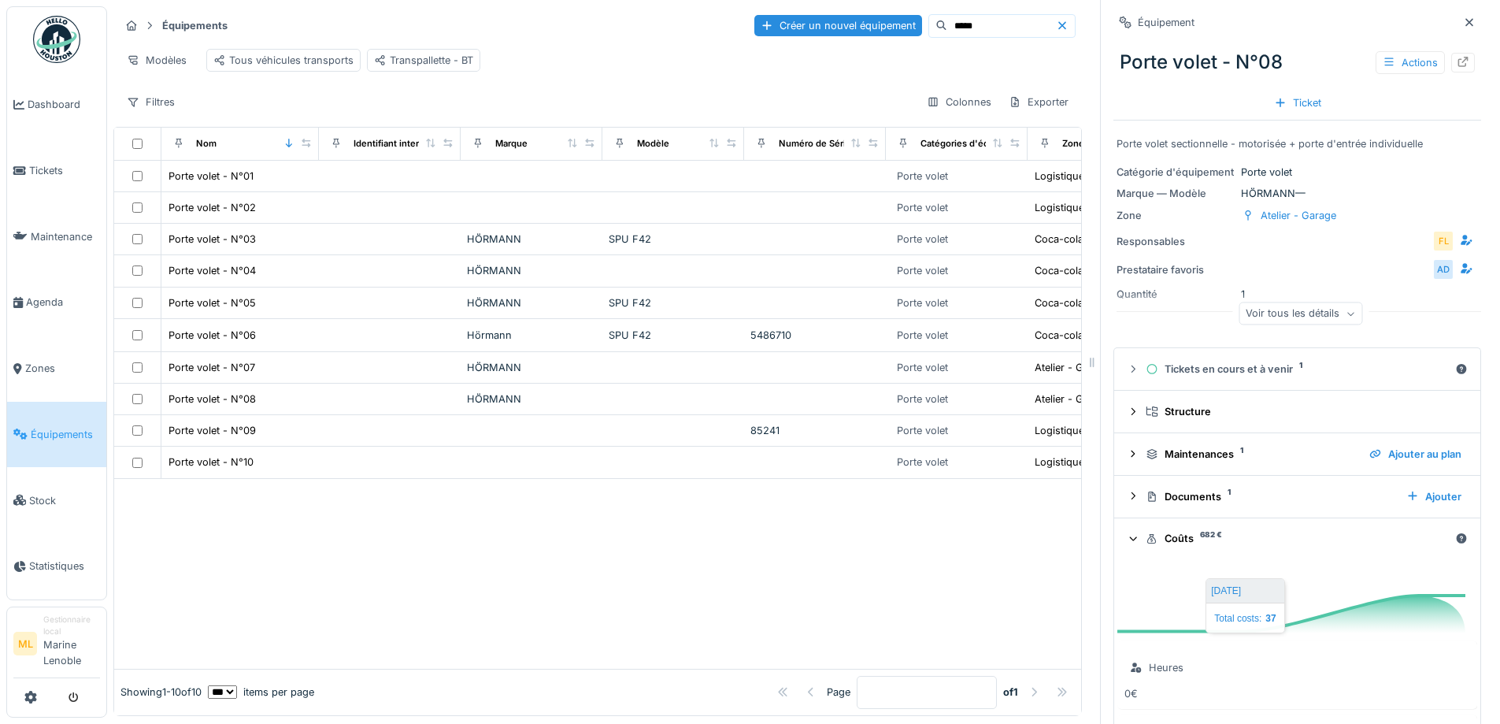
scroll to position [329, 0]
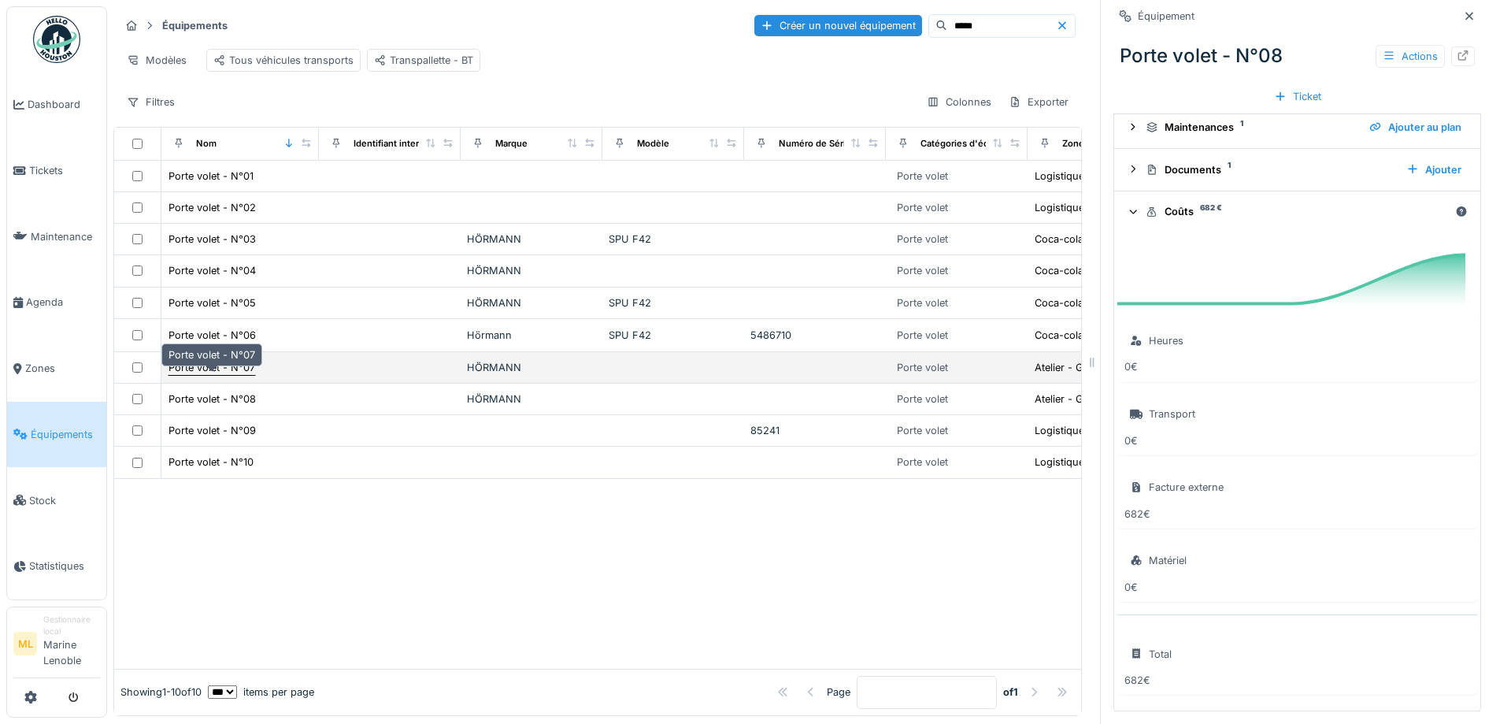
click at [222, 364] on div "Porte volet - N°07" at bounding box center [212, 367] width 87 height 15
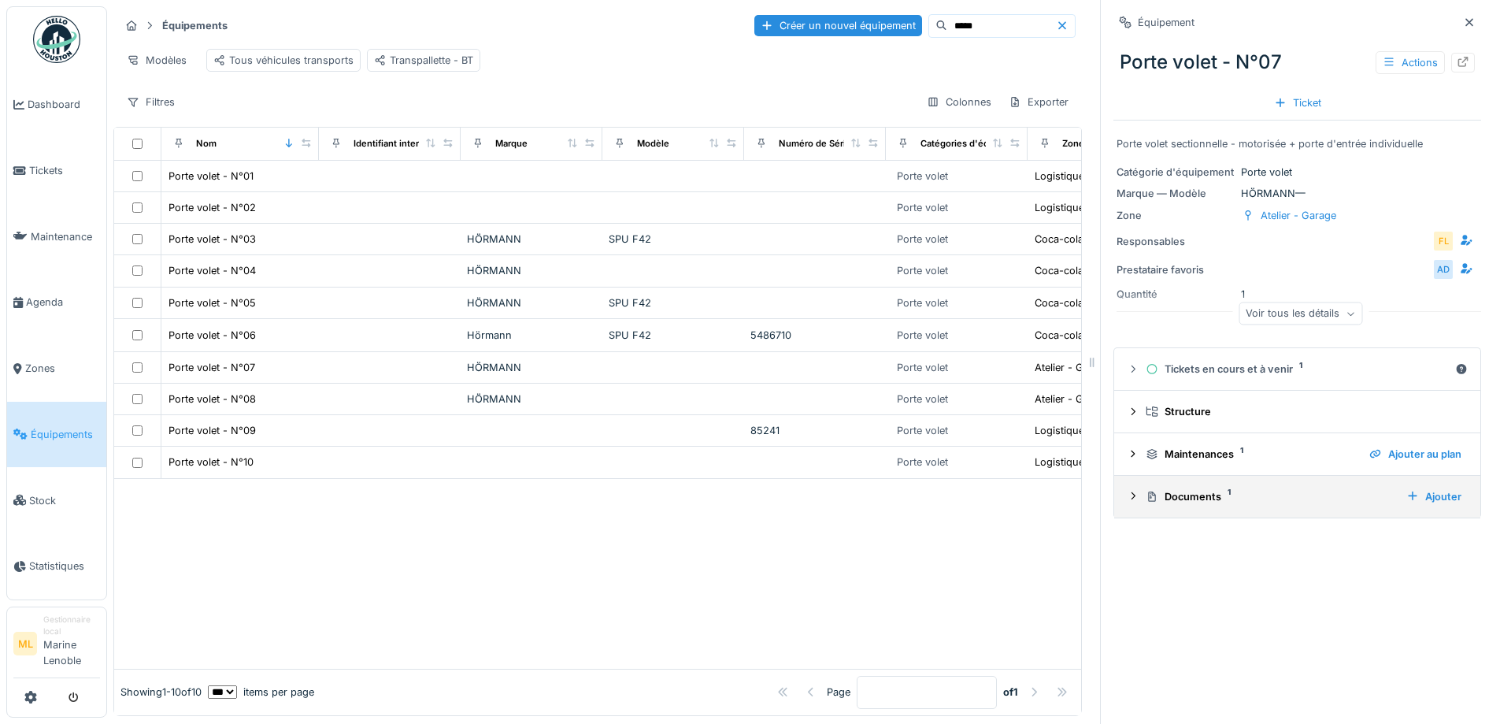
click at [1127, 491] on icon at bounding box center [1133, 496] width 13 height 10
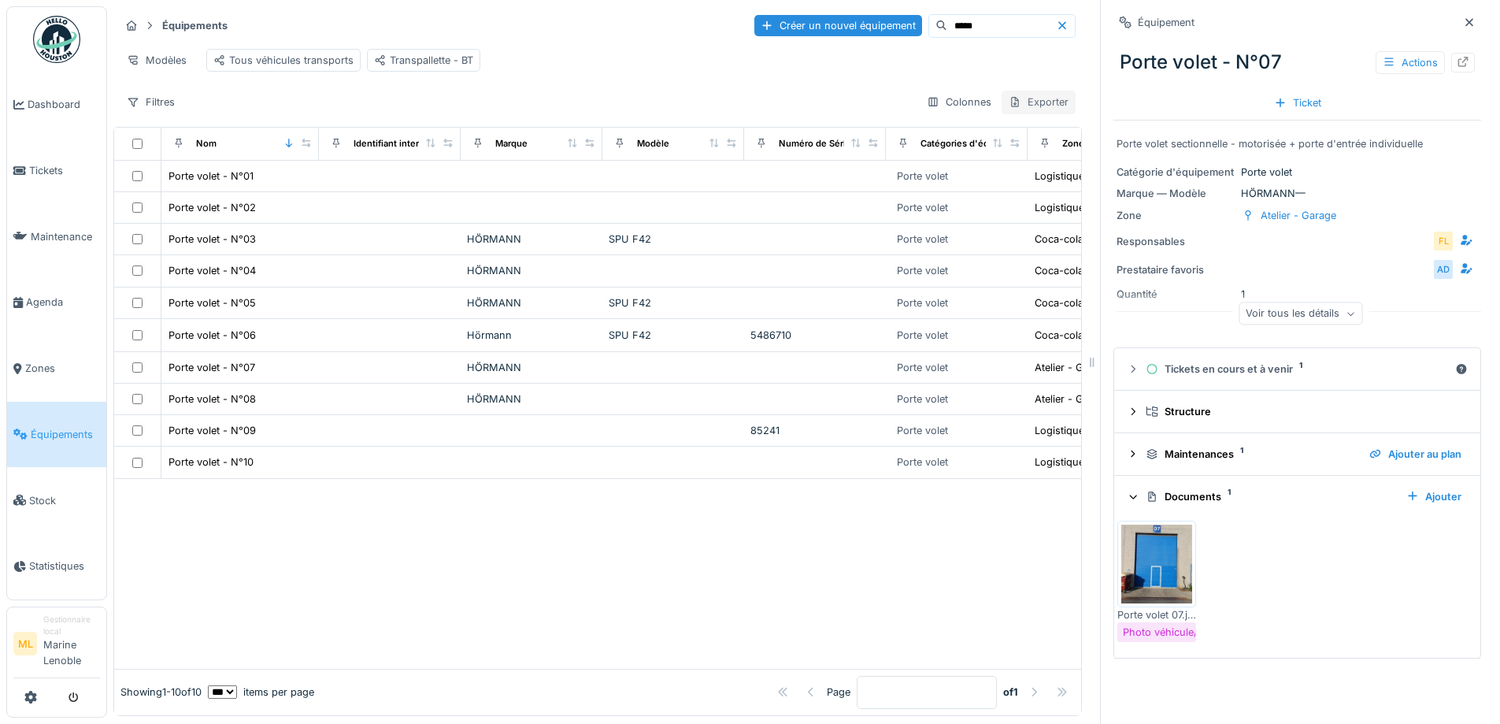
click at [1023, 101] on div "Exporter" at bounding box center [1039, 102] width 74 height 23
click at [1048, 161] on div "Export Excel" at bounding box center [1049, 173] width 135 height 24
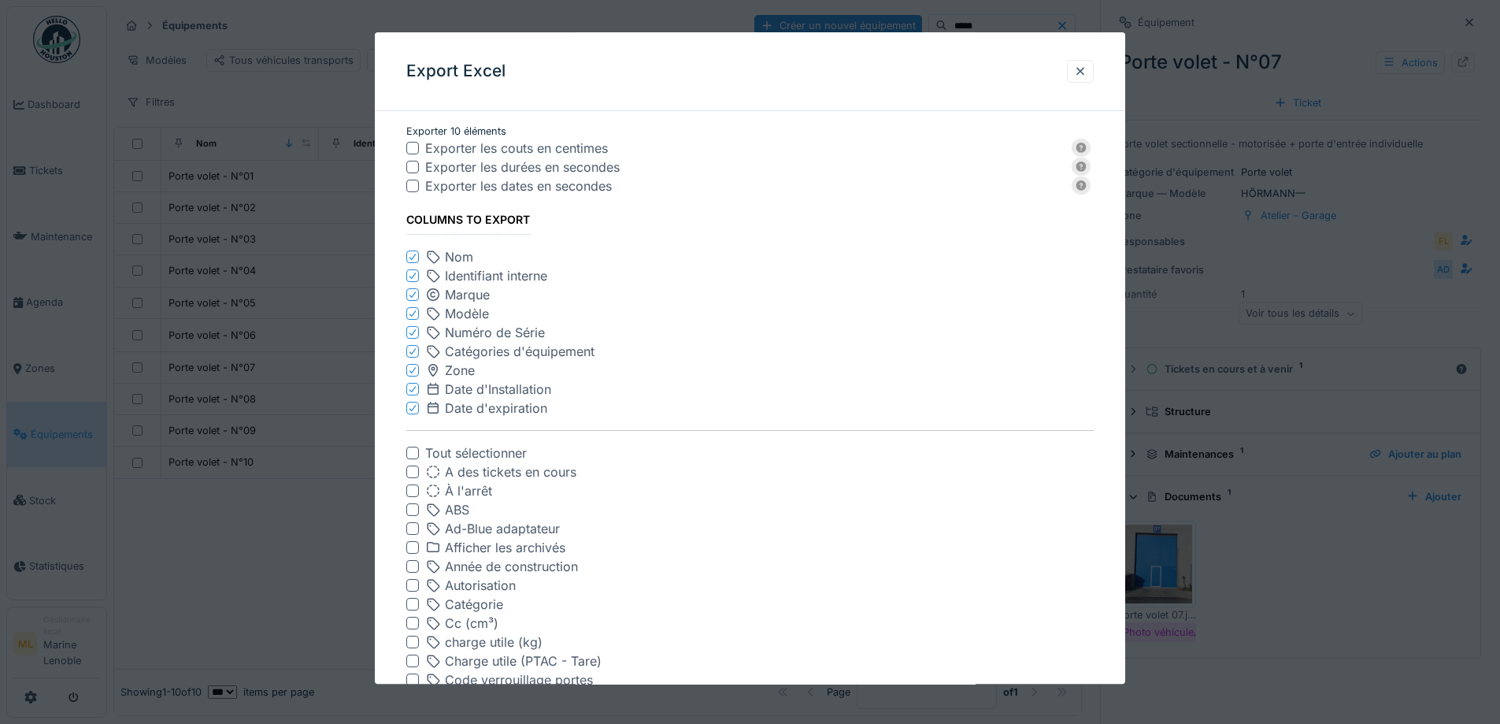
click at [416, 149] on div at bounding box center [412, 149] width 13 height 13
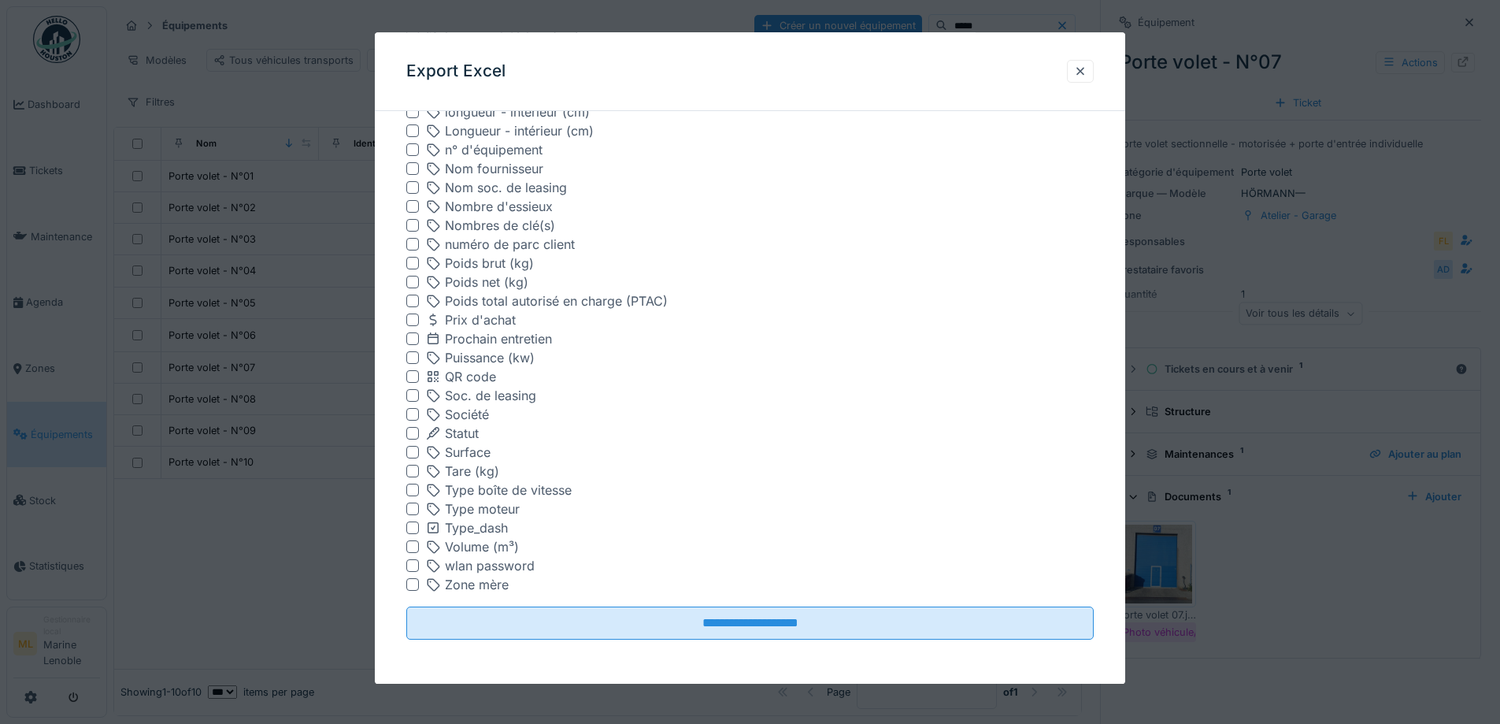
scroll to position [12, 0]
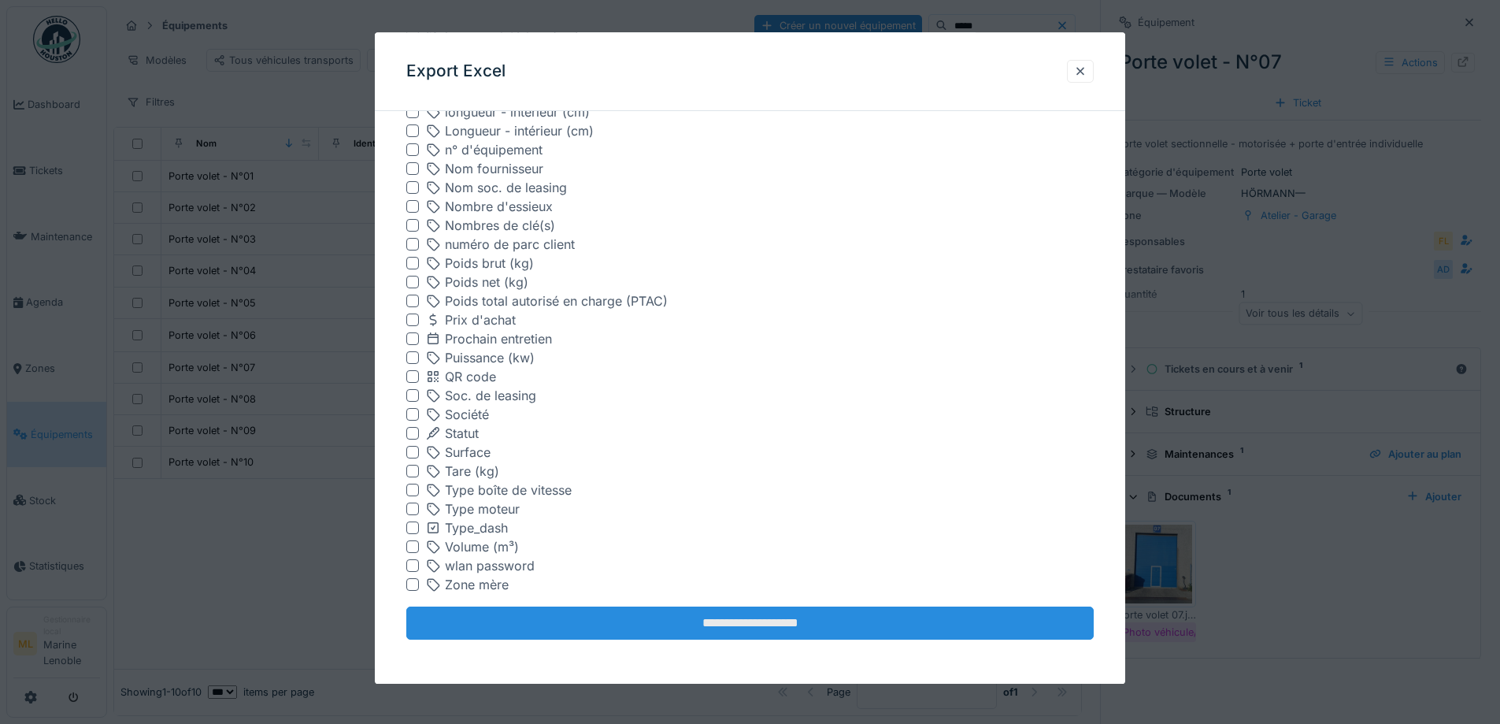
click at [802, 618] on input "**********" at bounding box center [750, 623] width 688 height 33
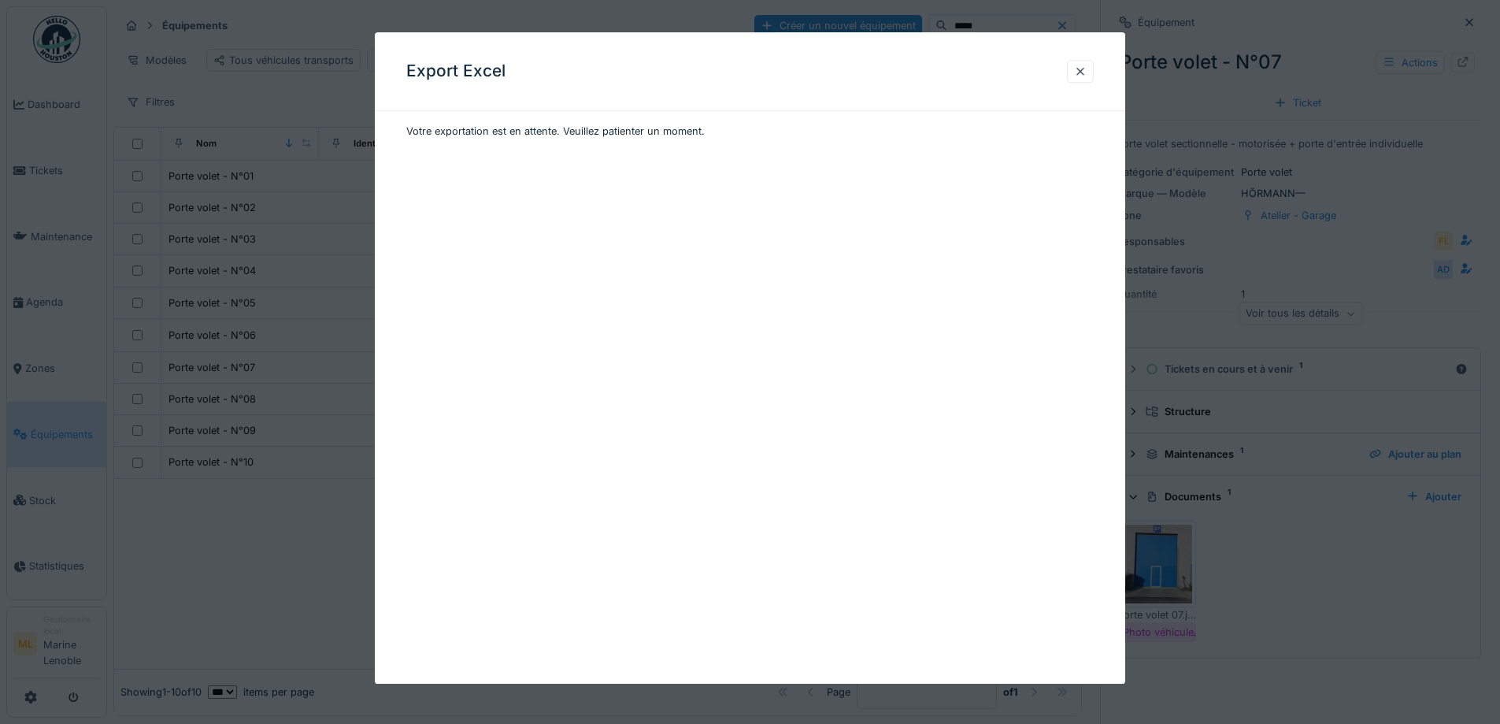
scroll to position [0, 0]
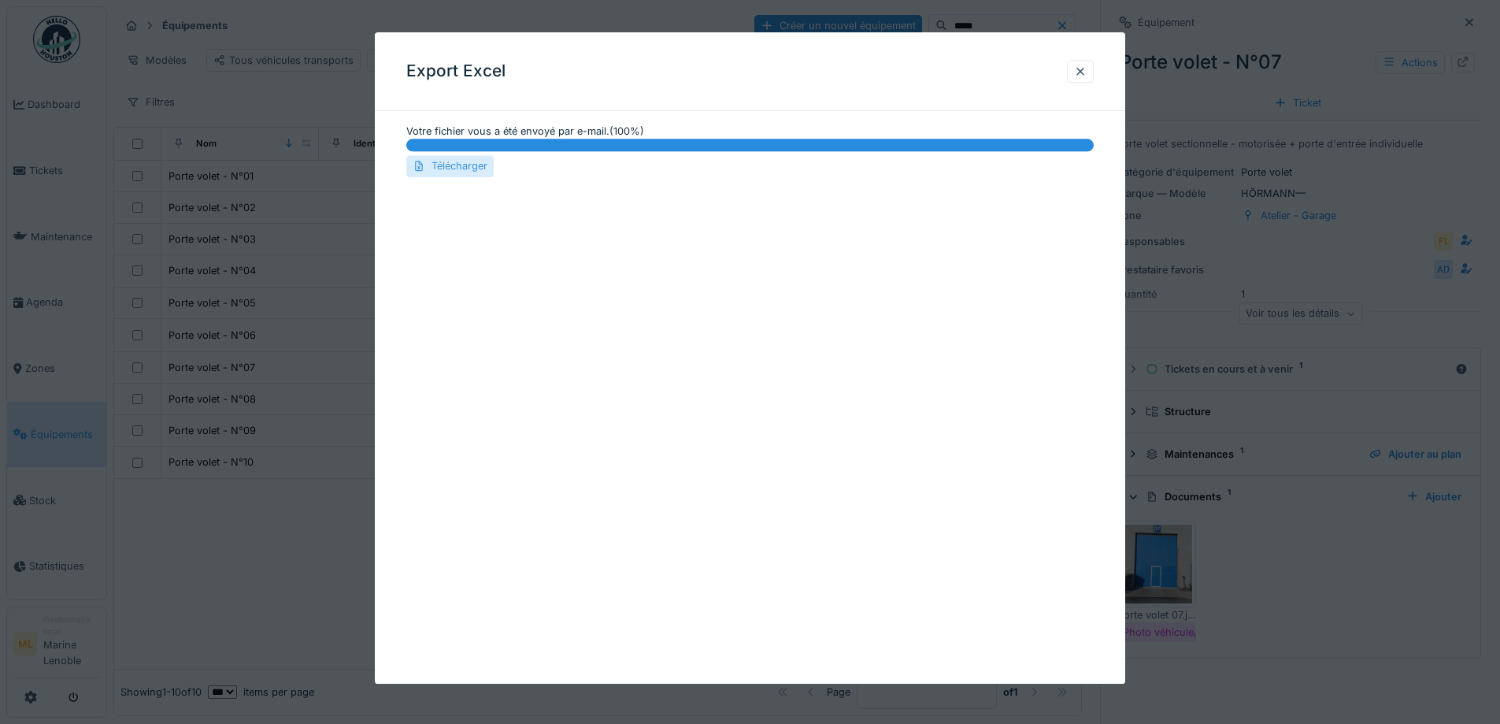
click at [457, 164] on div "Télécharger" at bounding box center [449, 166] width 87 height 21
click at [1081, 66] on div at bounding box center [1080, 71] width 13 height 15
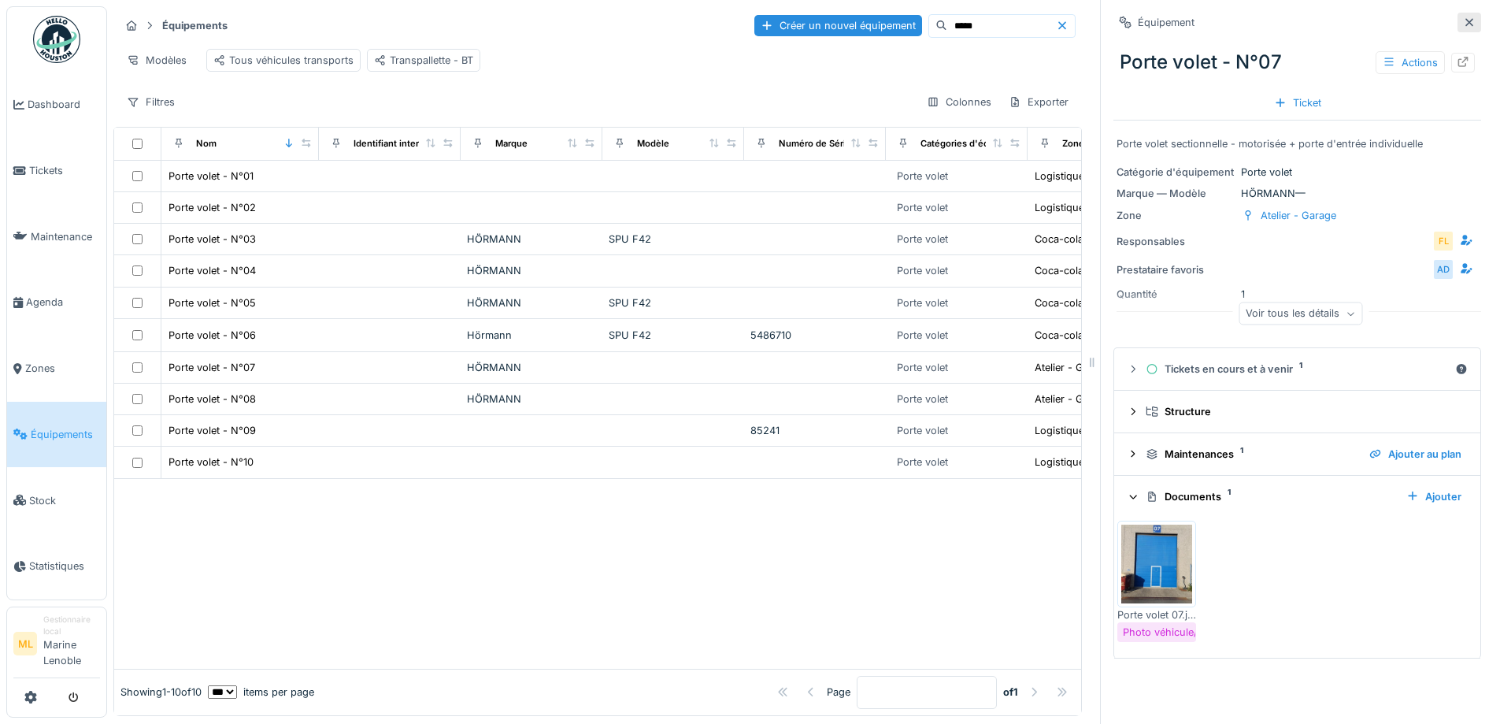
click at [1463, 17] on icon at bounding box center [1469, 22] width 13 height 10
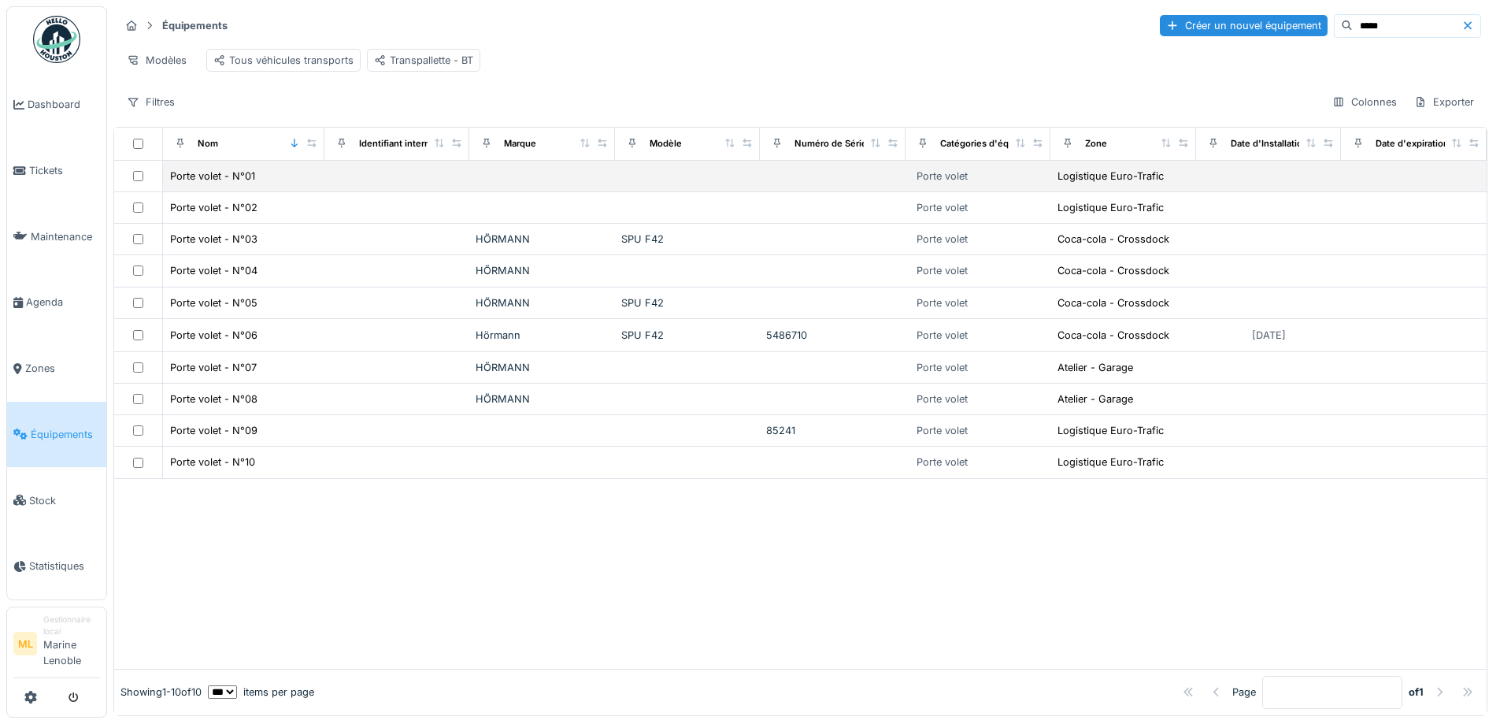
scroll to position [10, 0]
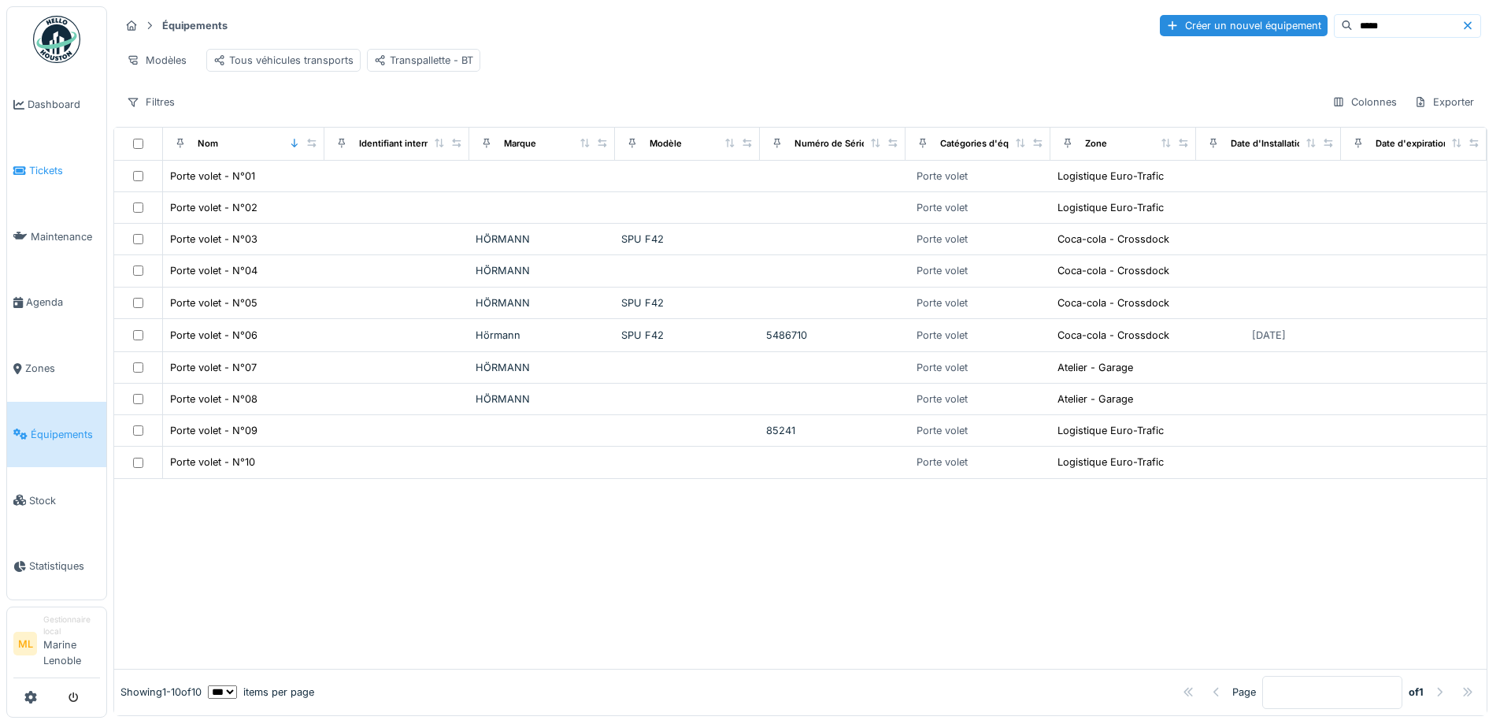
click at [39, 174] on span "Tickets" at bounding box center [64, 170] width 71 height 15
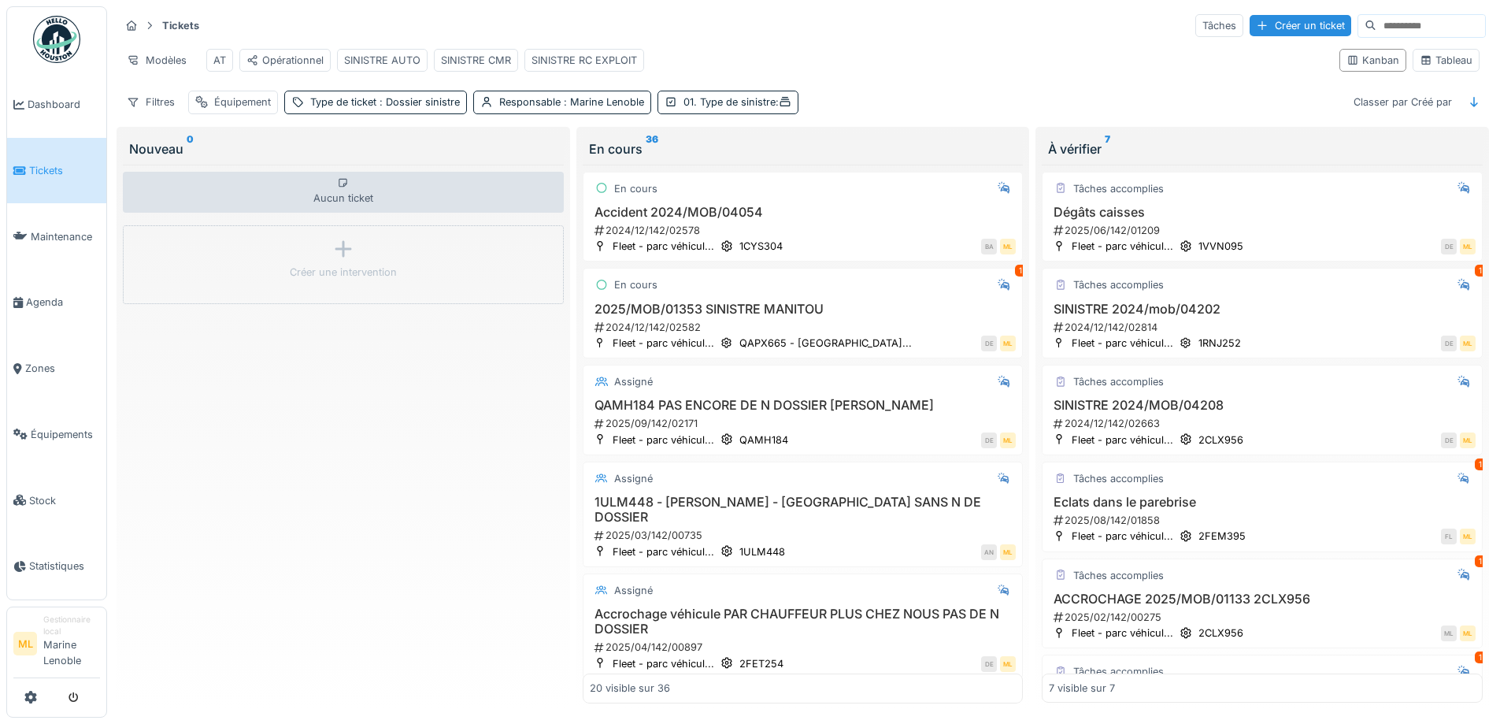
click at [483, 421] on div "Aucun ticket Créer une intervention" at bounding box center [343, 434] width 441 height 539
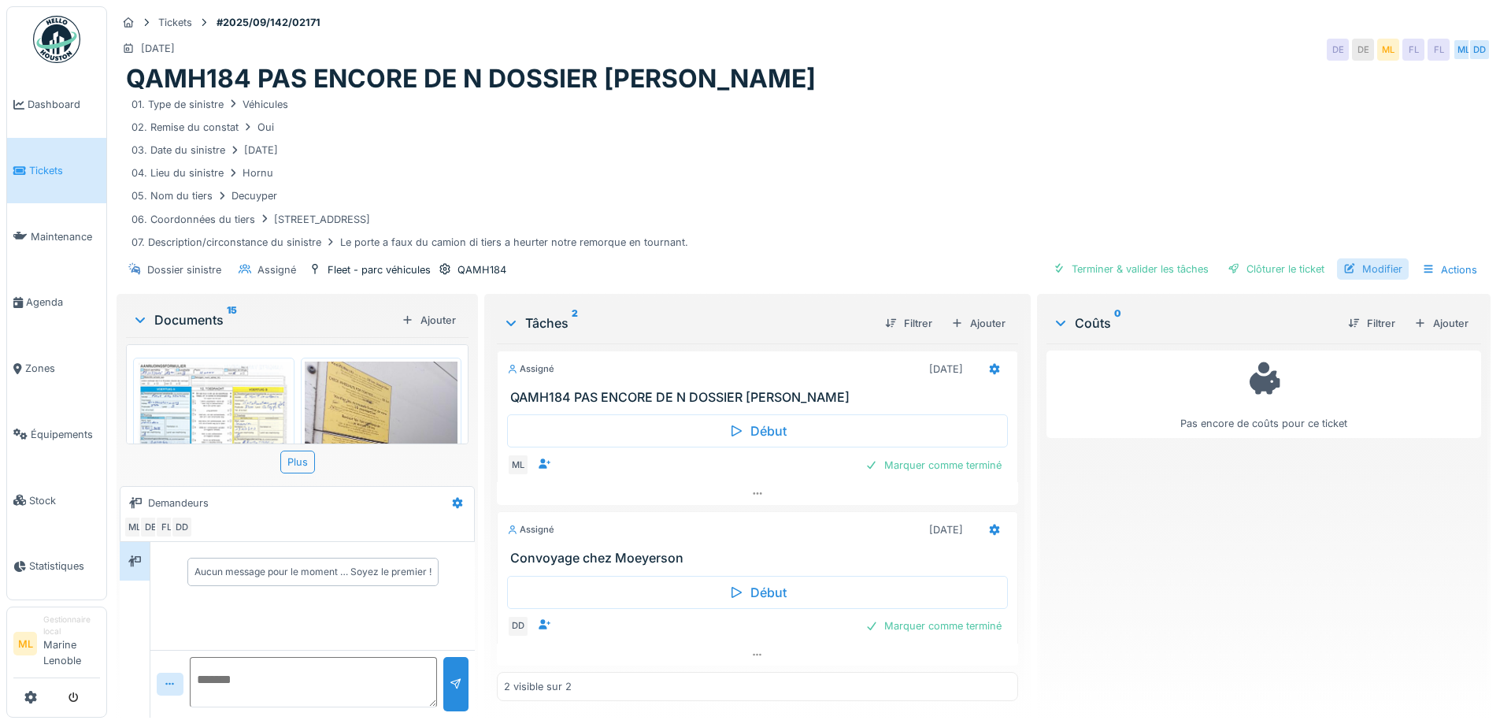
click at [1378, 262] on div "Modifier" at bounding box center [1373, 268] width 72 height 21
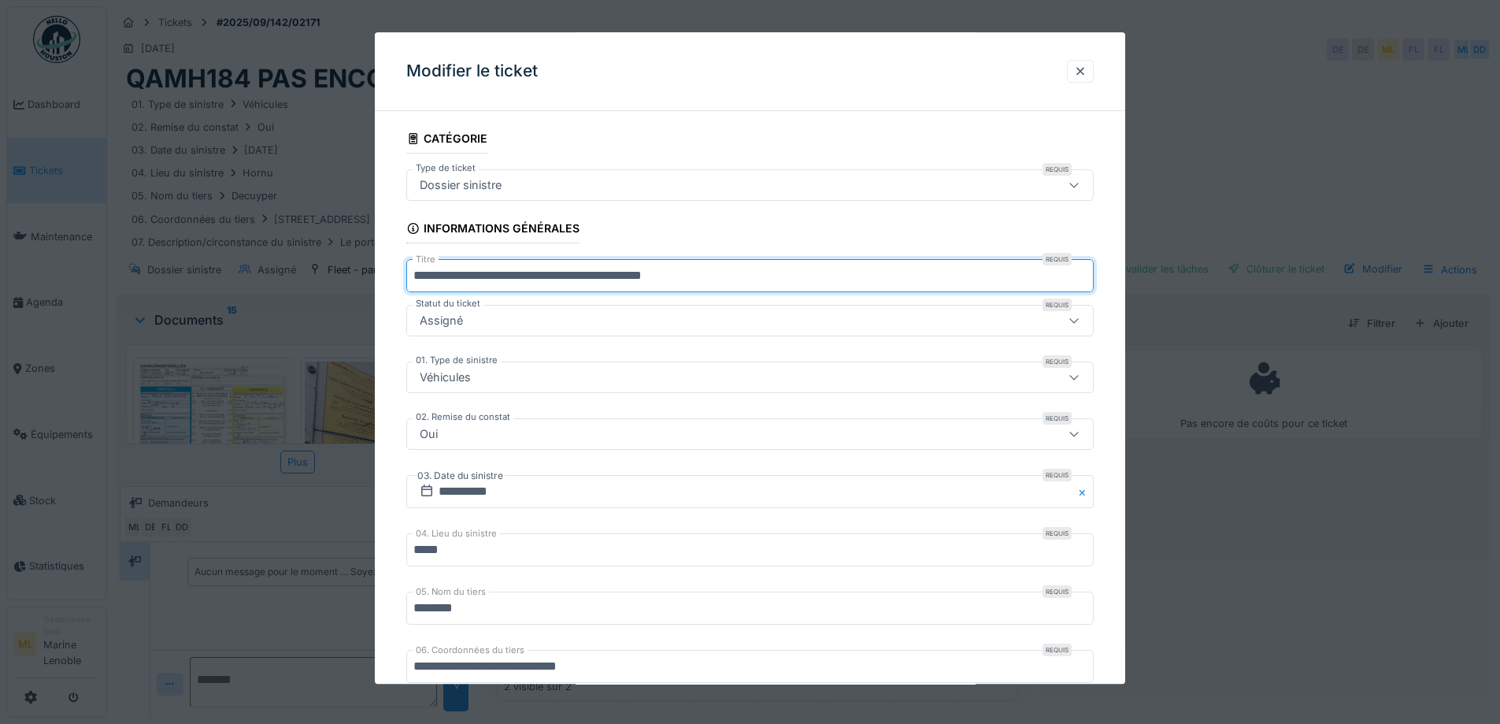
drag, startPoint x: 796, startPoint y: 269, endPoint x: 419, endPoint y: 277, distance: 377.3
click at [437, 272] on input "**********" at bounding box center [750, 276] width 688 height 33
click at [412, 274] on input "**********" at bounding box center [750, 276] width 688 height 33
paste input "**********"
drag, startPoint x: 761, startPoint y: 270, endPoint x: 587, endPoint y: 266, distance: 174.1
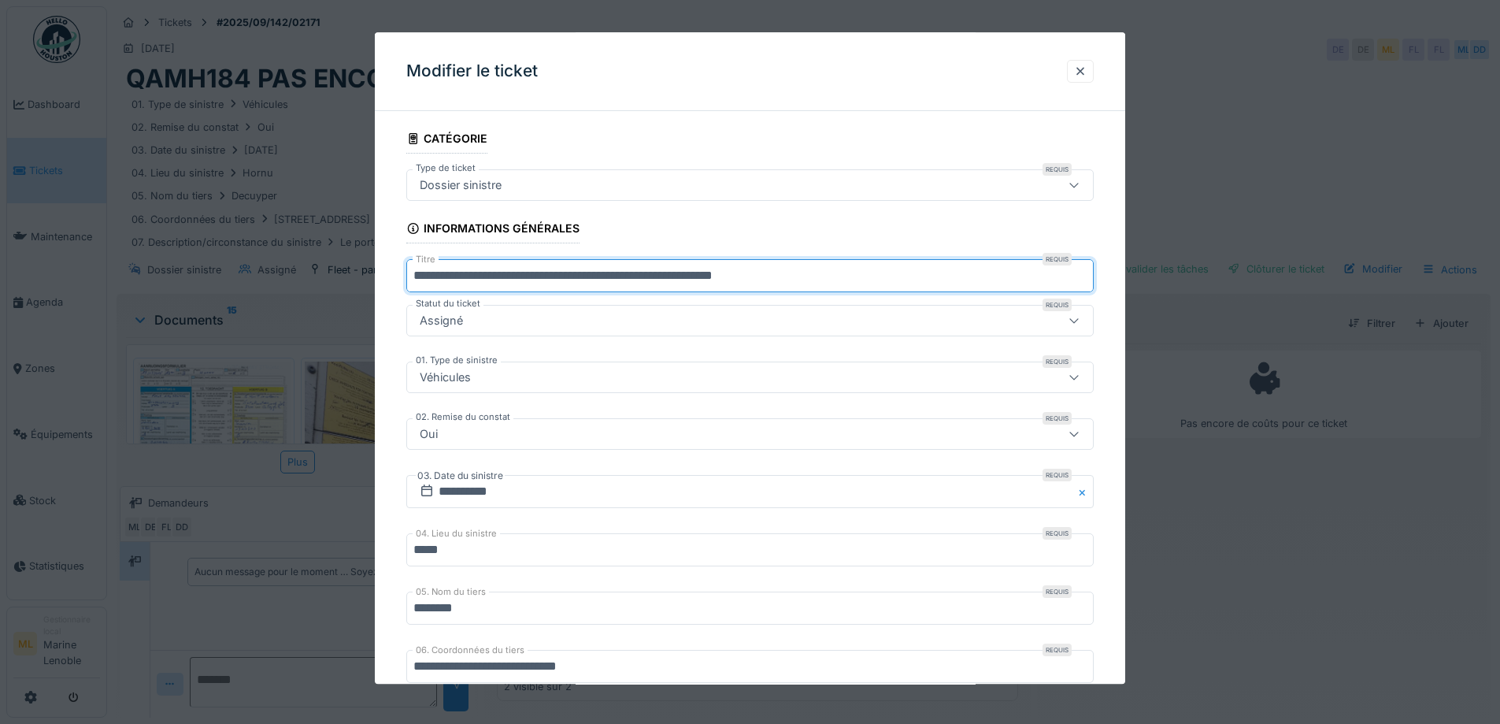
click at [587, 266] on input "**********" at bounding box center [750, 276] width 688 height 33
click at [524, 270] on input "**********" at bounding box center [750, 276] width 688 height 33
click at [415, 275] on input "**********" at bounding box center [750, 276] width 688 height 33
drag, startPoint x: 931, startPoint y: 269, endPoint x: 725, endPoint y: 269, distance: 206.3
click at [723, 269] on input "**********" at bounding box center [750, 276] width 688 height 33
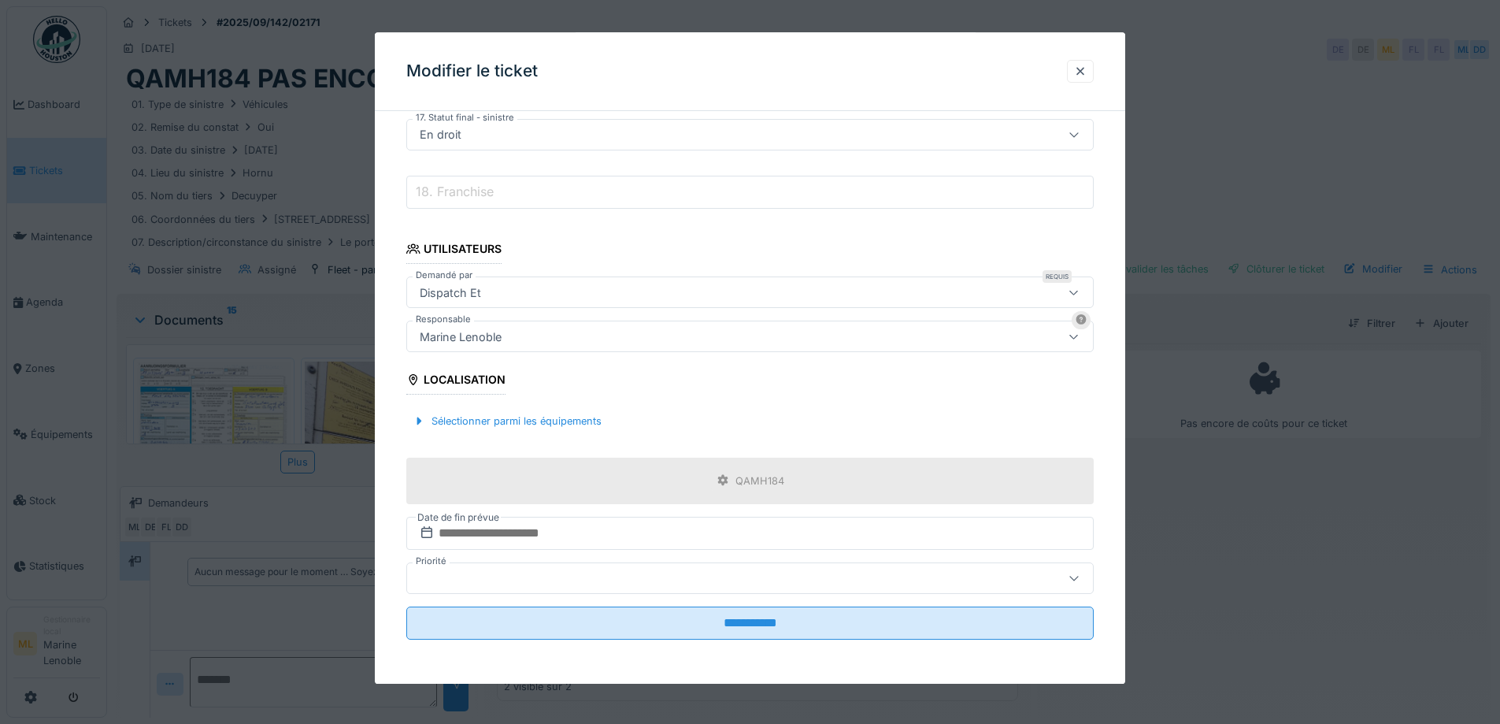
scroll to position [12, 0]
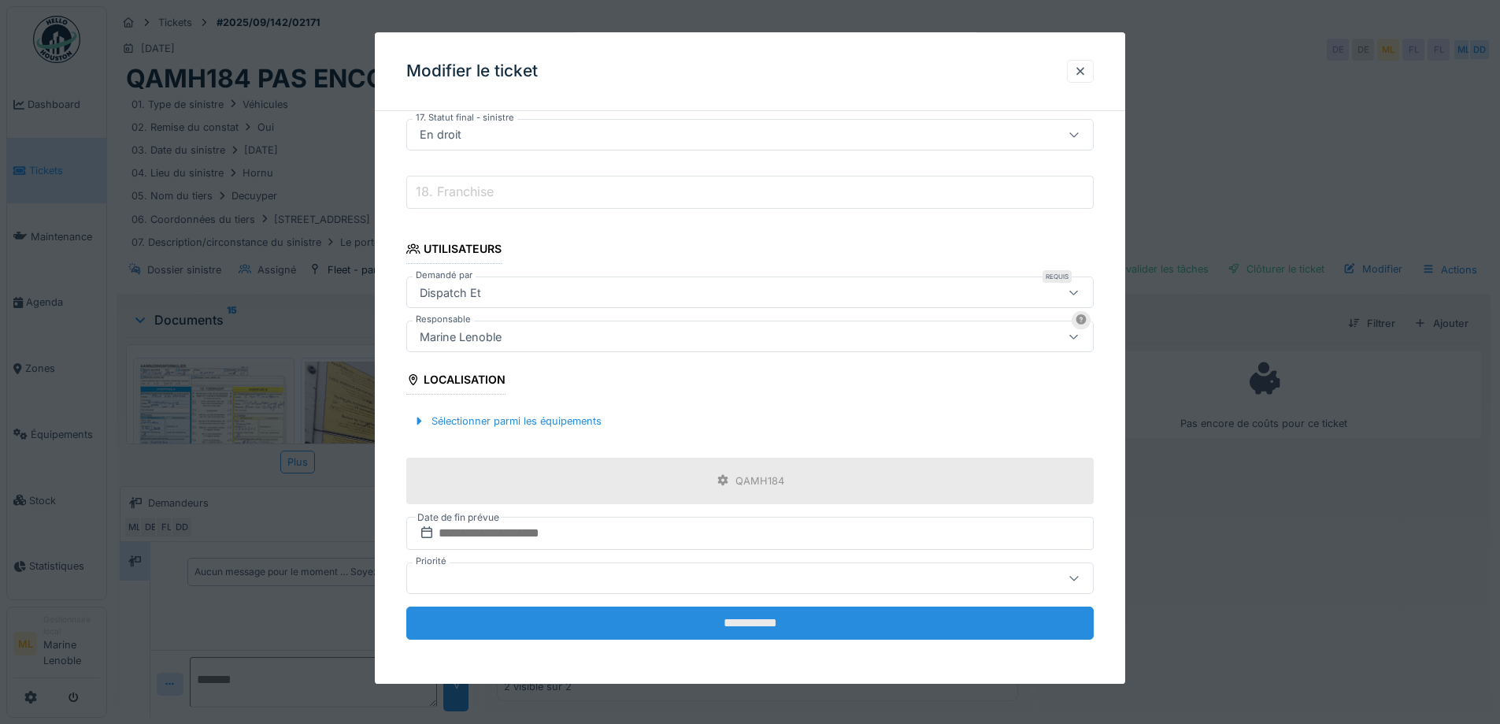
type input "**********"
click at [801, 617] on input "**********" at bounding box center [750, 622] width 688 height 33
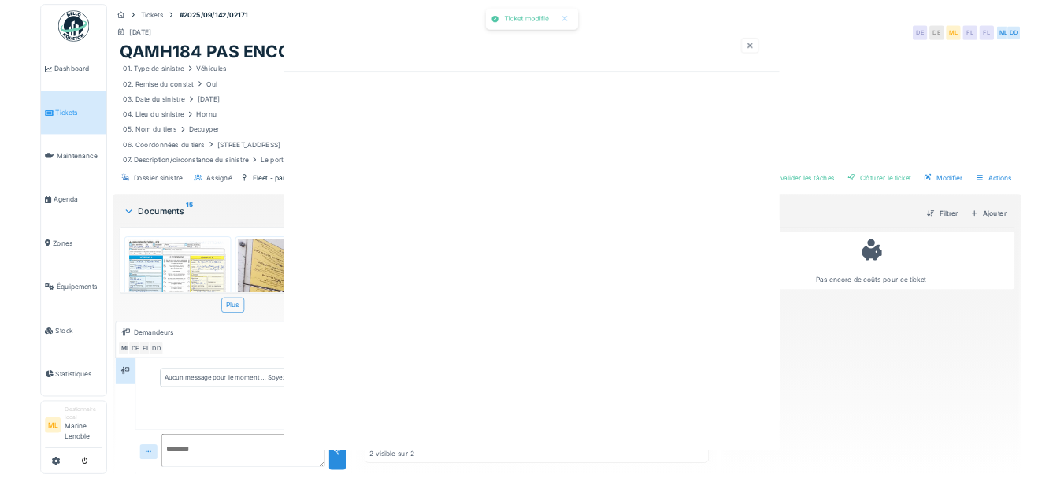
scroll to position [0, 0]
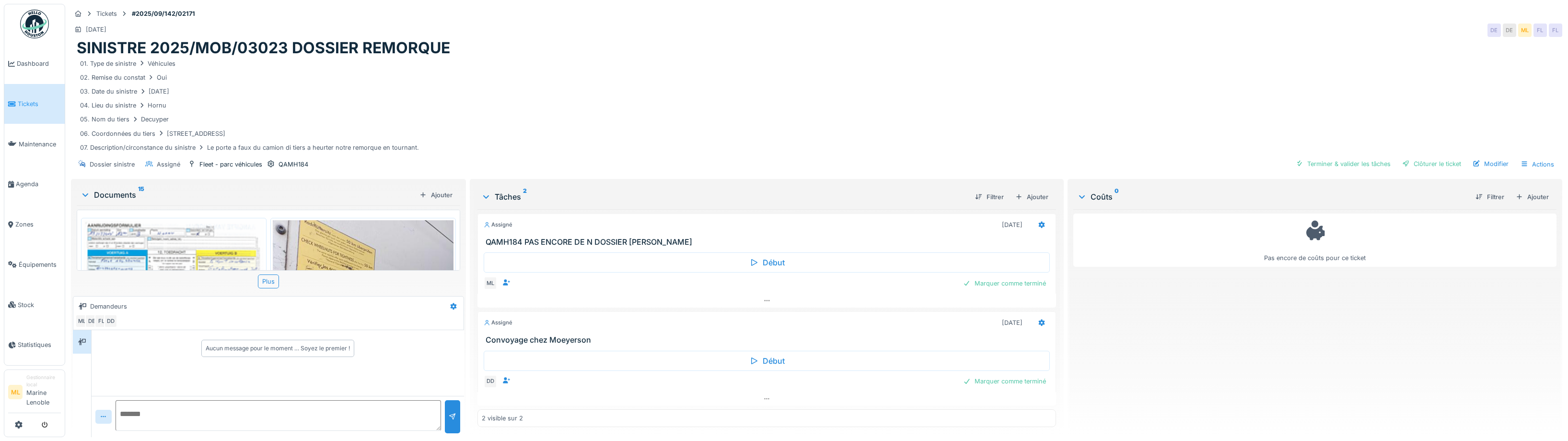
click at [364, 63] on div "01. Type de sinistre Véhicules 02. Remise du constat Oui 03. Date du sinistre 1…" at bounding box center [816, 183] width 1480 height 250
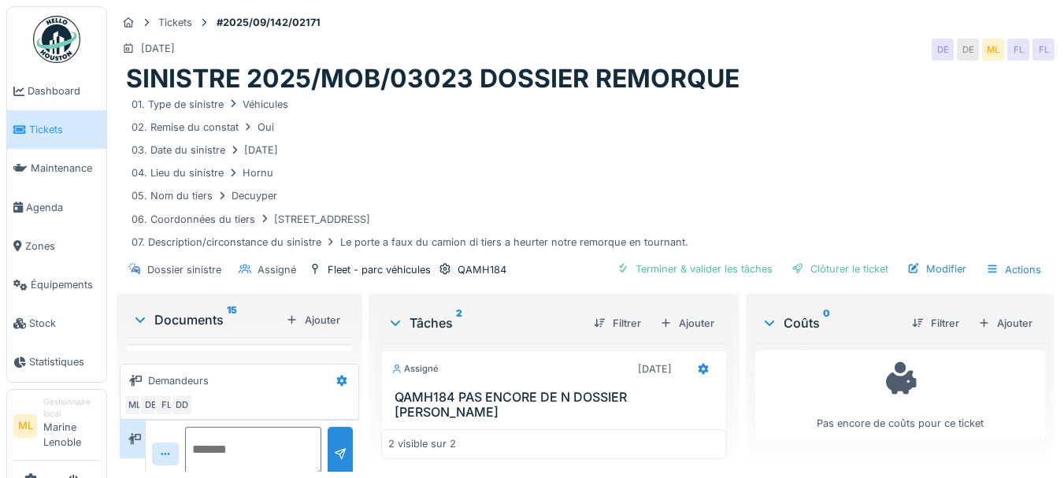
click at [53, 120] on link "Tickets" at bounding box center [56, 129] width 99 height 39
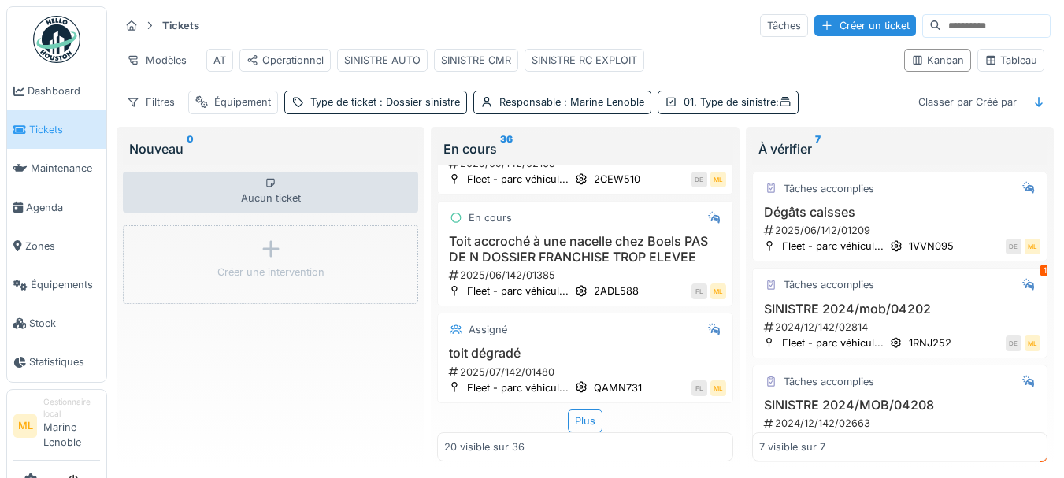
scroll to position [1866, 0]
click at [941, 24] on input at bounding box center [995, 26] width 109 height 22
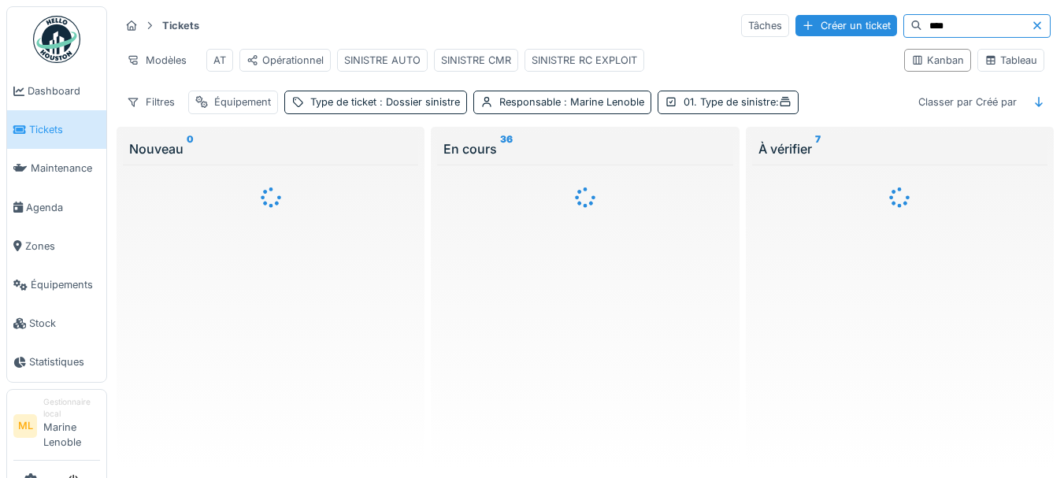
scroll to position [0, 0]
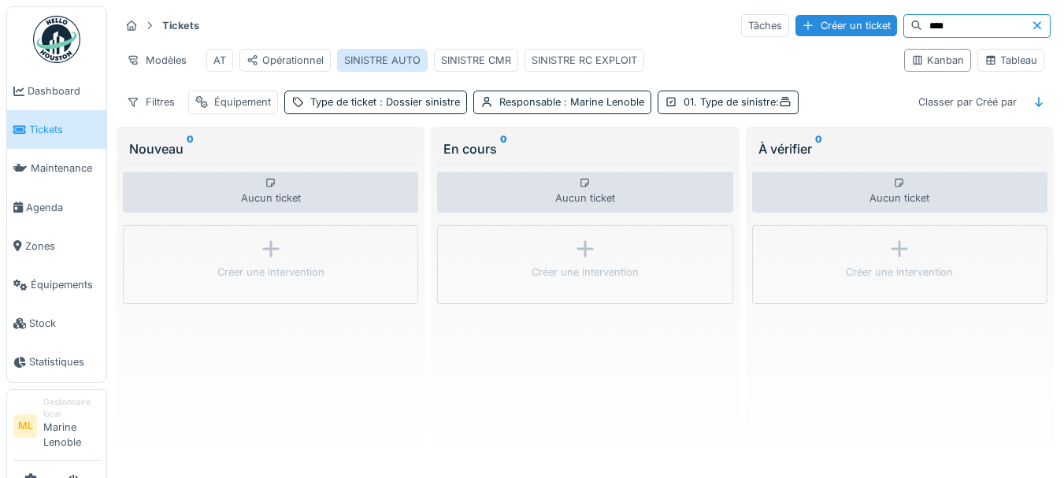
click at [396, 60] on div "SINISTRE AUTO" at bounding box center [382, 60] width 76 height 15
click at [931, 29] on input "****" at bounding box center [976, 26] width 109 height 22
type input "*******"
click at [376, 59] on div "SINISTRE AUTO" at bounding box center [382, 60] width 76 height 15
click at [785, 106] on icon at bounding box center [785, 101] width 10 height 9
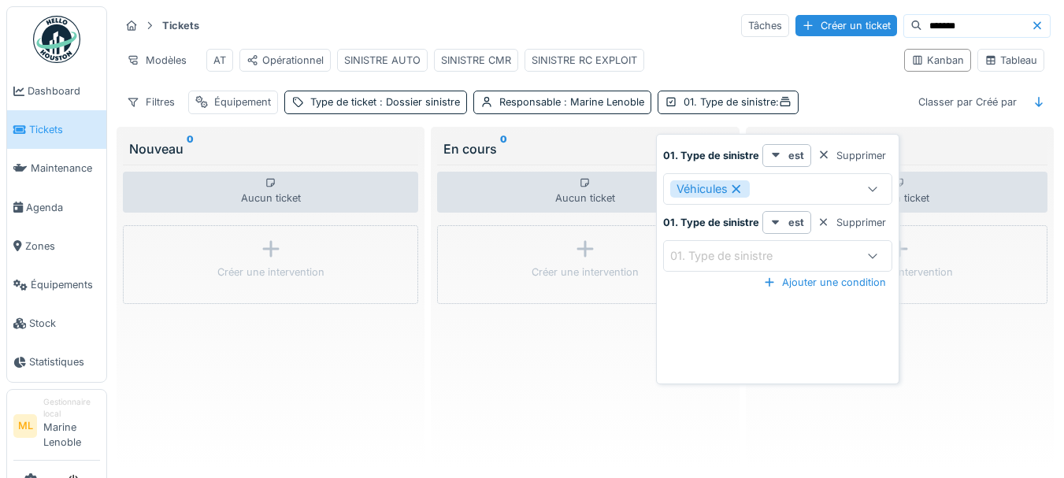
click at [791, 254] on div "01. Type de sinistre" at bounding box center [732, 255] width 124 height 17
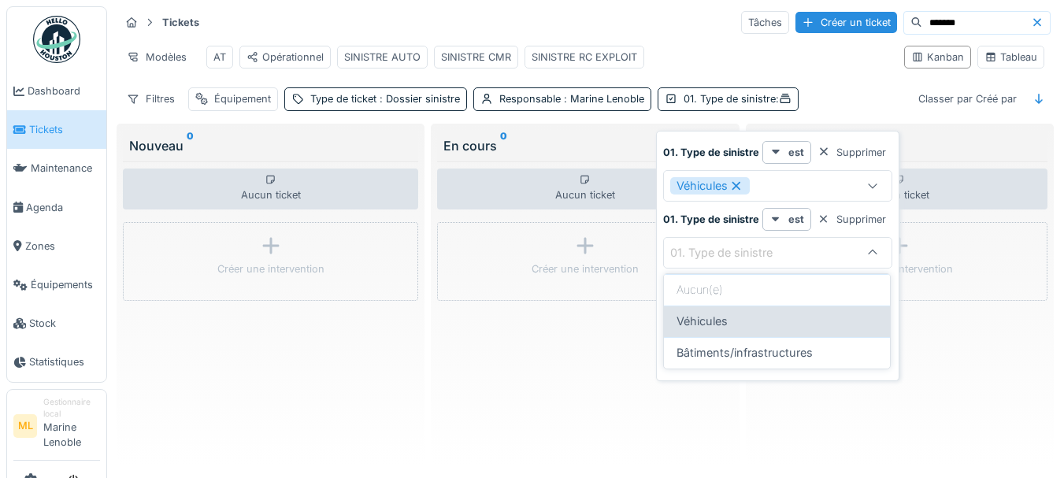
click at [749, 306] on div "Véhicules" at bounding box center [777, 322] width 226 height 32
type input "*********"
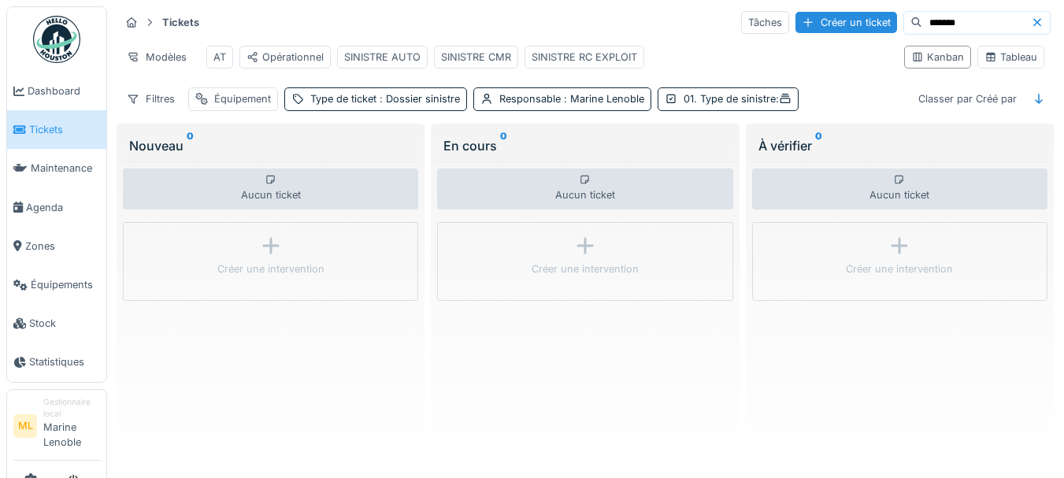
click at [851, 87] on div "Tickets Tâches Créer un ticket ******* Modèles AT Opérationnel SINISTRE AUTO SI…" at bounding box center [584, 60] width 943 height 114
click at [950, 12] on input "*******" at bounding box center [976, 23] width 109 height 22
type input "*"
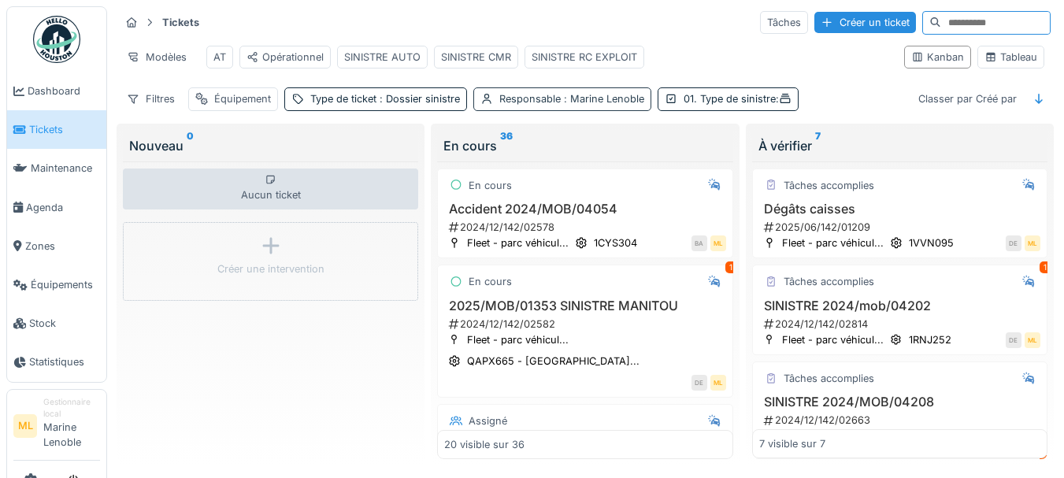
click at [629, 98] on span ": Marine Lenoble" at bounding box center [602, 99] width 83 height 12
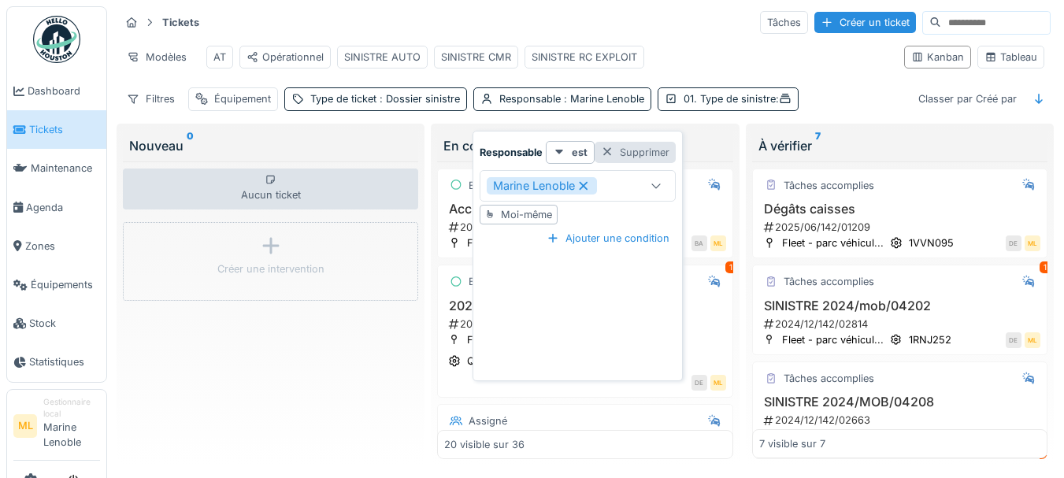
click at [601, 145] on div at bounding box center [607, 152] width 13 height 15
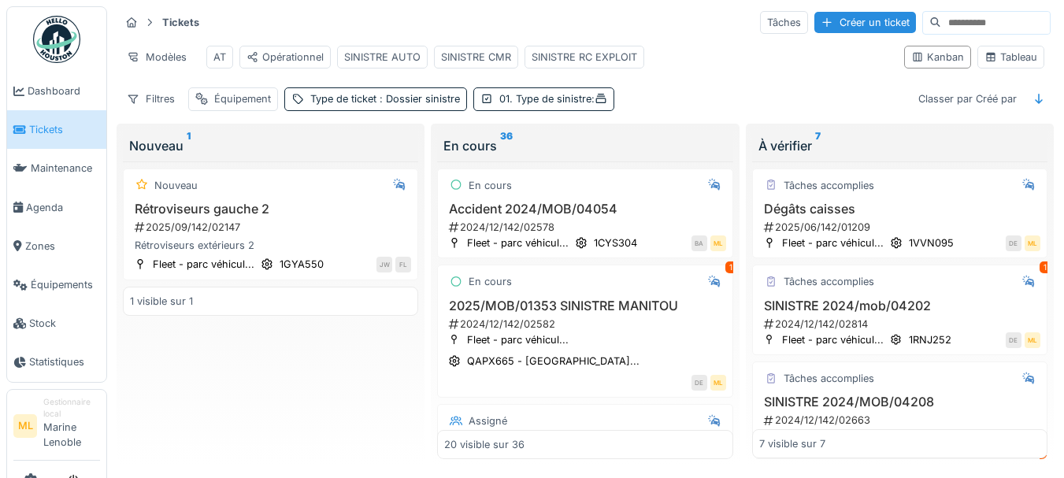
click at [941, 12] on input at bounding box center [995, 23] width 109 height 22
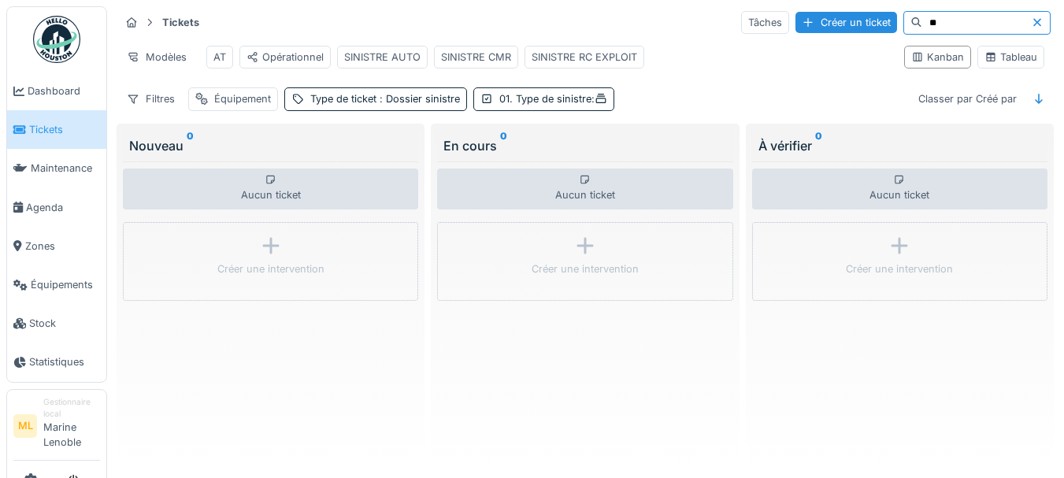
type input "*"
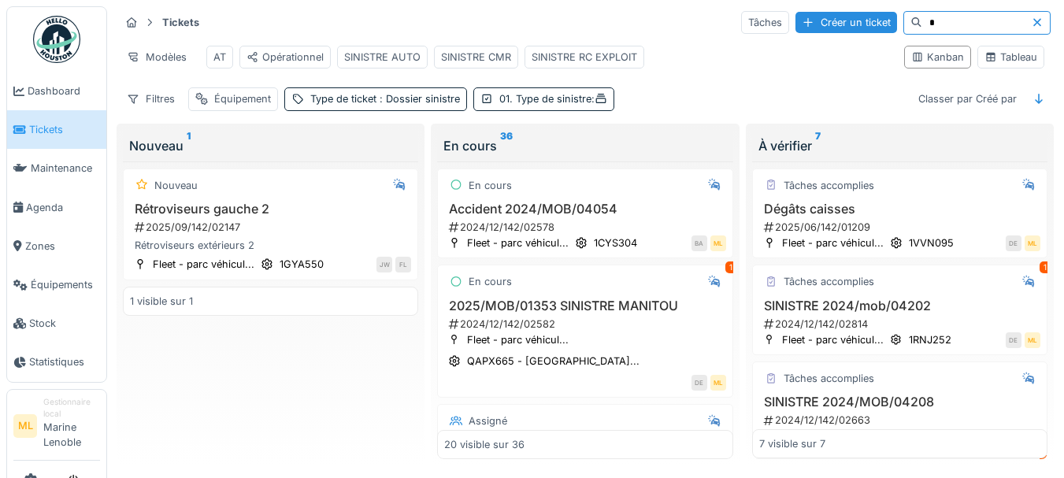
type input "*"
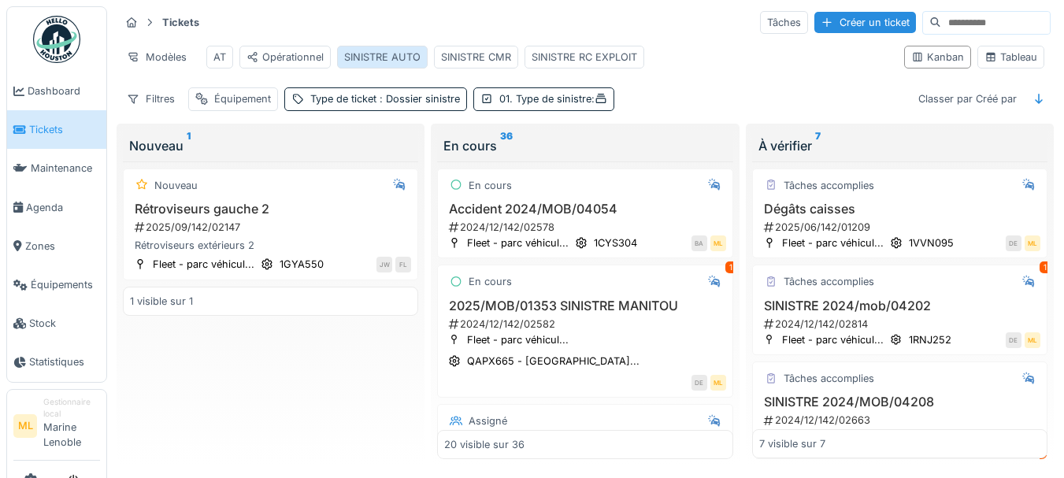
click at [397, 50] on div "SINISTRE AUTO" at bounding box center [382, 57] width 76 height 15
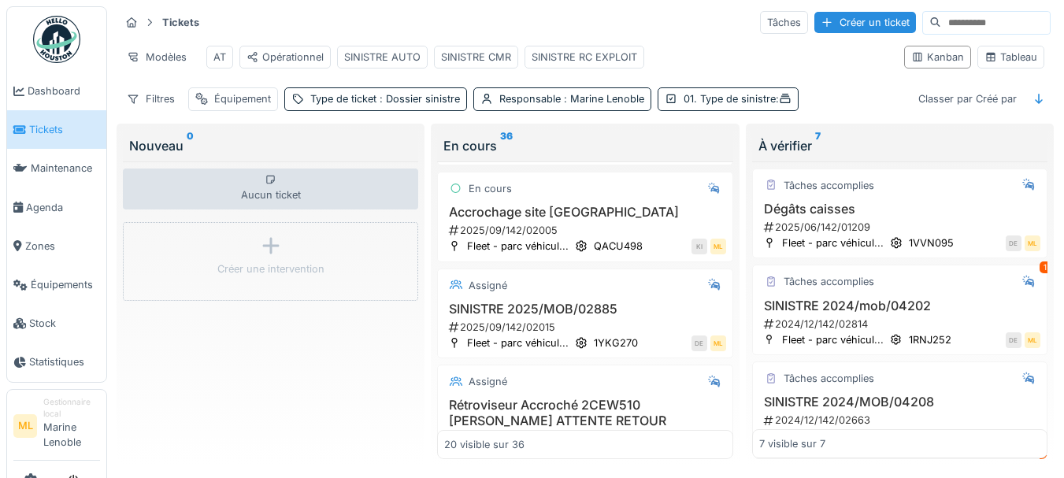
scroll to position [1866, 0]
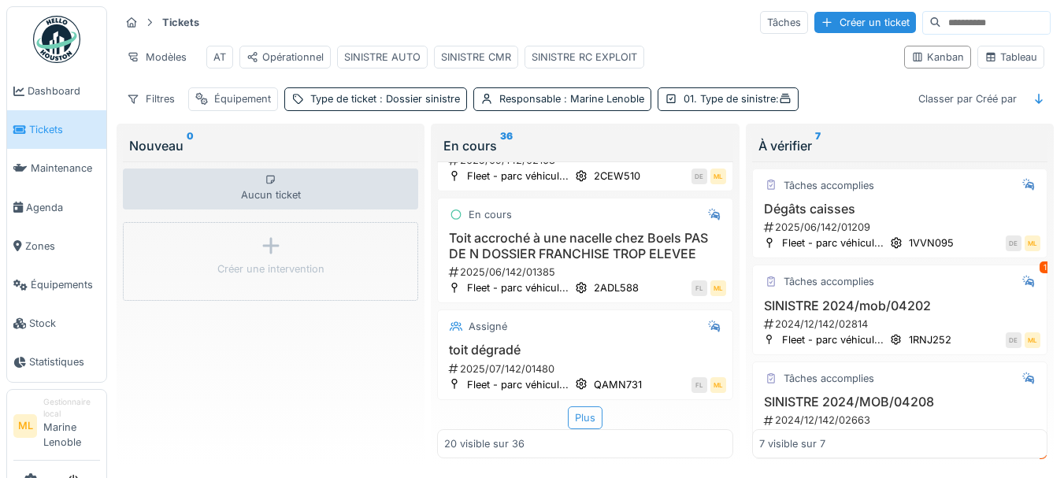
click at [568, 406] on div "Plus" at bounding box center [585, 417] width 35 height 23
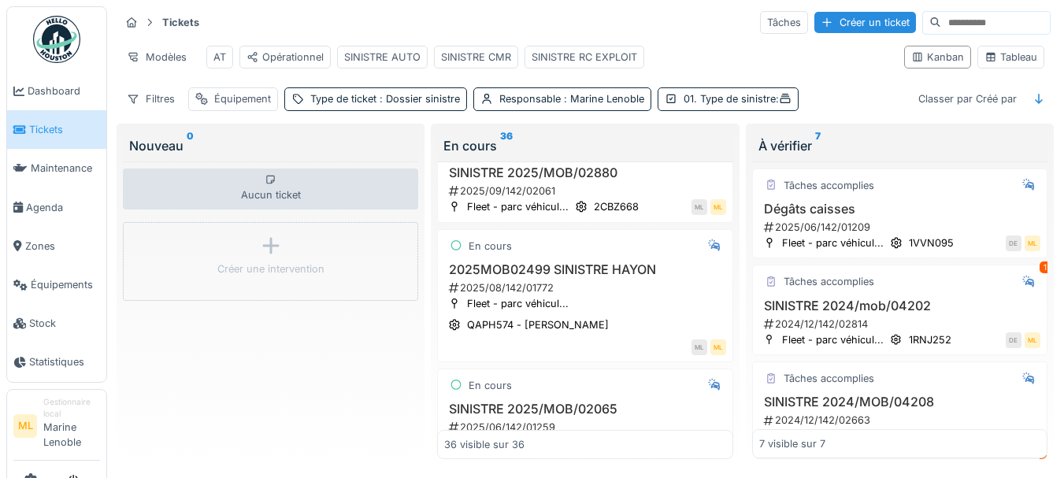
scroll to position [2940, 0]
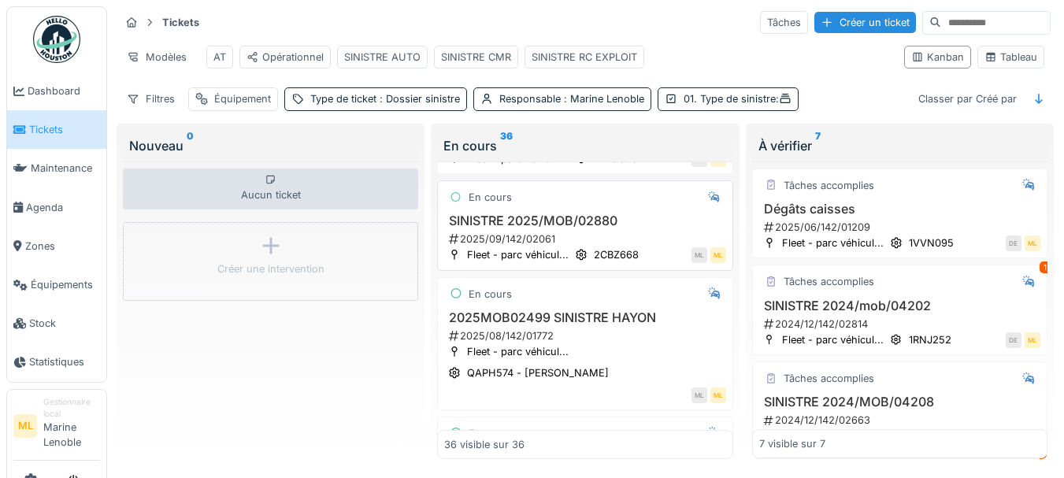
click at [644, 228] on h3 "SINISTRE 2025/MOB/02880" at bounding box center [584, 220] width 281 height 15
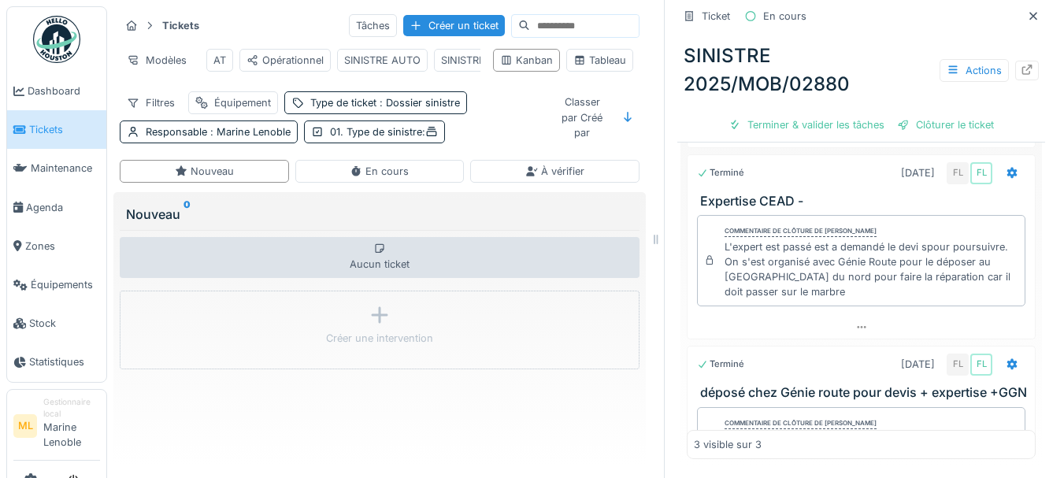
scroll to position [560, 0]
click at [1027, 11] on icon at bounding box center [1033, 16] width 13 height 10
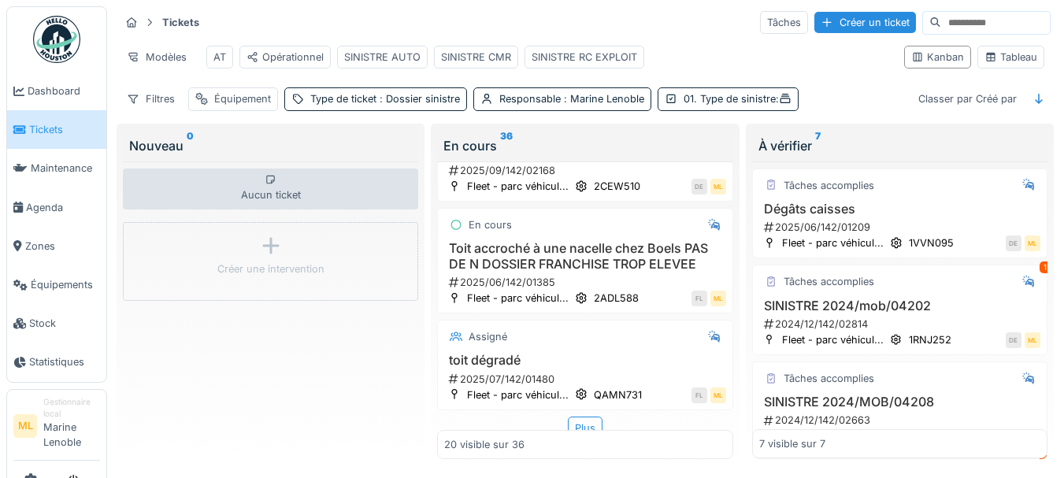
scroll to position [1866, 0]
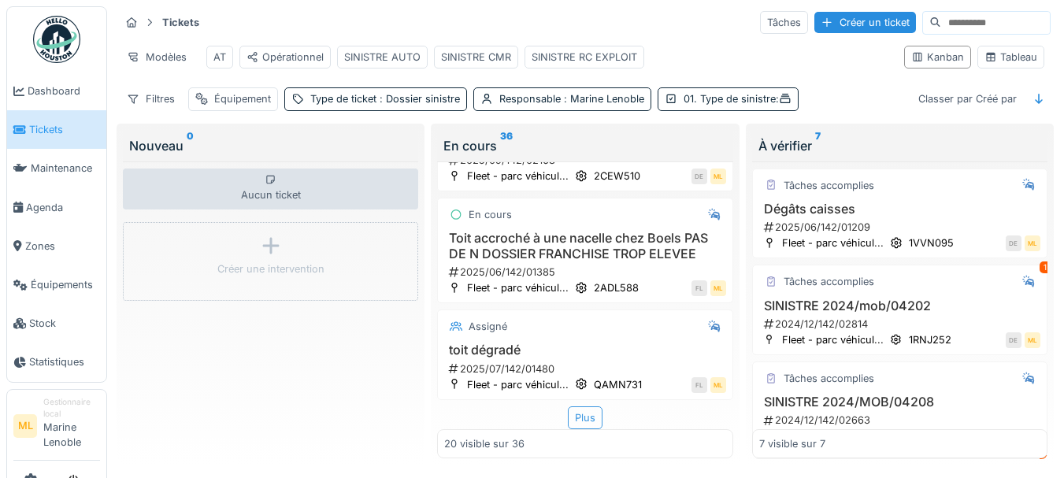
click at [570, 407] on div "Plus" at bounding box center [585, 417] width 35 height 23
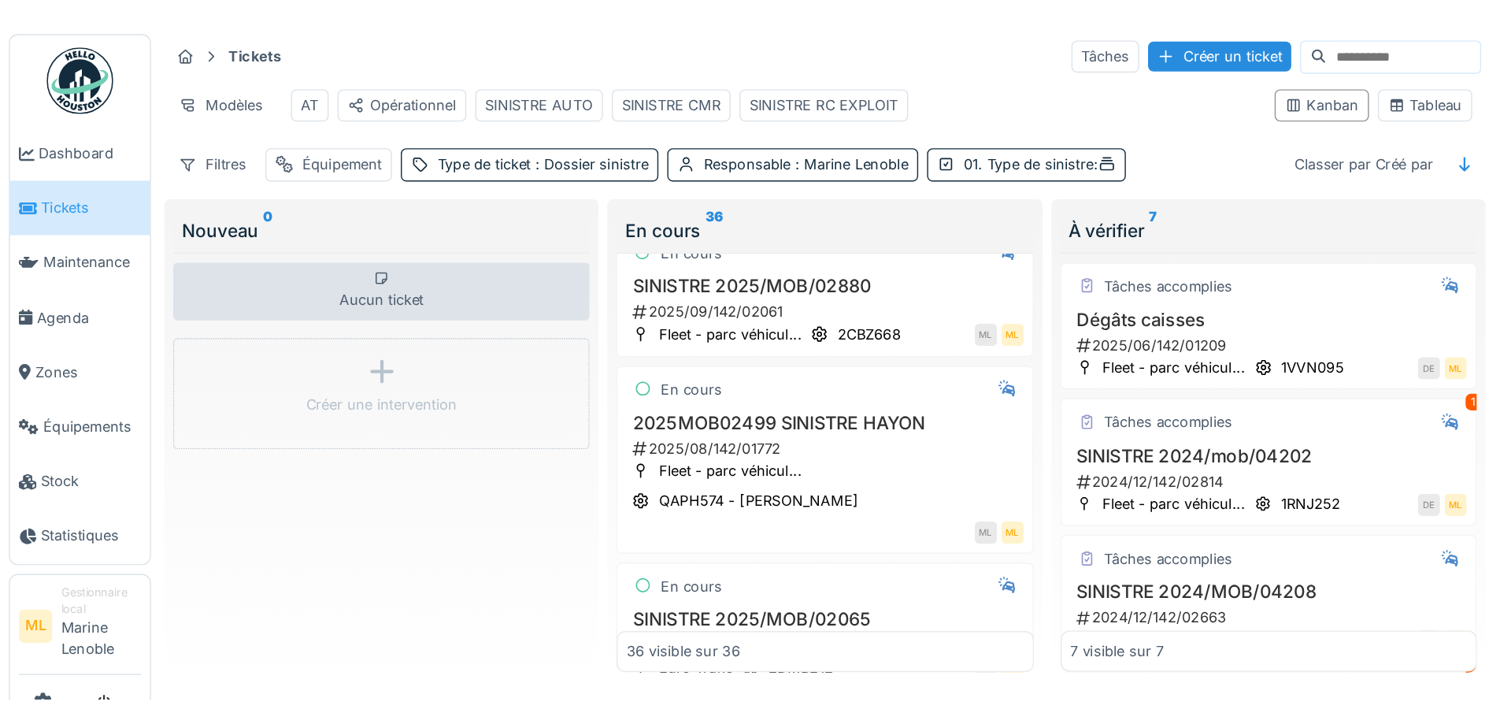
scroll to position [3000, 0]
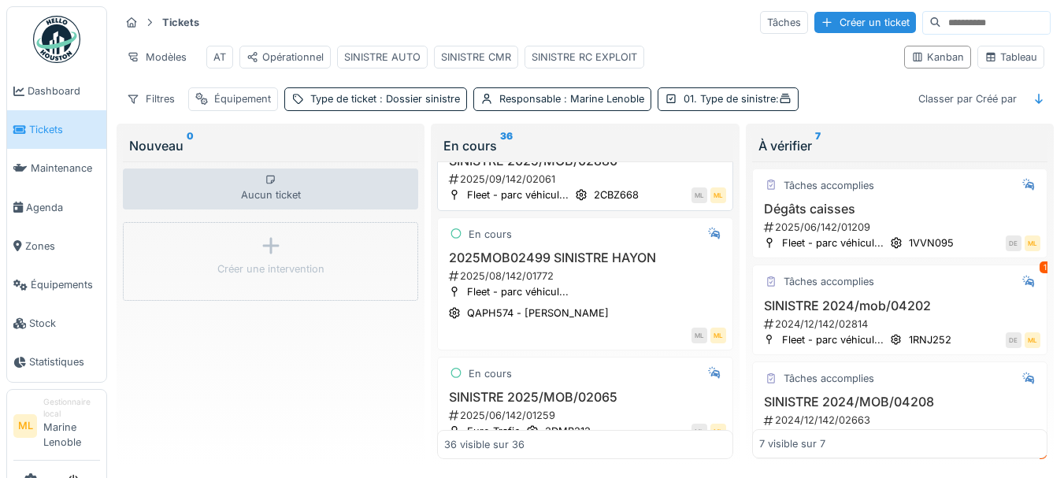
click at [646, 169] on h3 "SINISTRE 2025/MOB/02880" at bounding box center [584, 161] width 281 height 15
